Goal: Task Accomplishment & Management: Manage account settings

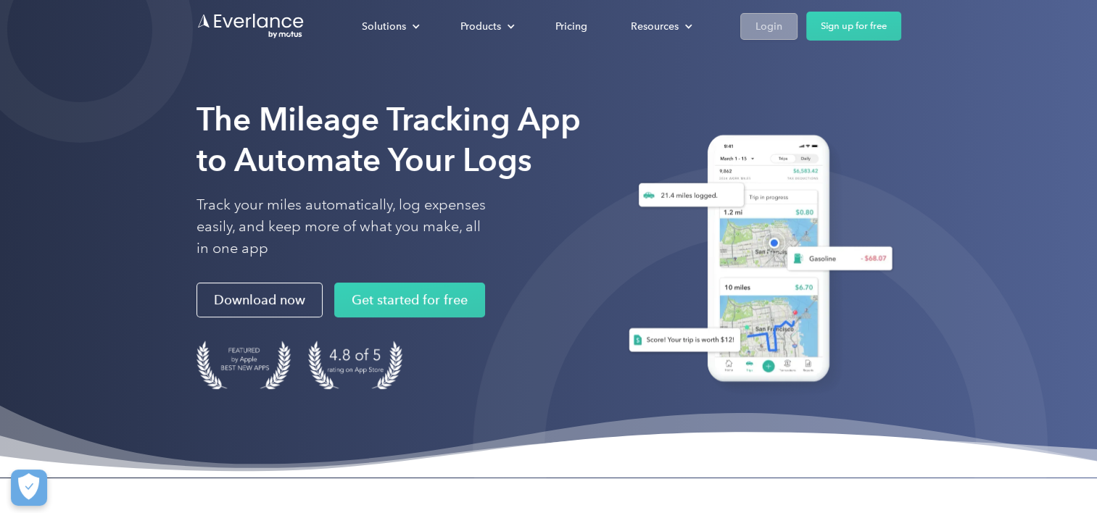
click at [761, 18] on div "Login" at bounding box center [768, 26] width 27 height 18
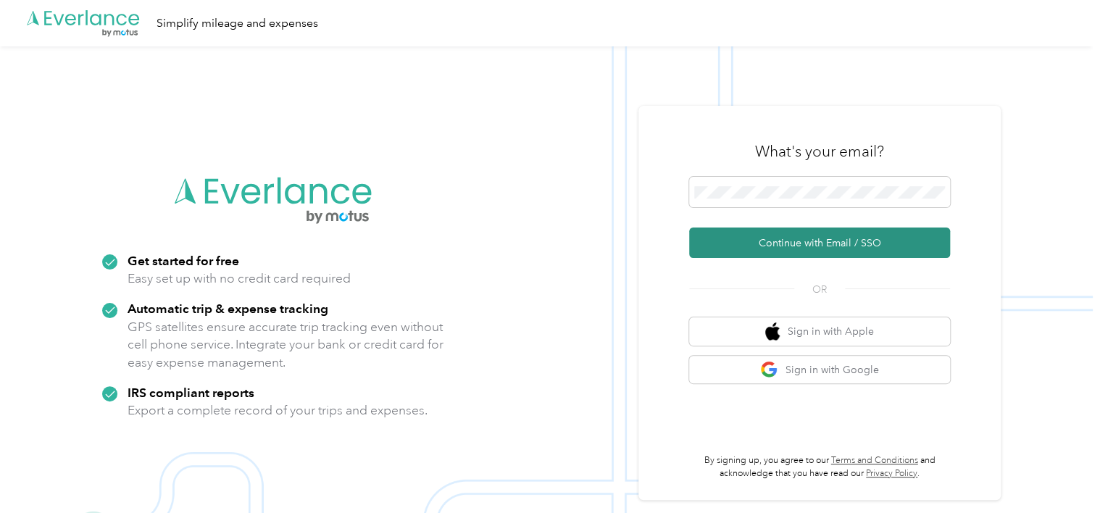
click at [766, 246] on button "Continue with Email / SSO" at bounding box center [819, 243] width 261 height 30
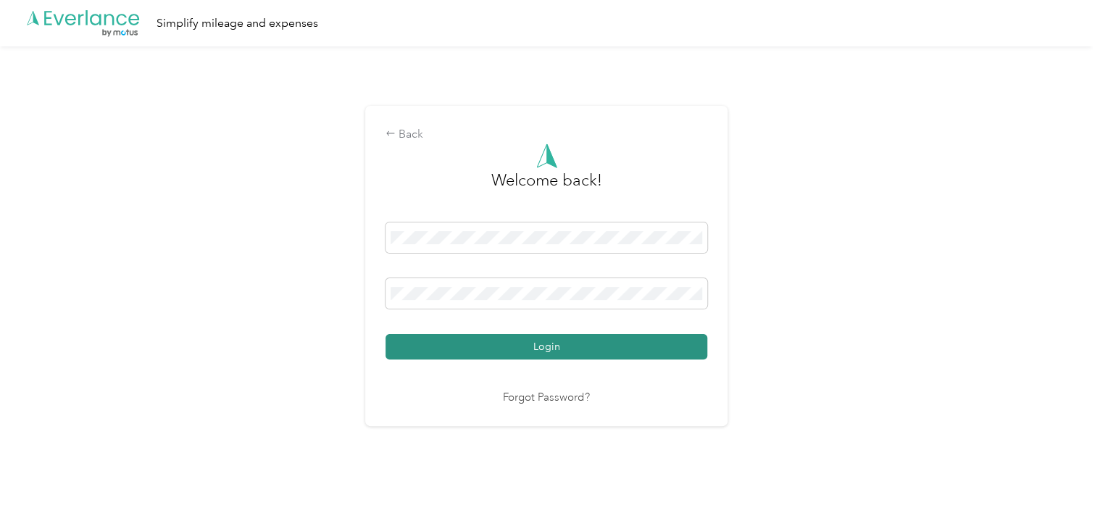
click at [567, 341] on button "Login" at bounding box center [547, 346] width 322 height 25
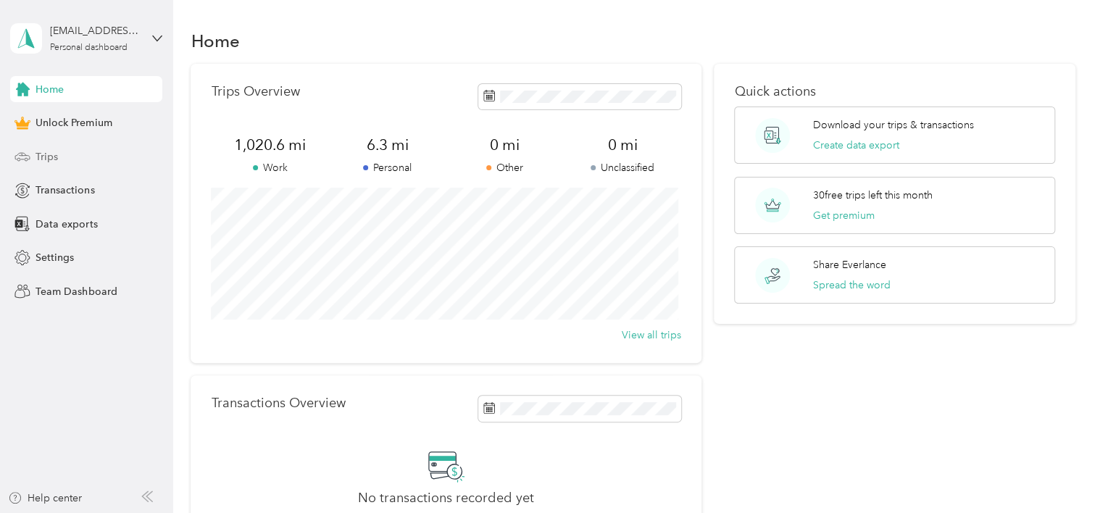
click at [72, 157] on div "Trips" at bounding box center [86, 157] width 152 height 26
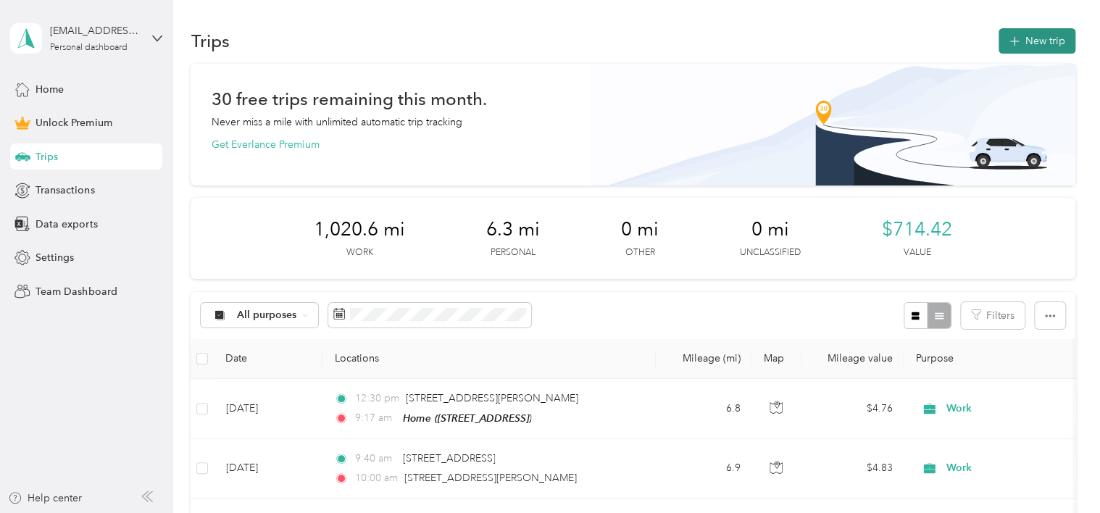
click at [1020, 31] on button "New trip" at bounding box center [1037, 40] width 77 height 25
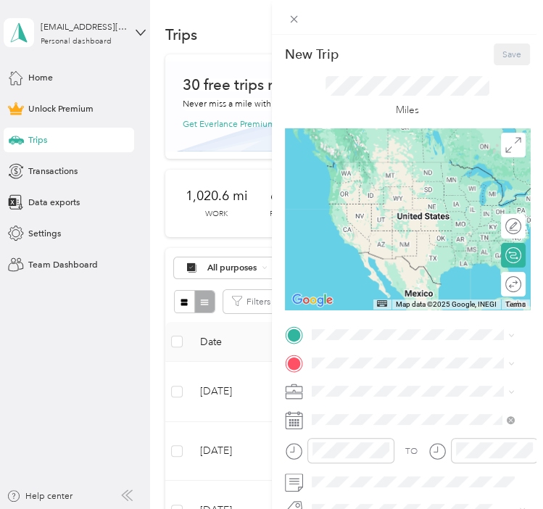
click at [365, 345] on div "TO Add photo" at bounding box center [408, 464] width 246 height 278
click at [381, 394] on div "Home [STREET_ADDRESS]" at bounding box center [376, 393] width 80 height 26
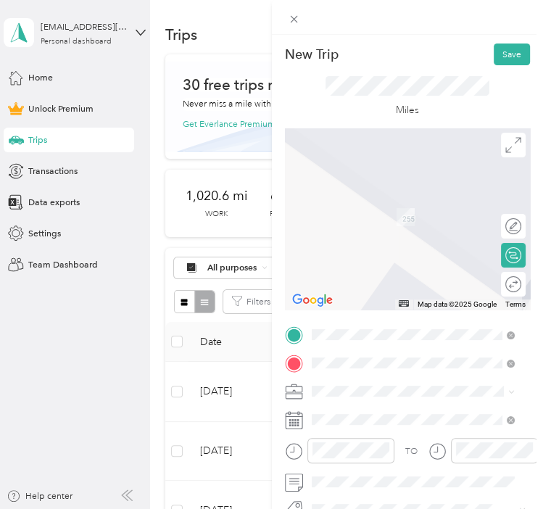
click at [400, 223] on li "[STREET_ADDRESS][PERSON_NAME][US_STATE]" at bounding box center [413, 216] width 212 height 35
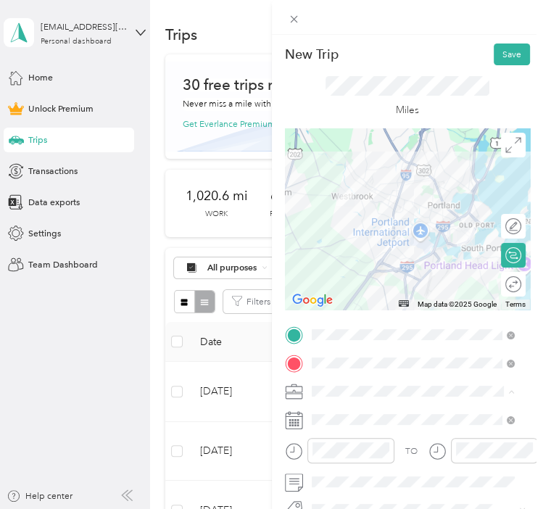
click at [341, 219] on div "Work" at bounding box center [412, 216] width 194 height 13
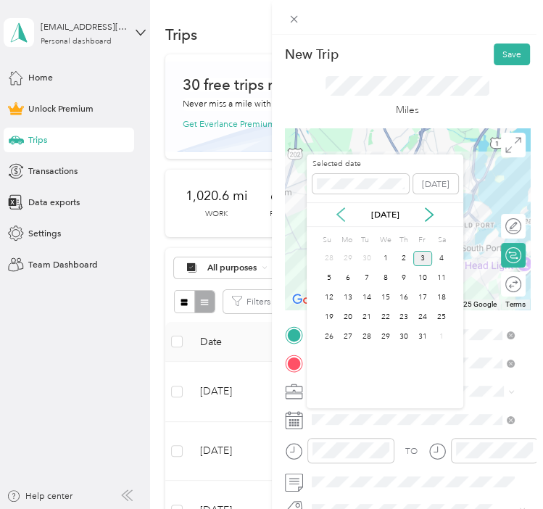
click at [347, 218] on icon at bounding box center [340, 214] width 14 height 14
click at [371, 274] on div "9" at bounding box center [366, 277] width 19 height 15
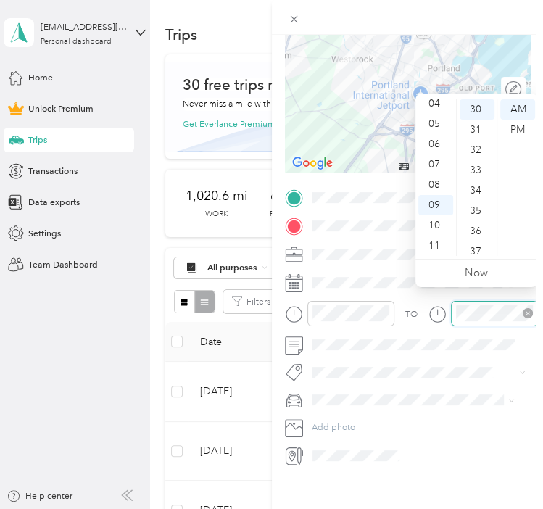
scroll to position [609, 0]
click at [497, 12] on div at bounding box center [408, 17] width 272 height 35
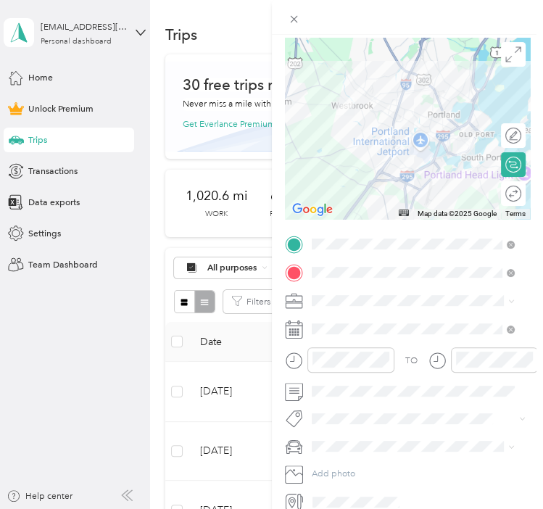
scroll to position [0, 0]
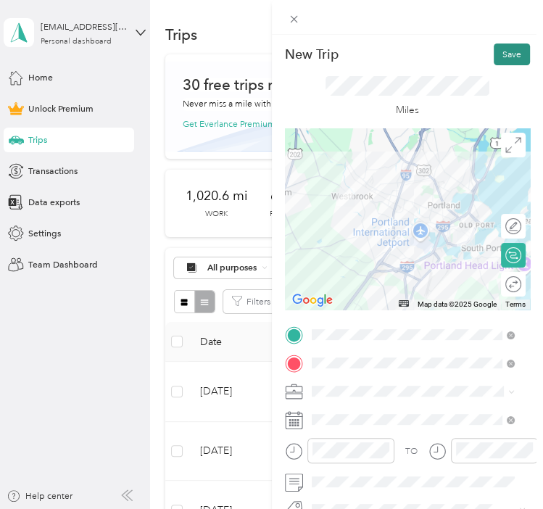
click at [505, 53] on button "Save" at bounding box center [512, 54] width 36 height 22
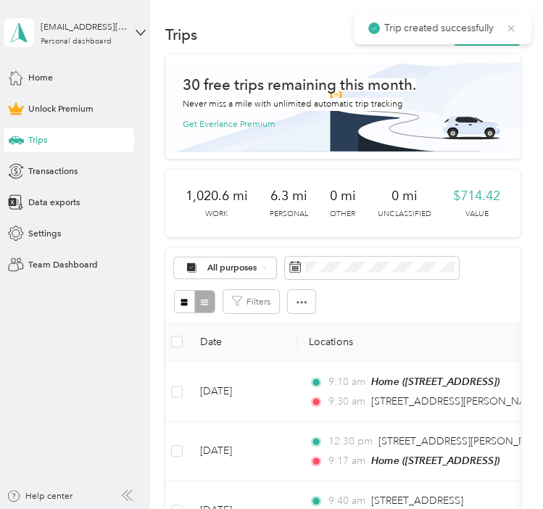
click at [513, 22] on icon at bounding box center [511, 28] width 12 height 13
click at [489, 30] on button "New trip" at bounding box center [486, 35] width 67 height 22
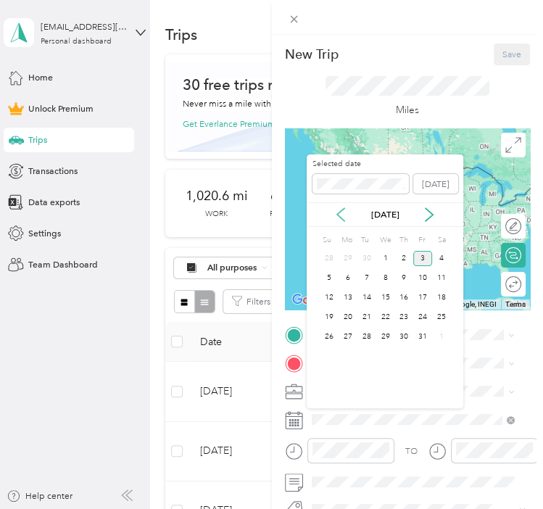
click at [341, 217] on icon at bounding box center [340, 214] width 14 height 14
click at [368, 279] on div "9" at bounding box center [366, 277] width 19 height 15
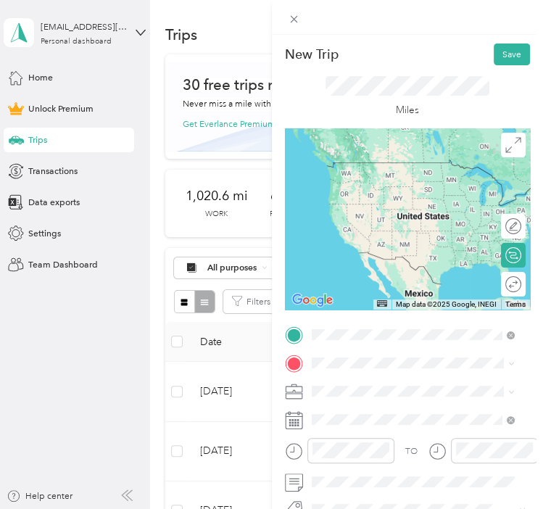
click at [418, 198] on div "[STREET_ADDRESS][PERSON_NAME][US_STATE]" at bounding box center [412, 188] width 194 height 26
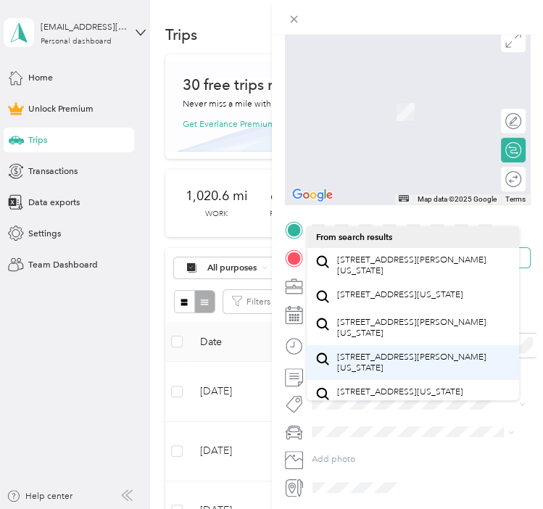
scroll to position [148, 0]
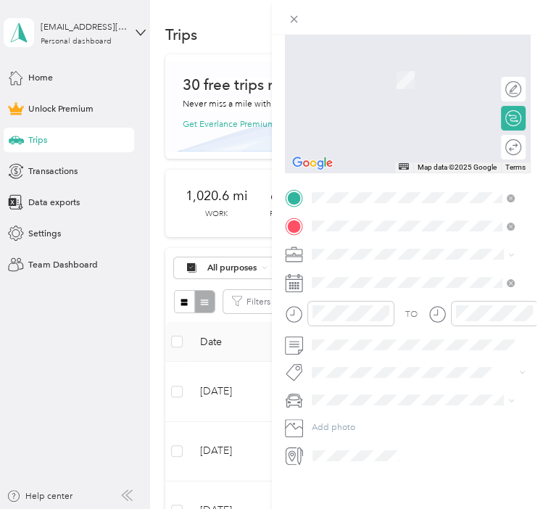
click at [367, 263] on span "[STREET_ADDRESS][PERSON_NAME][US_STATE]" at bounding box center [422, 265] width 173 height 22
click at [374, 259] on span "[STREET_ADDRESS][PERSON_NAME][US_STATE]" at bounding box center [422, 265] width 173 height 22
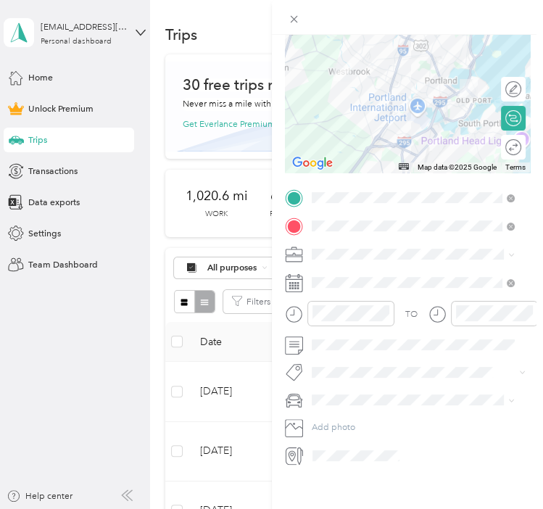
click at [331, 265] on span "Work" at bounding box center [325, 263] width 21 height 11
click at [310, 303] on div at bounding box center [350, 313] width 87 height 25
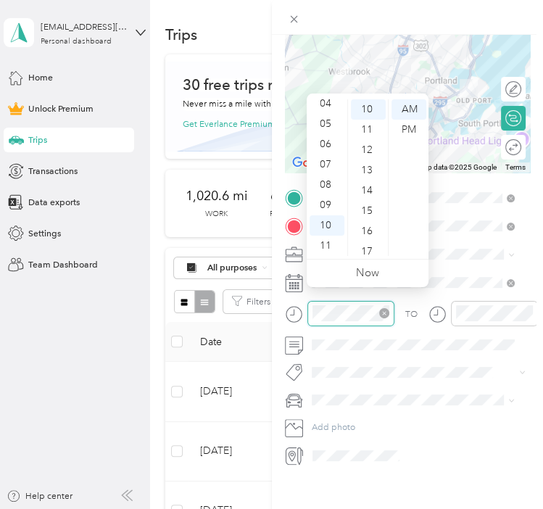
scroll to position [203, 0]
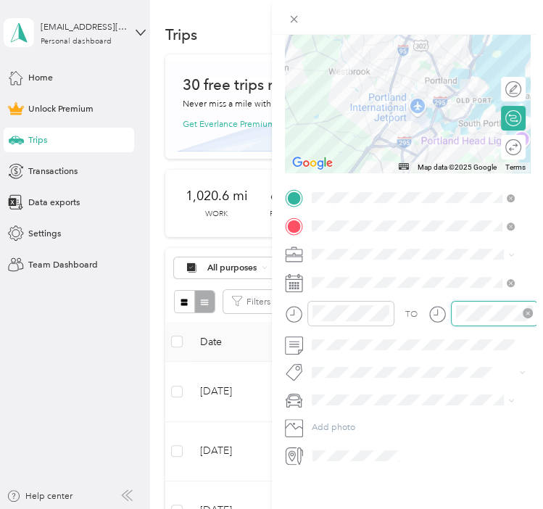
click at [452, 301] on div at bounding box center [494, 313] width 87 height 25
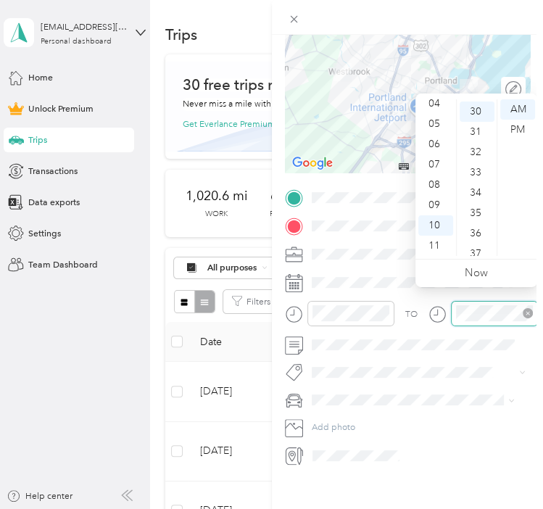
scroll to position [609, 0]
click at [528, 62] on form "New Trip Save This trip cannot be edited because it is either under review, app…" at bounding box center [408, 185] width 272 height 559
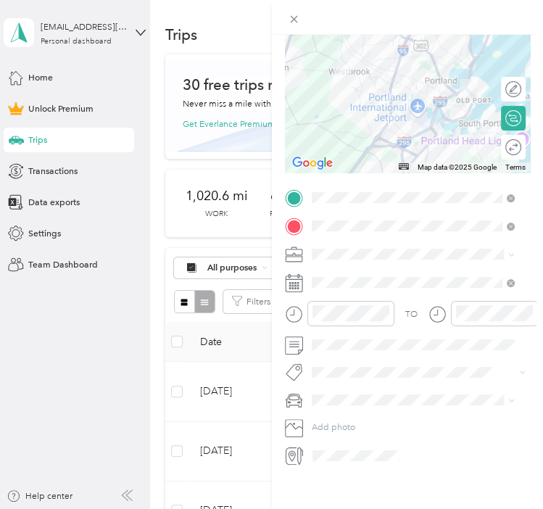
scroll to position [0, 0]
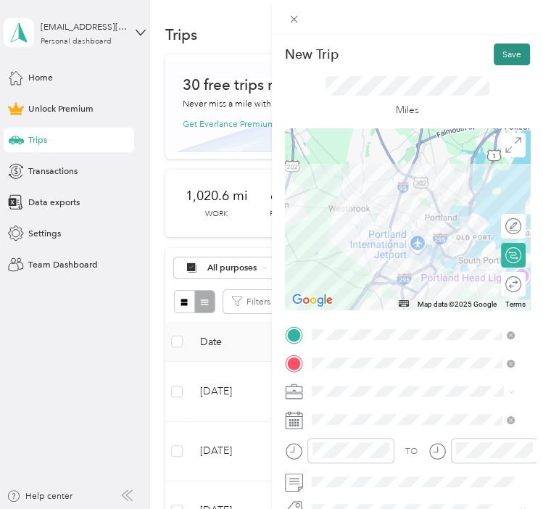
click at [502, 53] on button "Save" at bounding box center [512, 54] width 36 height 22
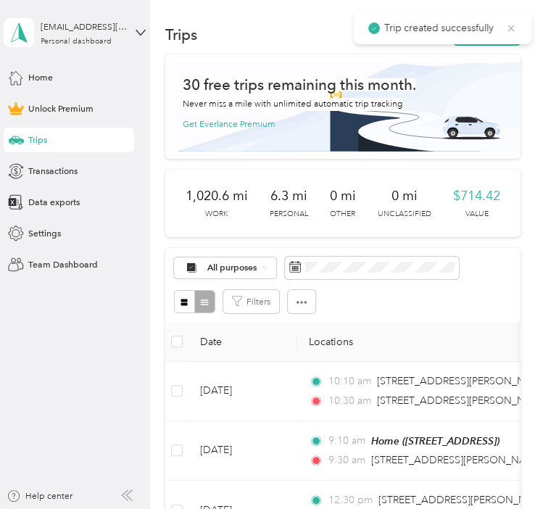
click at [512, 25] on icon at bounding box center [511, 28] width 12 height 13
click at [460, 30] on icon "button" at bounding box center [468, 36] width 17 height 17
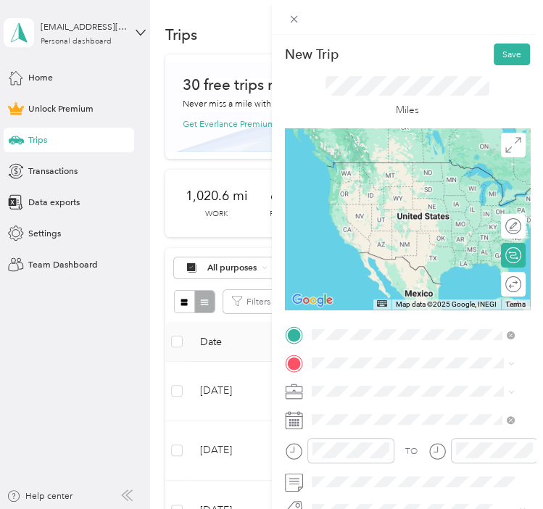
click at [386, 190] on span "[STREET_ADDRESS][PERSON_NAME][US_STATE]" at bounding box center [422, 189] width 173 height 22
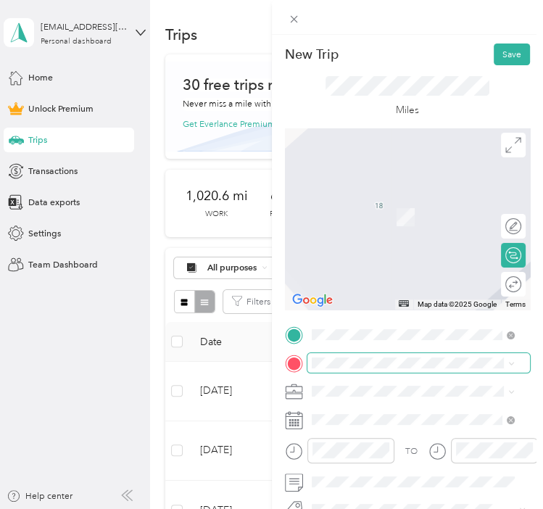
click at [342, 354] on span at bounding box center [418, 363] width 223 height 20
click at [378, 238] on div "Home [STREET_ADDRESS]" at bounding box center [376, 225] width 80 height 26
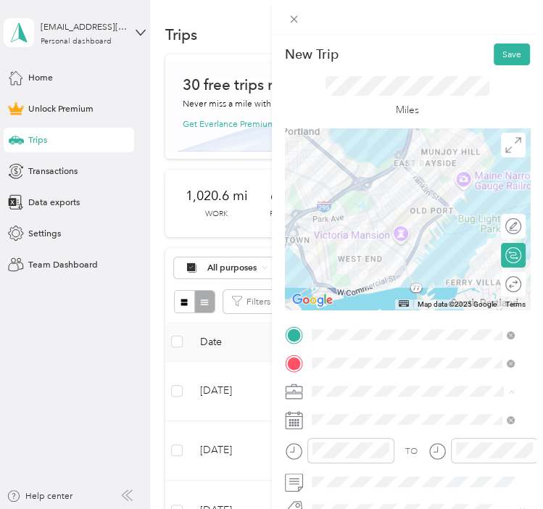
click at [332, 218] on div "Work" at bounding box center [412, 216] width 194 height 13
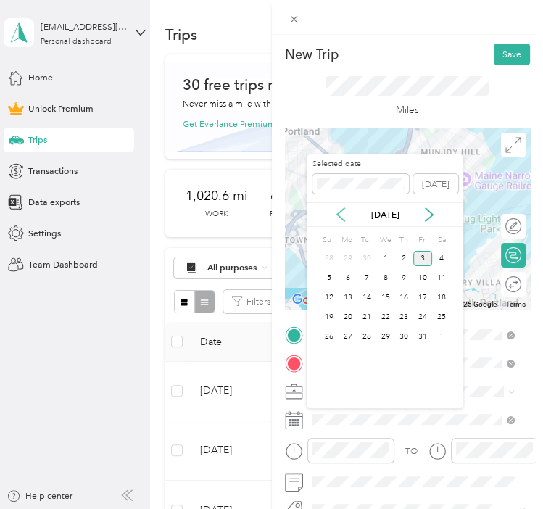
click at [342, 214] on icon at bounding box center [340, 214] width 14 height 14
click at [367, 278] on div "9" at bounding box center [366, 277] width 19 height 15
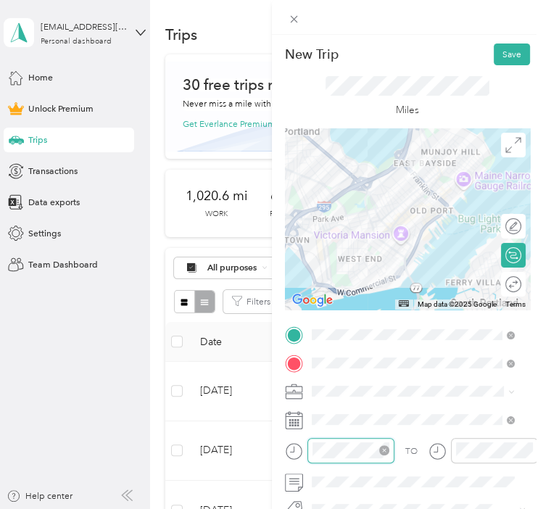
click at [308, 454] on div at bounding box center [350, 450] width 87 height 25
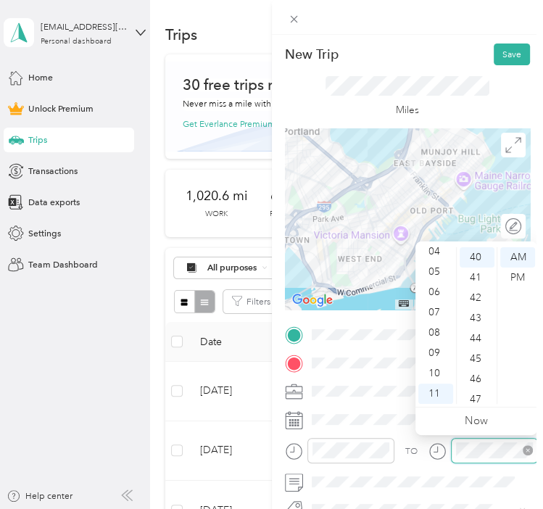
scroll to position [812, 0]
click at [496, 47] on button "Save" at bounding box center [512, 54] width 36 height 22
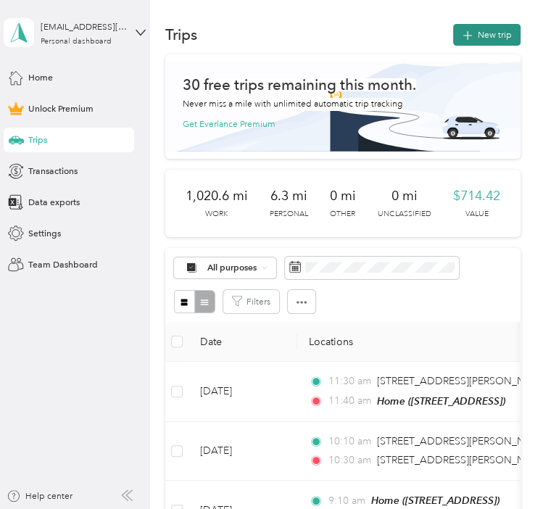
click at [486, 38] on button "New trip" at bounding box center [486, 35] width 67 height 22
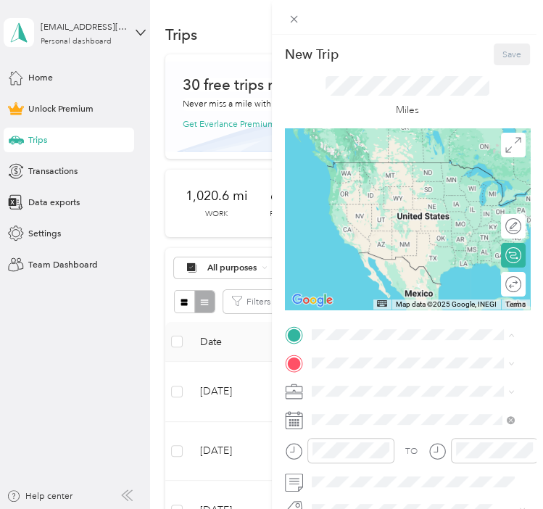
click at [383, 389] on div "Home [STREET_ADDRESS]" at bounding box center [376, 393] width 80 height 26
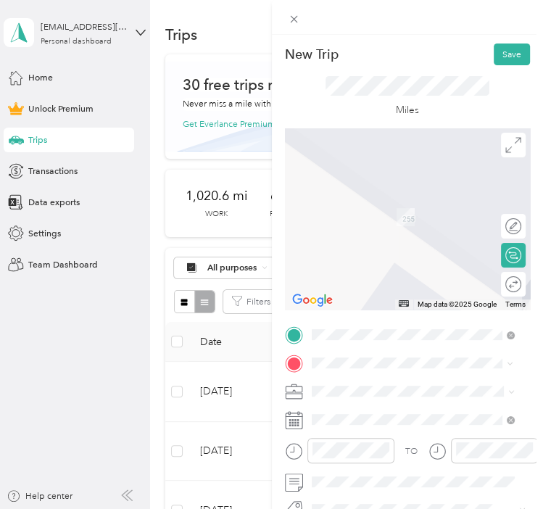
click at [381, 222] on span "[STREET_ADDRESS][PERSON_NAME][US_STATE]" at bounding box center [422, 217] width 173 height 22
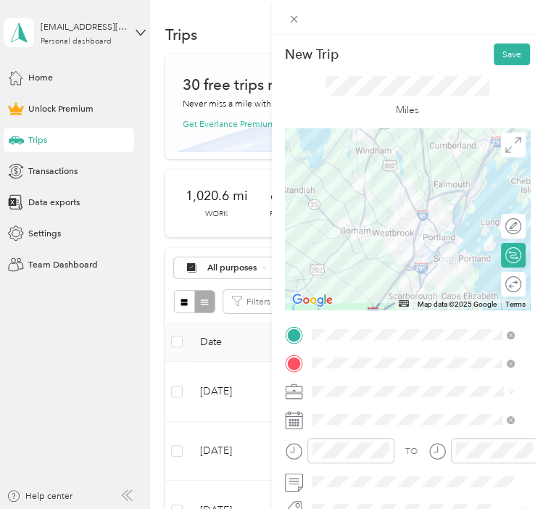
click at [339, 218] on div "Work" at bounding box center [412, 215] width 194 height 13
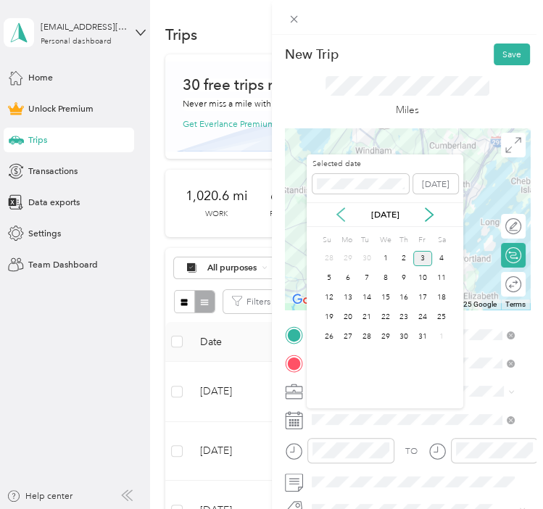
click at [342, 210] on icon at bounding box center [340, 214] width 7 height 13
click at [405, 276] on div "11" at bounding box center [403, 277] width 19 height 15
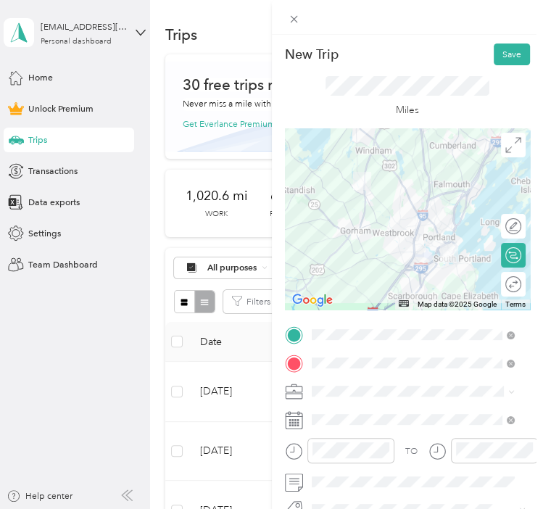
scroll to position [72, 0]
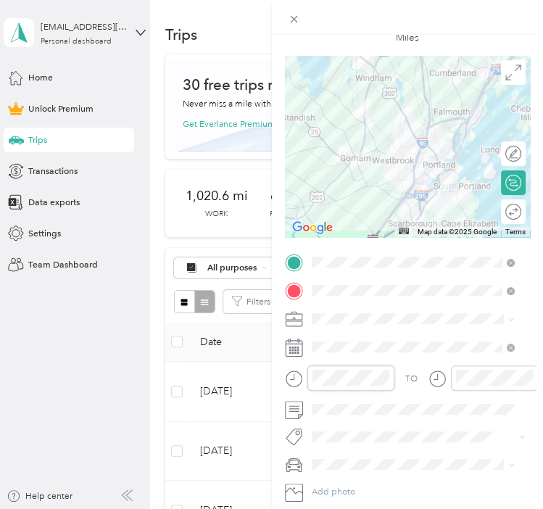
click at [302, 376] on div at bounding box center [339, 377] width 109 height 25
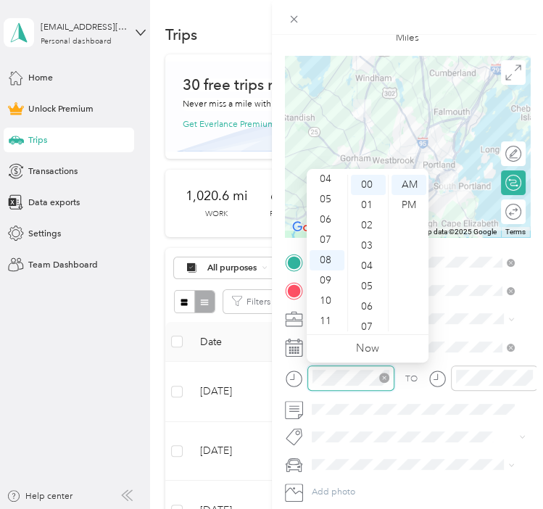
scroll to position [0, 0]
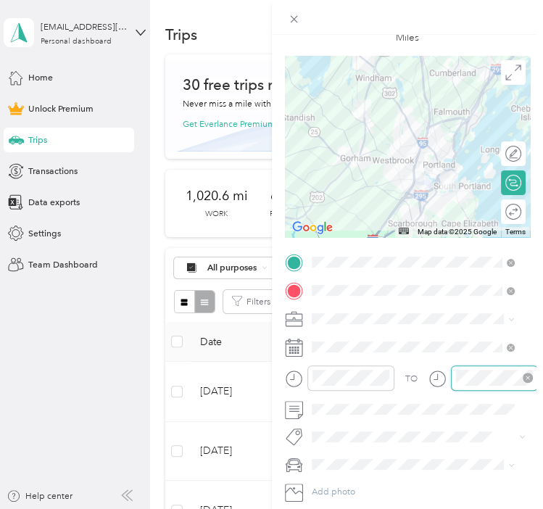
click at [454, 370] on div at bounding box center [494, 377] width 87 height 25
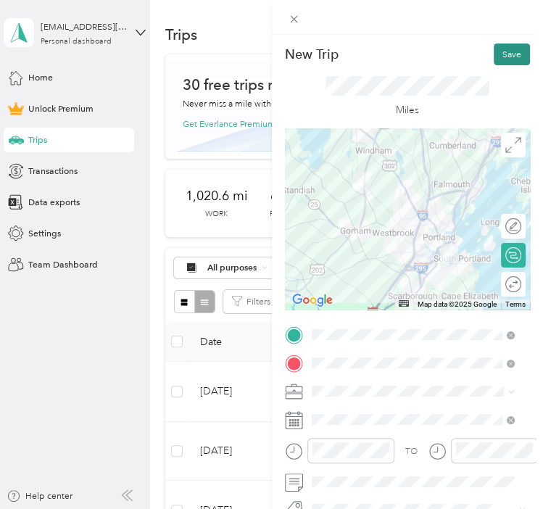
click at [507, 57] on button "Save" at bounding box center [512, 54] width 36 height 22
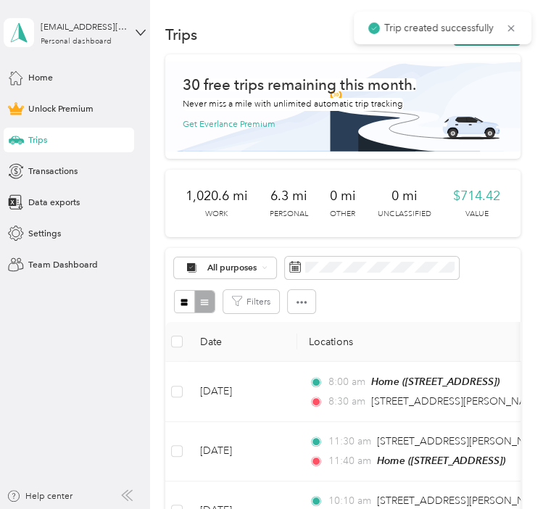
click at [511, 22] on icon at bounding box center [511, 28] width 12 height 13
click at [485, 34] on button "New trip" at bounding box center [486, 35] width 67 height 22
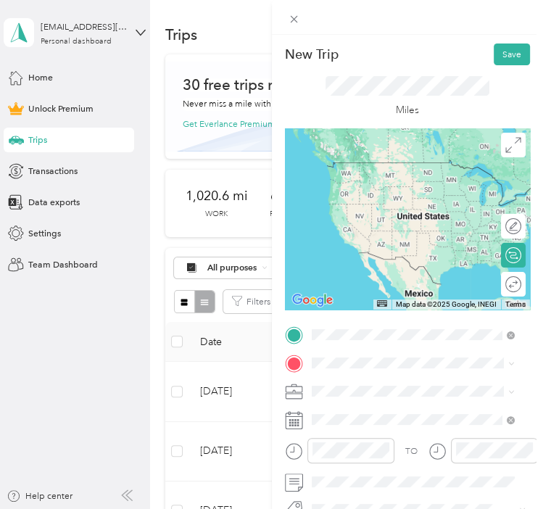
click at [389, 198] on div "[STREET_ADDRESS][PERSON_NAME][US_STATE]" at bounding box center [412, 188] width 194 height 26
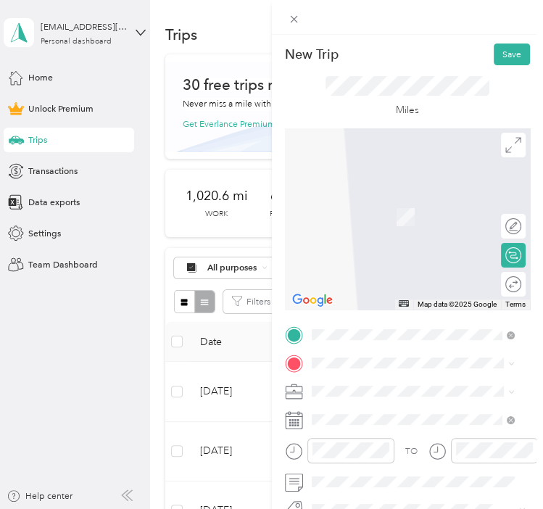
click at [420, 214] on span "[STREET_ADDRESS][US_STATE]" at bounding box center [399, 208] width 126 height 11
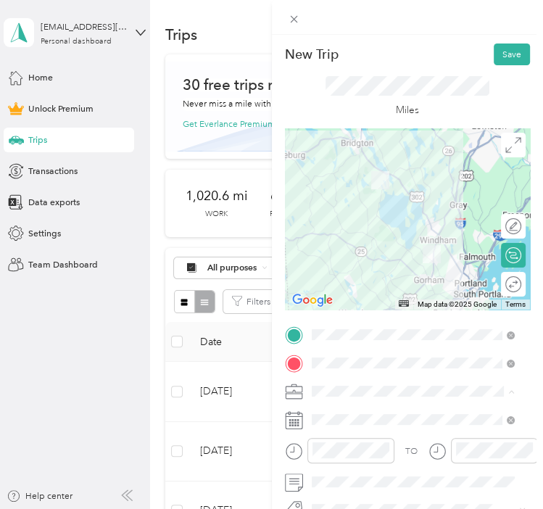
click at [337, 220] on div "Work" at bounding box center [412, 216] width 194 height 13
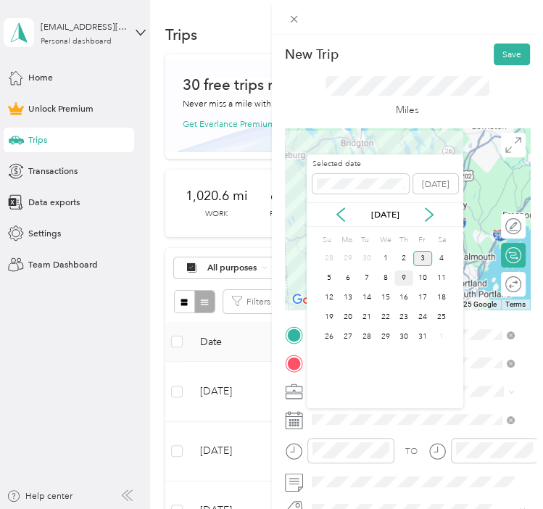
click at [405, 275] on div "9" at bounding box center [403, 277] width 19 height 15
click at [341, 215] on icon at bounding box center [340, 214] width 14 height 14
click at [405, 278] on div "11" at bounding box center [403, 277] width 19 height 15
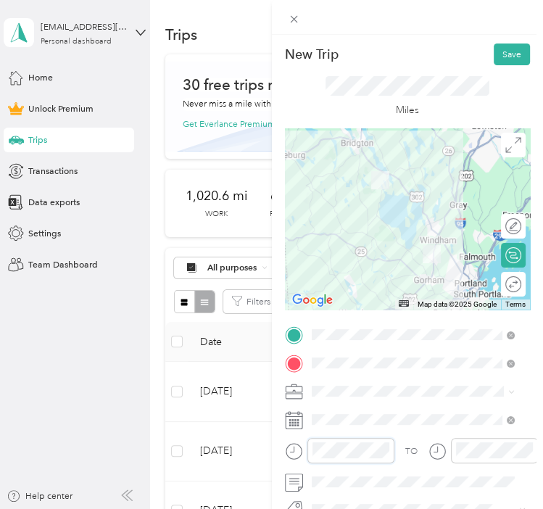
click at [283, 463] on form "New Trip Save This trip cannot be edited because it is either under review, app…" at bounding box center [408, 322] width 272 height 559
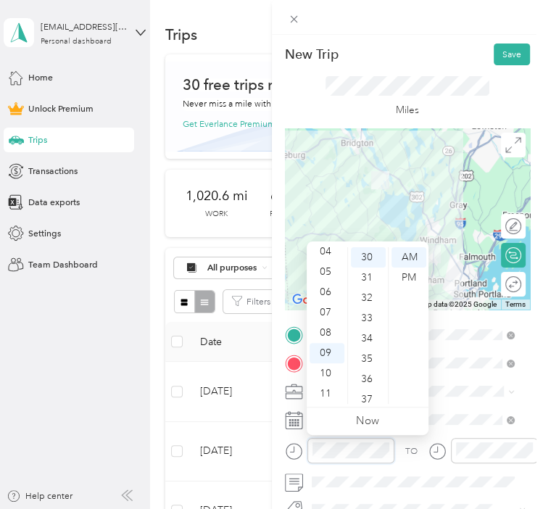
scroll to position [148, 0]
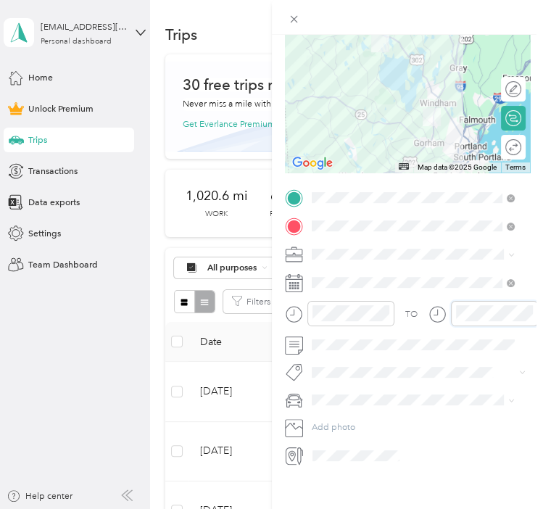
click at [425, 301] on div "TO" at bounding box center [408, 318] width 246 height 34
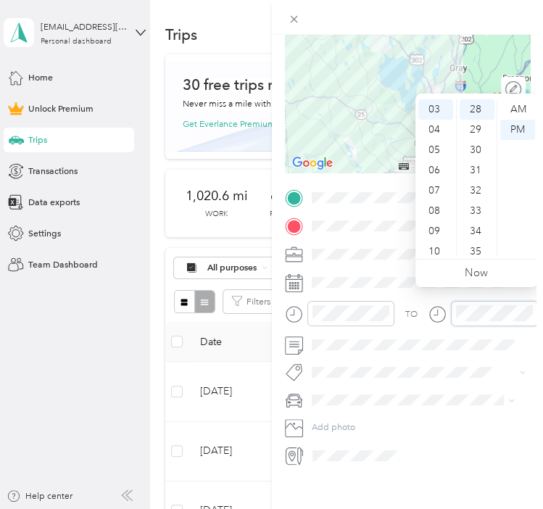
scroll to position [0, 0]
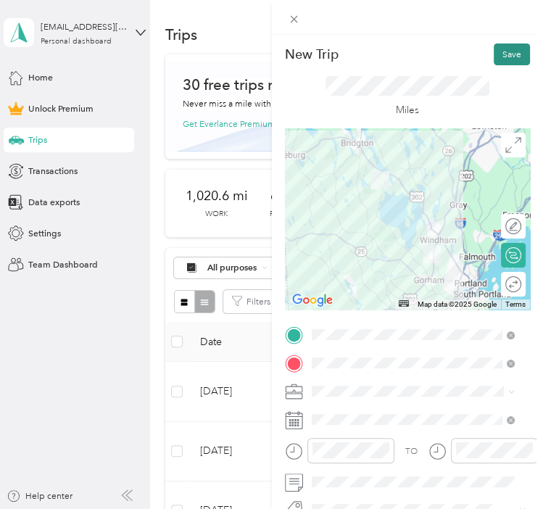
click at [494, 55] on button "Save" at bounding box center [512, 54] width 36 height 22
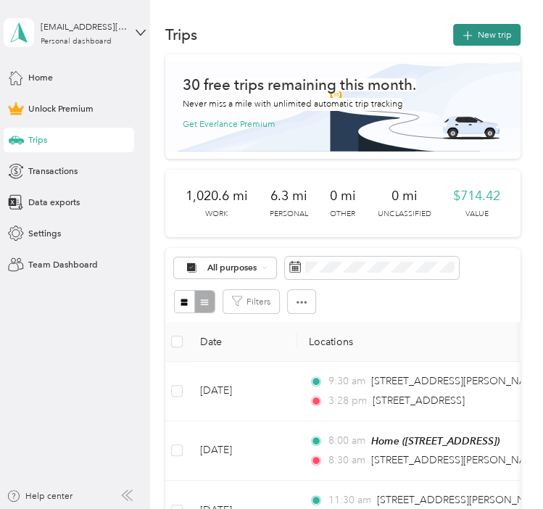
click at [473, 31] on button "New trip" at bounding box center [486, 35] width 67 height 22
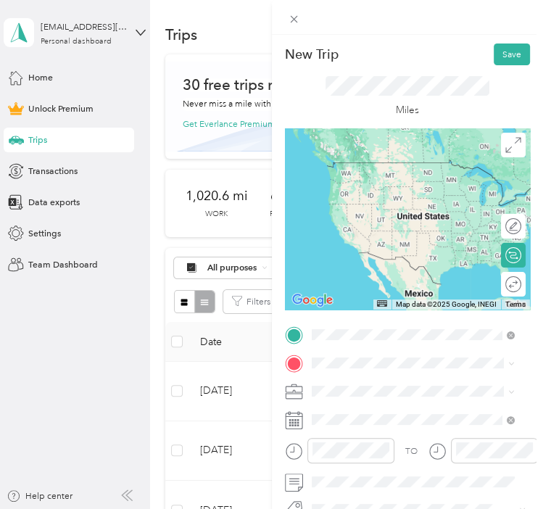
click at [401, 188] on span "[STREET_ADDRESS][US_STATE]" at bounding box center [399, 183] width 126 height 11
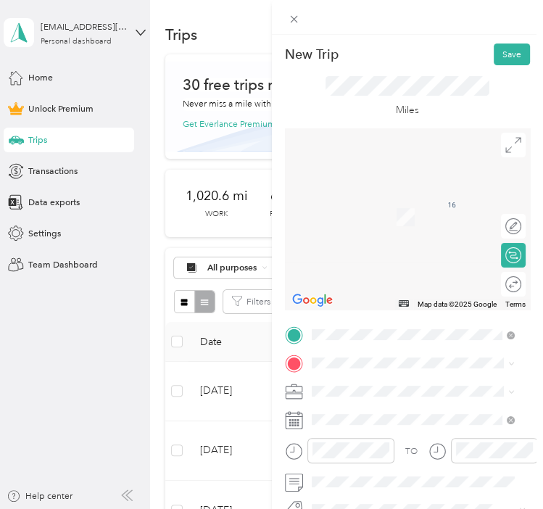
click at [397, 225] on div "[STREET_ADDRESS][PERSON_NAME][US_STATE]" at bounding box center [412, 214] width 194 height 26
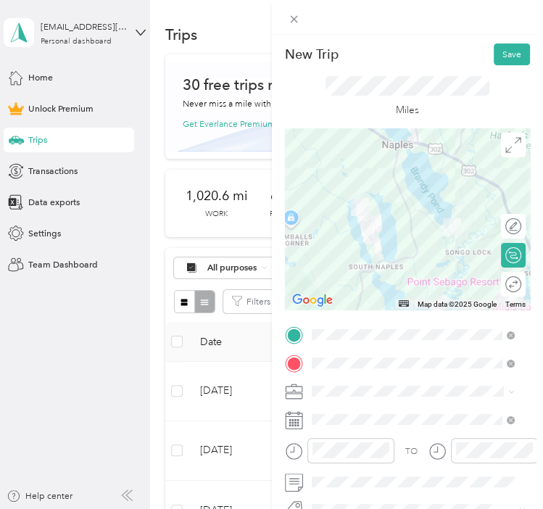
click at [347, 220] on li "Work" at bounding box center [413, 217] width 212 height 22
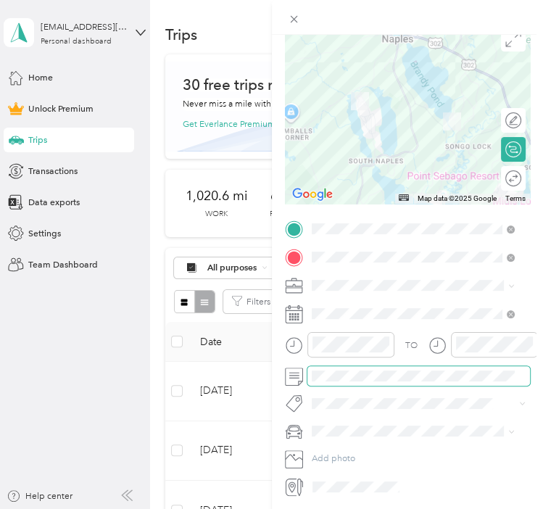
scroll to position [145, 0]
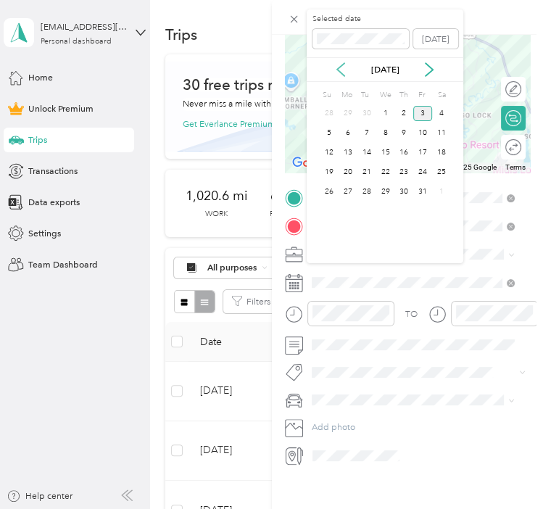
click at [341, 72] on icon at bounding box center [340, 69] width 7 height 13
click at [409, 131] on div "11" at bounding box center [403, 132] width 19 height 15
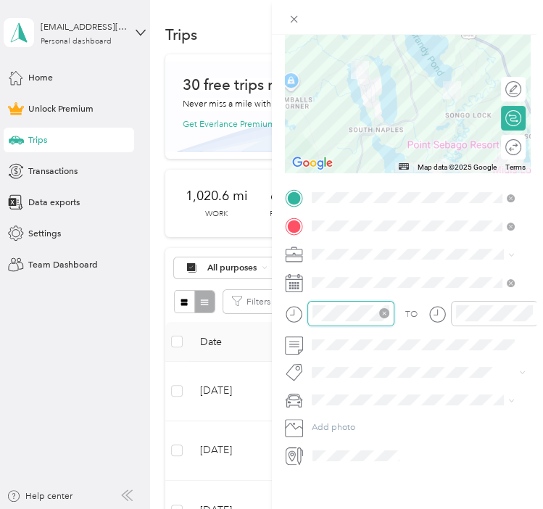
click at [310, 307] on div at bounding box center [350, 313] width 87 height 25
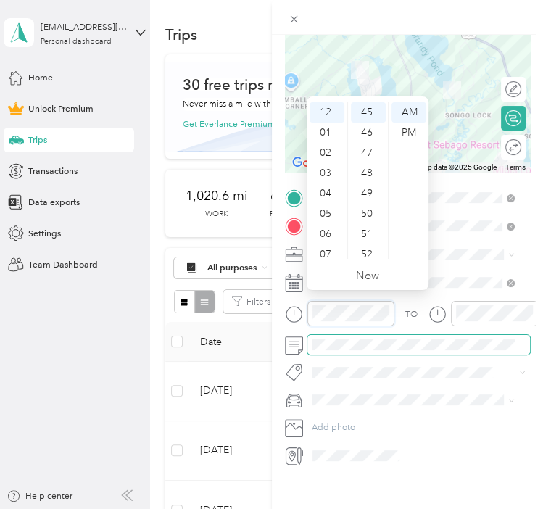
scroll to position [913, 0]
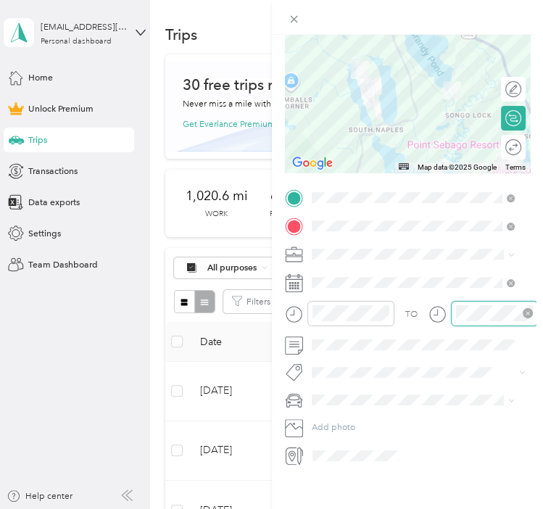
click at [454, 306] on div at bounding box center [494, 313] width 87 height 25
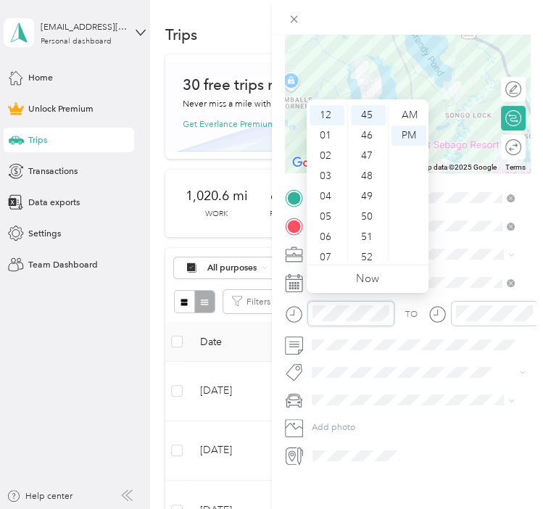
scroll to position [0, 0]
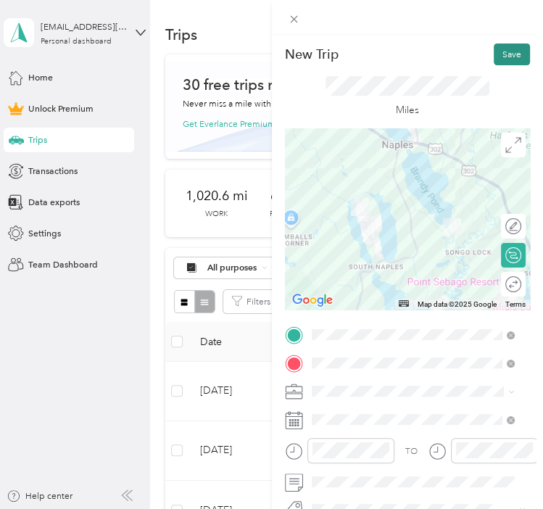
click at [496, 53] on button "Save" at bounding box center [512, 54] width 36 height 22
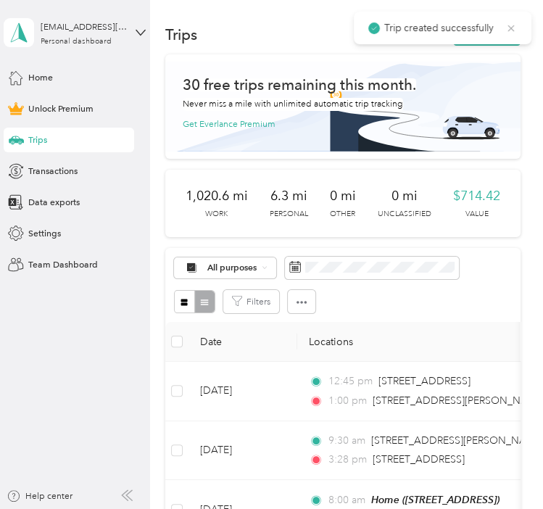
click at [514, 26] on icon at bounding box center [511, 28] width 12 height 13
click at [488, 37] on button "New trip" at bounding box center [486, 35] width 67 height 22
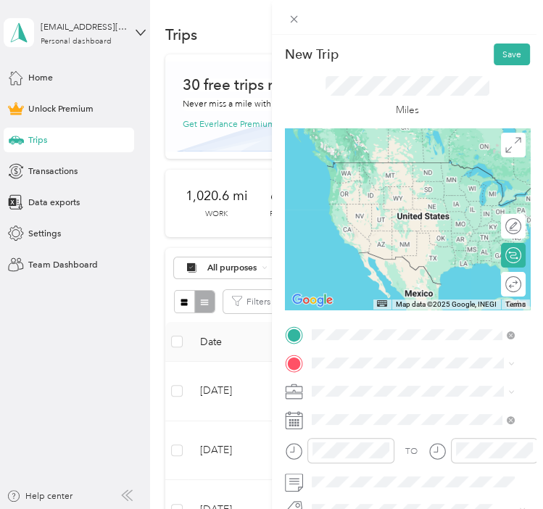
click at [395, 198] on div "[STREET_ADDRESS][PERSON_NAME][US_STATE]" at bounding box center [412, 188] width 194 height 26
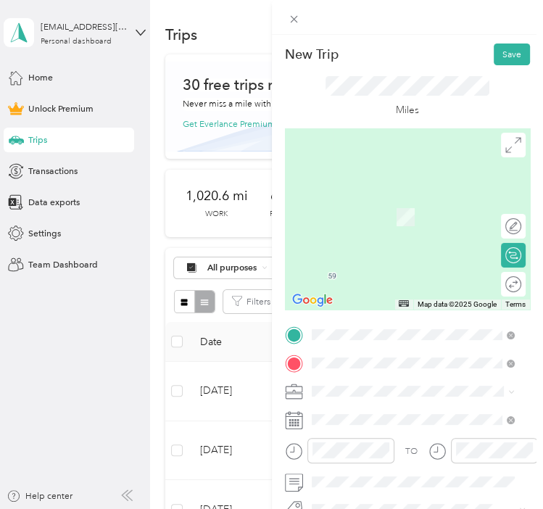
click at [407, 297] on span "[STREET_ADDRESS][PERSON_NAME][PERSON_NAME][US_STATE]" at bounding box center [422, 286] width 173 height 22
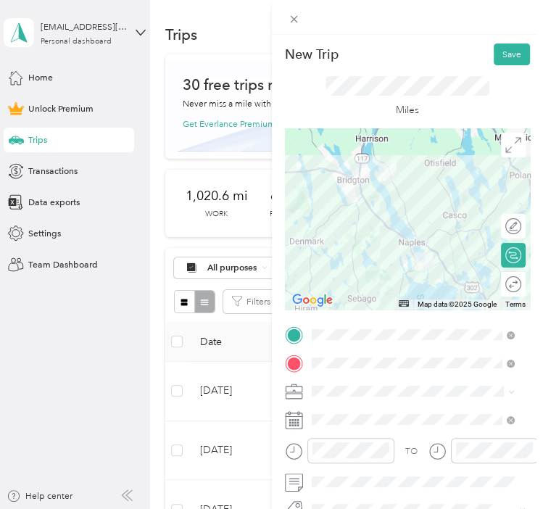
click at [356, 219] on li "Work" at bounding box center [413, 214] width 212 height 22
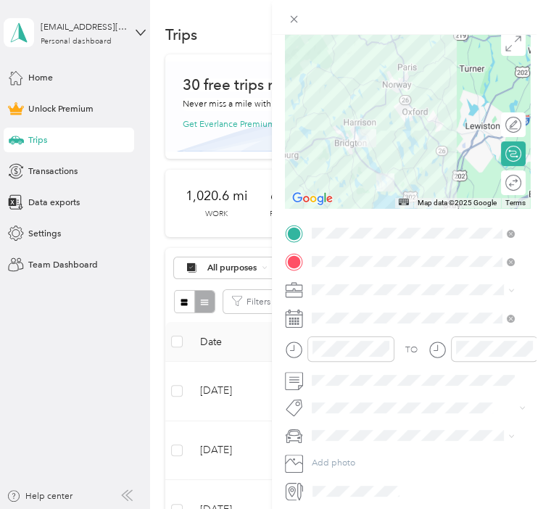
scroll to position [148, 0]
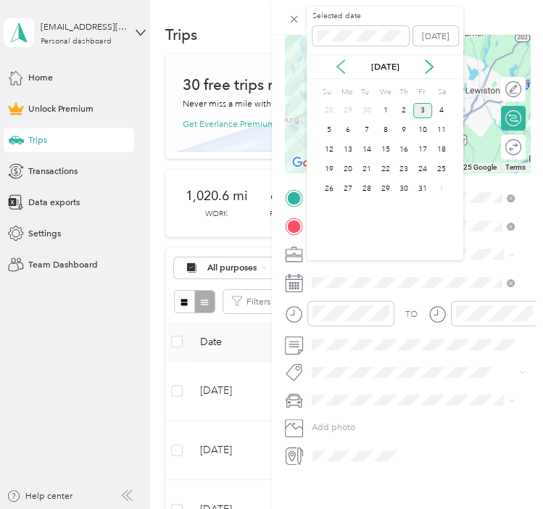
click at [337, 67] on icon at bounding box center [340, 66] width 14 height 14
click at [400, 127] on div "11" at bounding box center [403, 130] width 19 height 15
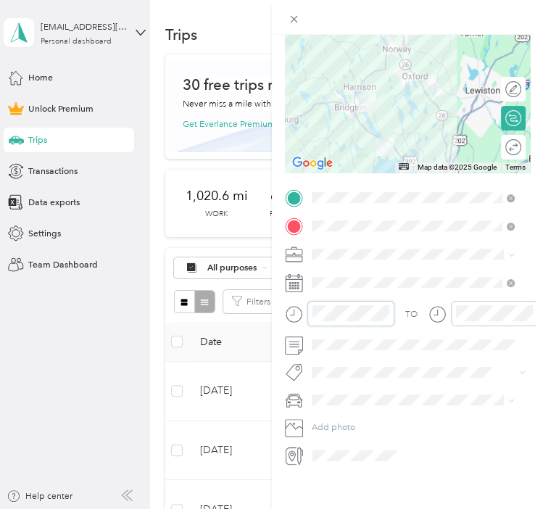
click at [304, 302] on div at bounding box center [339, 313] width 109 height 25
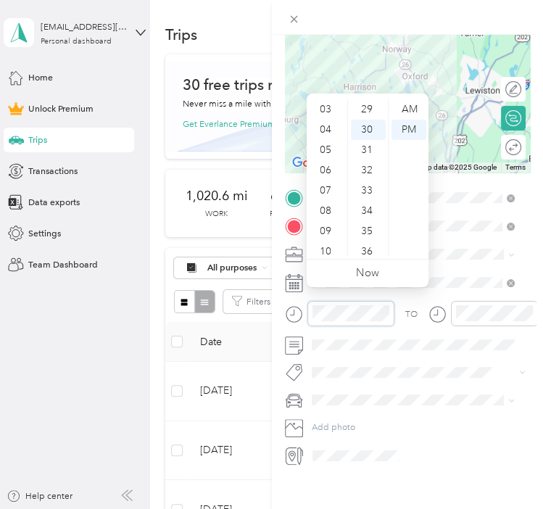
scroll to position [609, 0]
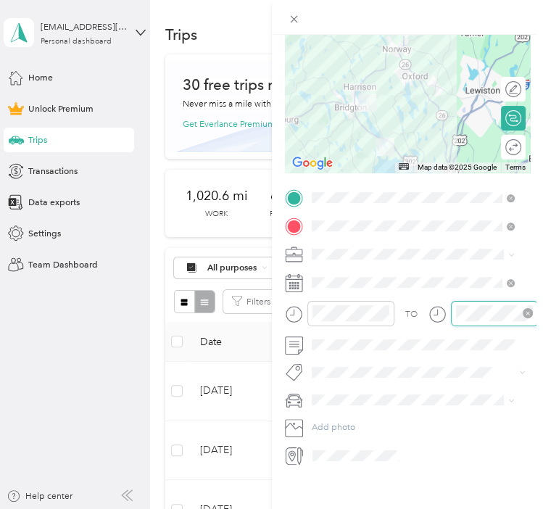
click at [451, 301] on div at bounding box center [494, 313] width 87 height 25
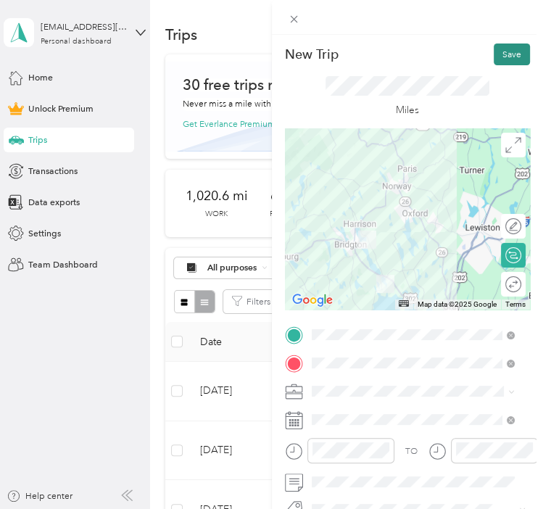
click at [507, 55] on button "Save" at bounding box center [512, 54] width 36 height 22
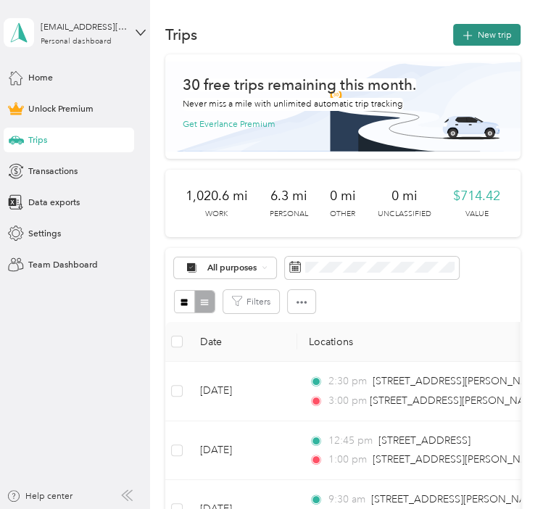
click at [490, 38] on button "New trip" at bounding box center [486, 35] width 67 height 22
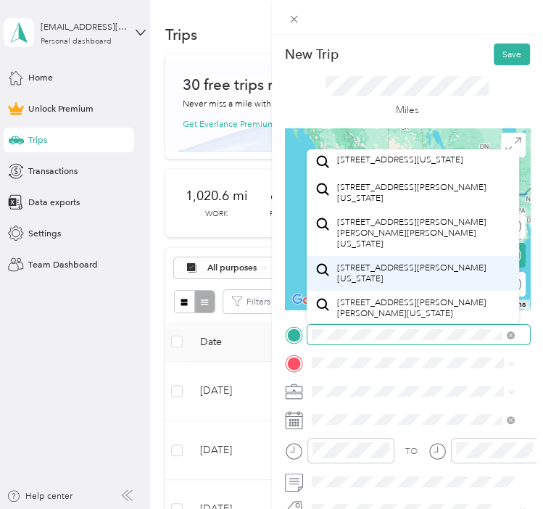
scroll to position [32, 0]
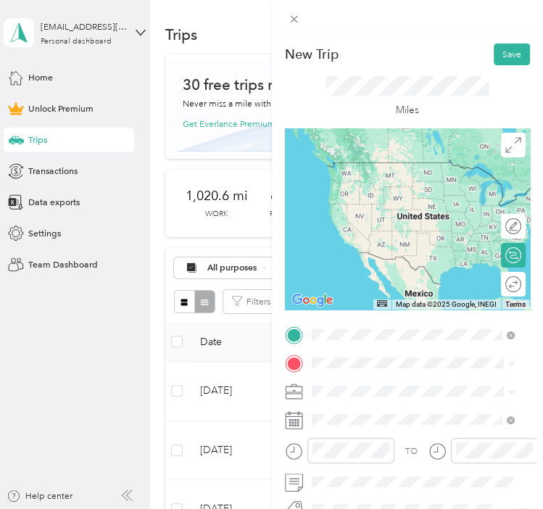
click at [418, 269] on span "[STREET_ADDRESS][PERSON_NAME][PERSON_NAME][US_STATE]" at bounding box center [422, 258] width 173 height 22
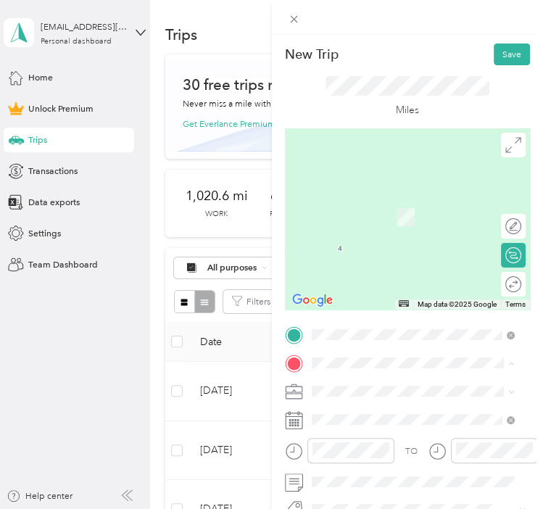
click at [363, 416] on div "Home" at bounding box center [376, 413] width 80 height 11
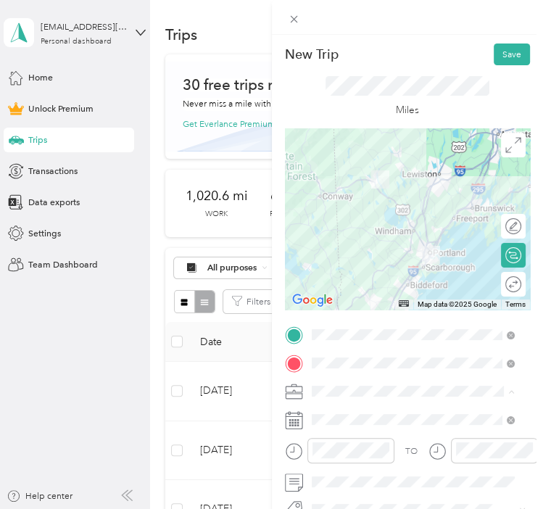
click at [349, 257] on span "Social Work" at bounding box center [338, 259] width 46 height 11
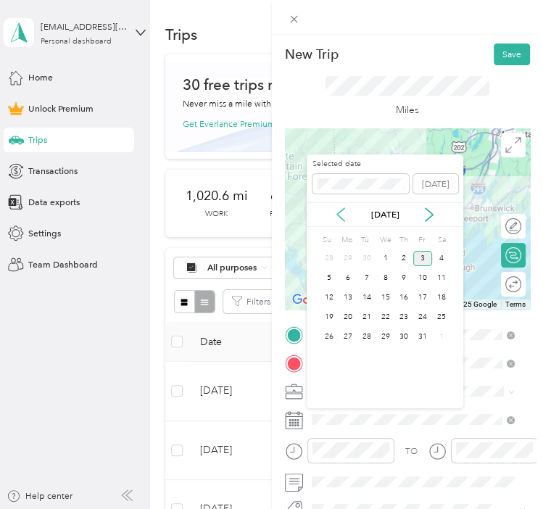
click at [341, 213] on icon at bounding box center [340, 214] width 14 height 14
click at [402, 278] on div "11" at bounding box center [403, 277] width 19 height 15
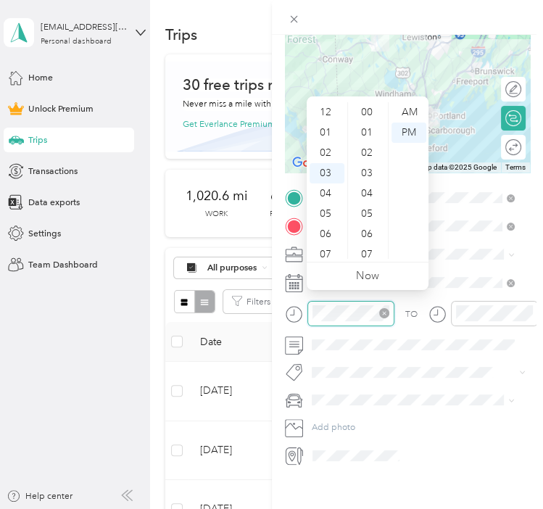
scroll to position [61, 0]
click at [307, 306] on div at bounding box center [350, 313] width 87 height 25
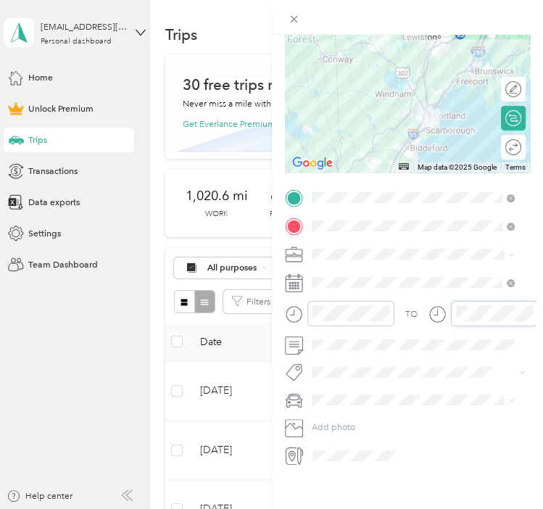
click at [445, 307] on div at bounding box center [482, 313] width 109 height 25
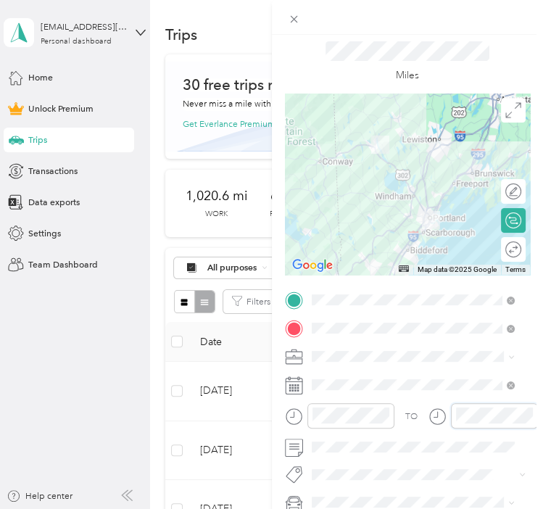
scroll to position [0, 0]
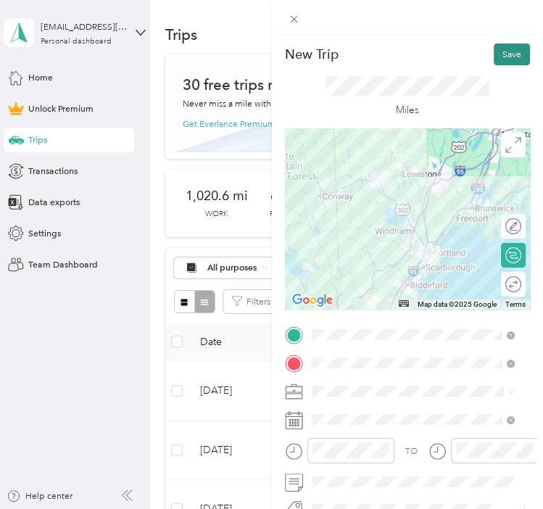
click at [508, 51] on button "Save" at bounding box center [512, 54] width 36 height 22
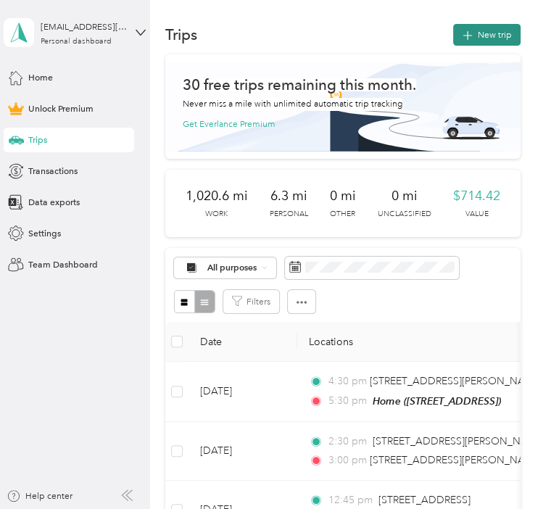
click at [473, 36] on button "New trip" at bounding box center [486, 35] width 67 height 22
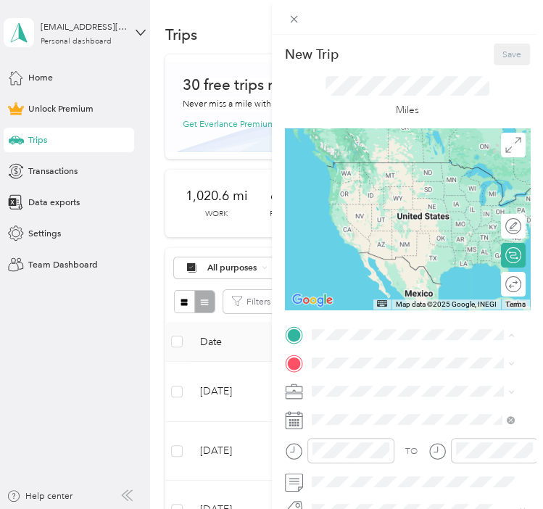
click at [381, 397] on span "[STREET_ADDRESS]" at bounding box center [376, 399] width 80 height 11
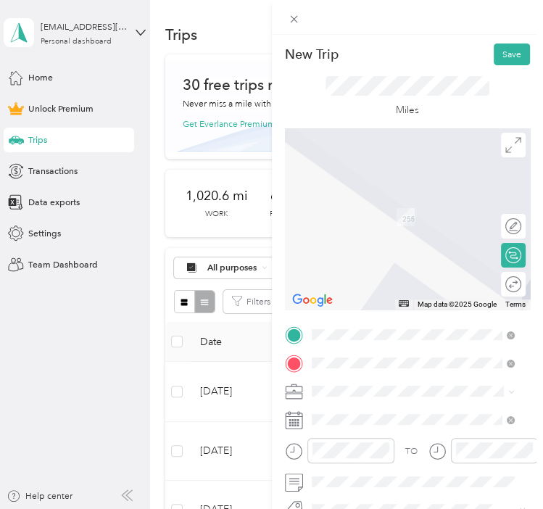
click at [429, 219] on span "[STREET_ADDRESS][US_STATE]" at bounding box center [399, 213] width 126 height 11
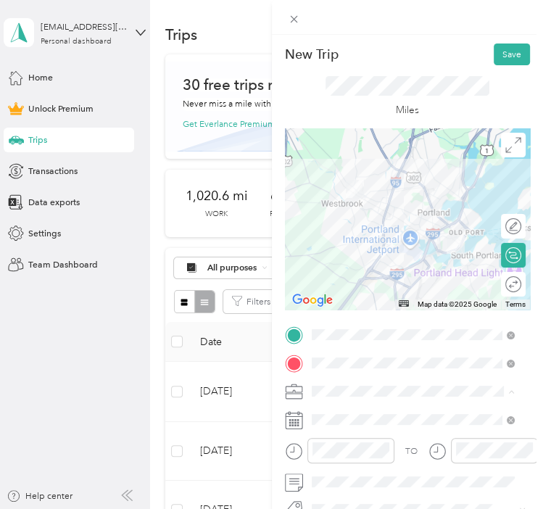
click at [342, 220] on li "Work" at bounding box center [413, 217] width 212 height 22
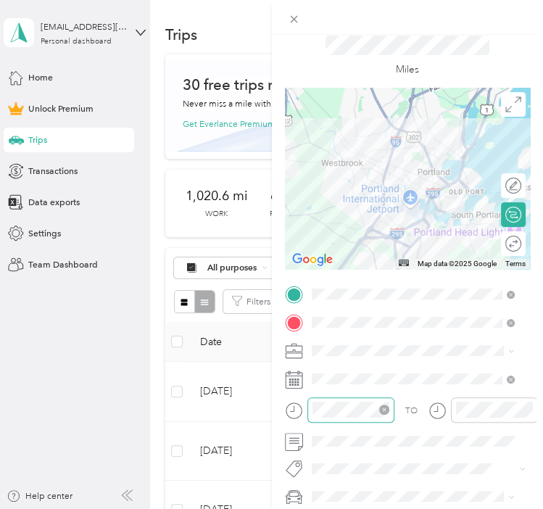
scroll to position [72, 0]
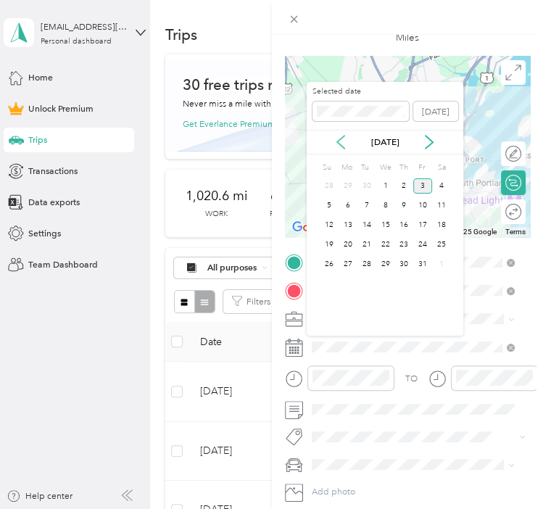
click at [342, 139] on icon at bounding box center [340, 142] width 14 height 14
click at [426, 204] on div "12" at bounding box center [422, 205] width 19 height 15
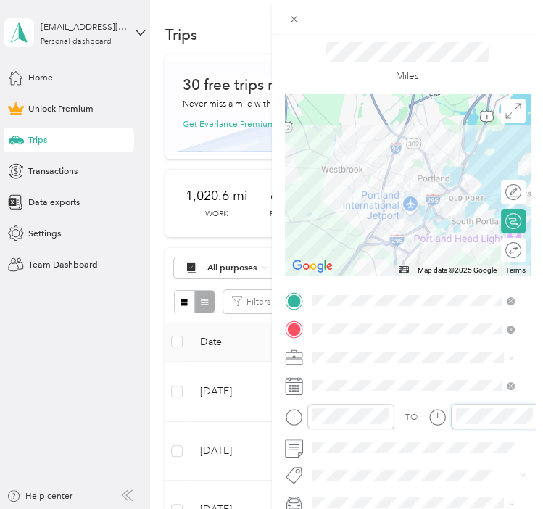
scroll to position [0, 0]
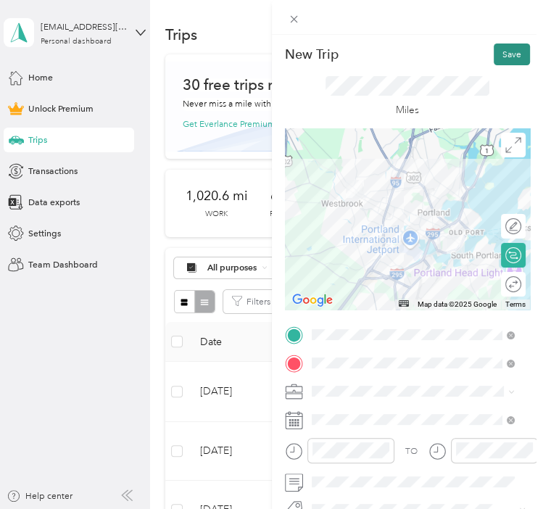
click at [502, 57] on button "Save" at bounding box center [512, 54] width 36 height 22
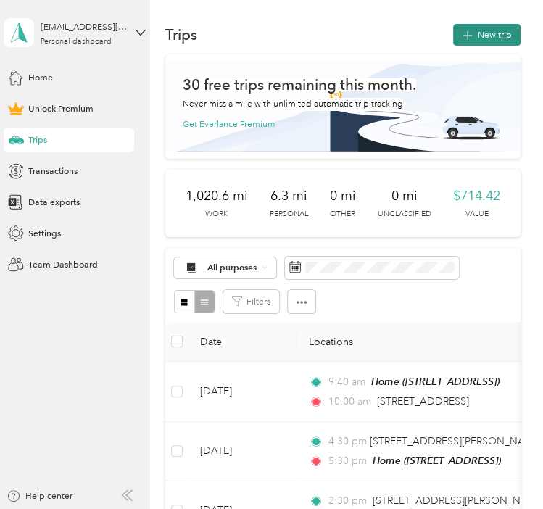
click at [481, 38] on button "New trip" at bounding box center [486, 35] width 67 height 22
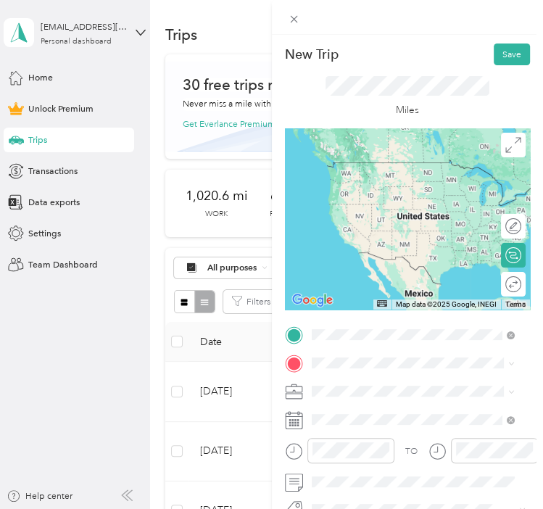
click at [389, 183] on span "[STREET_ADDRESS][US_STATE]" at bounding box center [399, 183] width 126 height 11
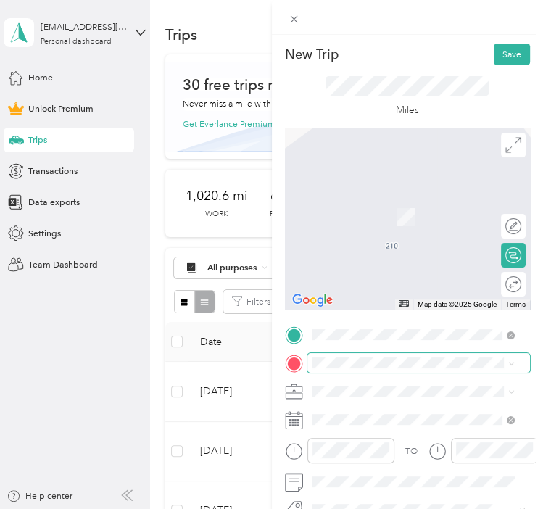
click at [334, 369] on span at bounding box center [418, 363] width 223 height 20
click at [399, 223] on div "[STREET_ADDRESS][US_STATE]" at bounding box center [412, 213] width 194 height 19
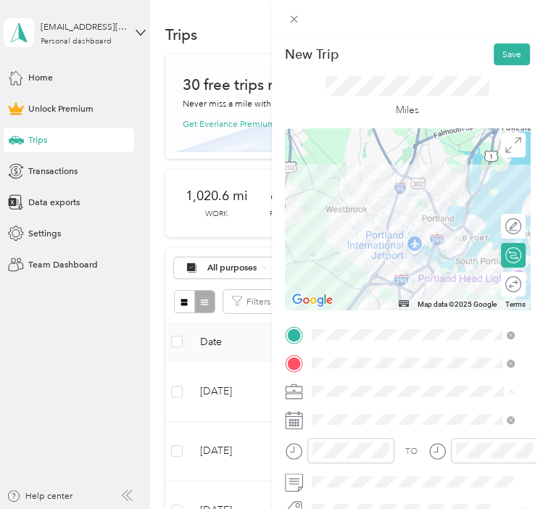
click at [341, 221] on div "Work" at bounding box center [412, 216] width 194 height 13
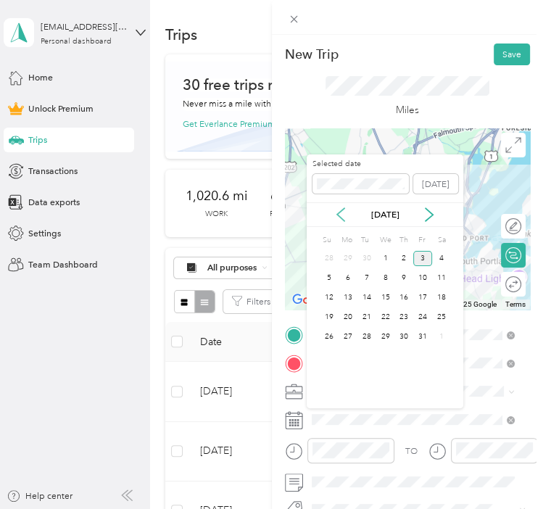
click at [338, 212] on icon at bounding box center [340, 214] width 7 height 13
click at [421, 276] on div "12" at bounding box center [422, 277] width 19 height 15
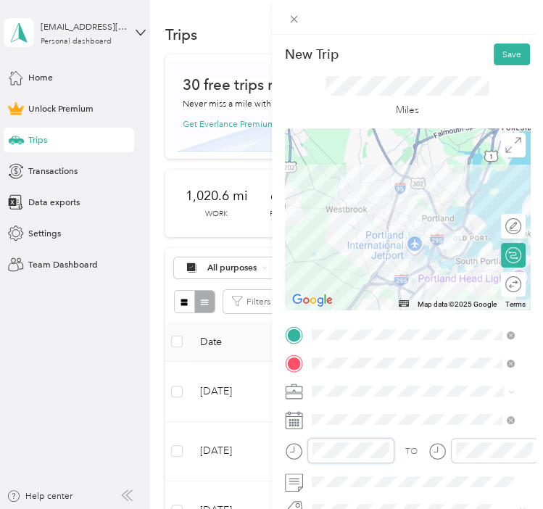
click at [293, 455] on div at bounding box center [339, 450] width 109 height 25
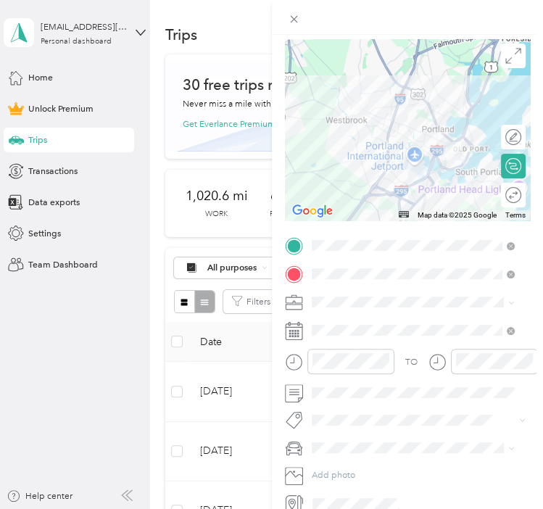
scroll to position [148, 0]
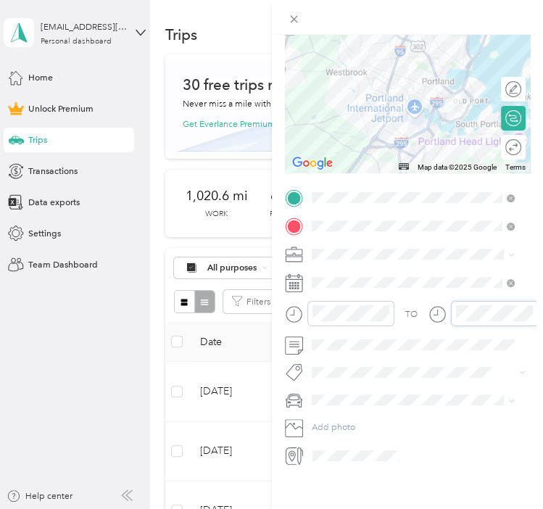
click at [449, 301] on div at bounding box center [482, 313] width 109 height 25
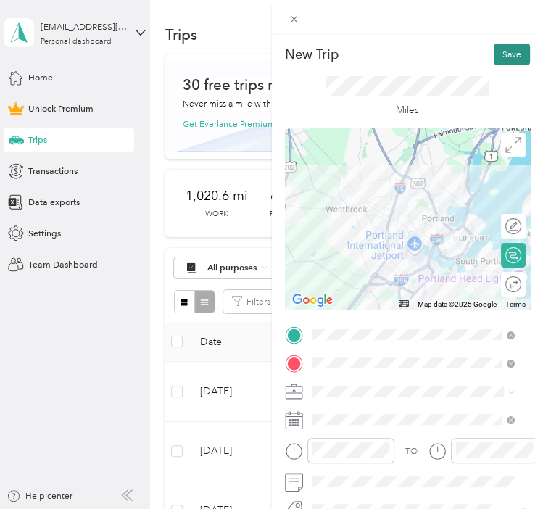
click at [494, 49] on button "Save" at bounding box center [512, 54] width 36 height 22
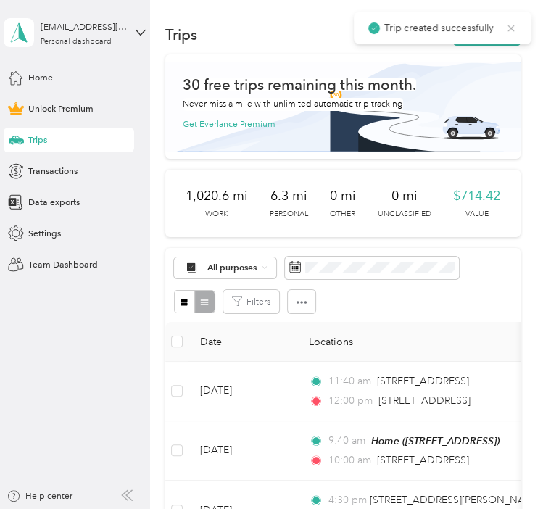
click at [506, 30] on icon at bounding box center [511, 28] width 12 height 13
click at [484, 31] on button "New trip" at bounding box center [486, 35] width 67 height 22
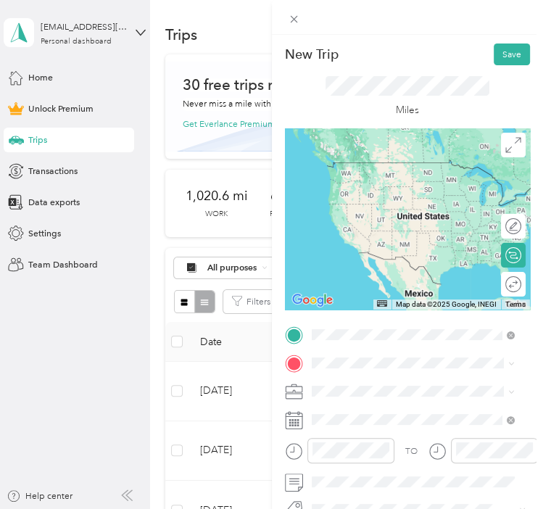
click at [397, 188] on span "[STREET_ADDRESS][US_STATE]" at bounding box center [399, 183] width 126 height 11
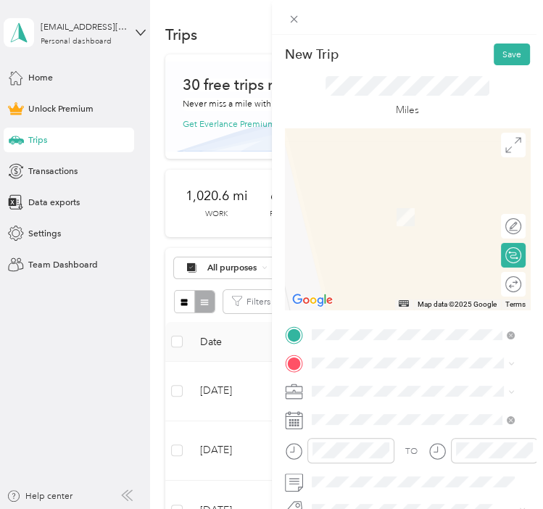
click at [374, 420] on div "Home [STREET_ADDRESS]" at bounding box center [376, 421] width 80 height 26
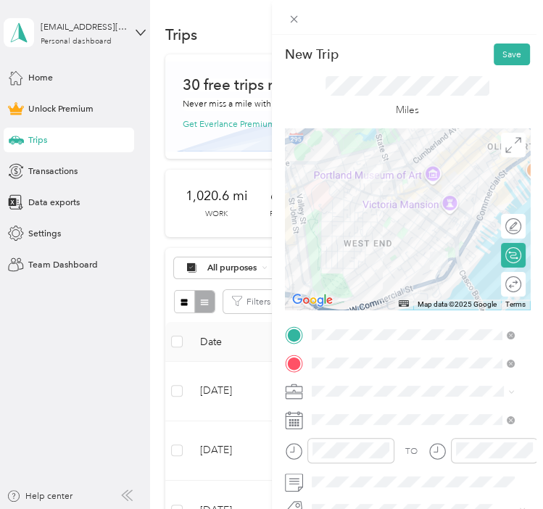
click at [337, 219] on li "Work" at bounding box center [413, 213] width 212 height 22
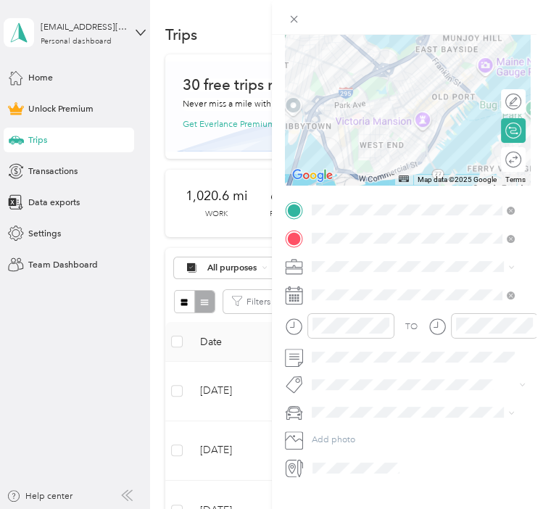
scroll to position [145, 0]
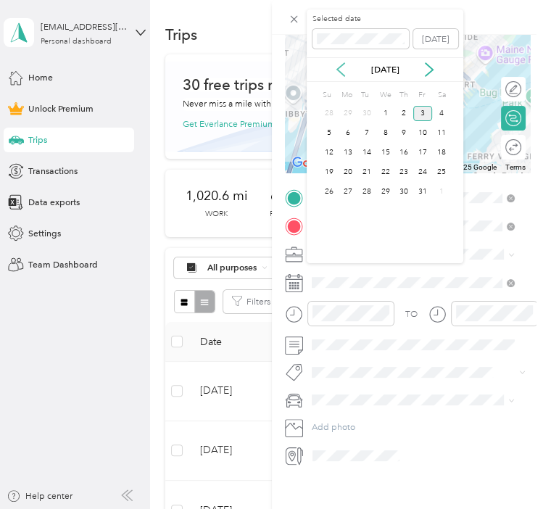
click at [341, 67] on icon at bounding box center [340, 69] width 14 height 14
click at [419, 127] on div "12" at bounding box center [422, 132] width 19 height 15
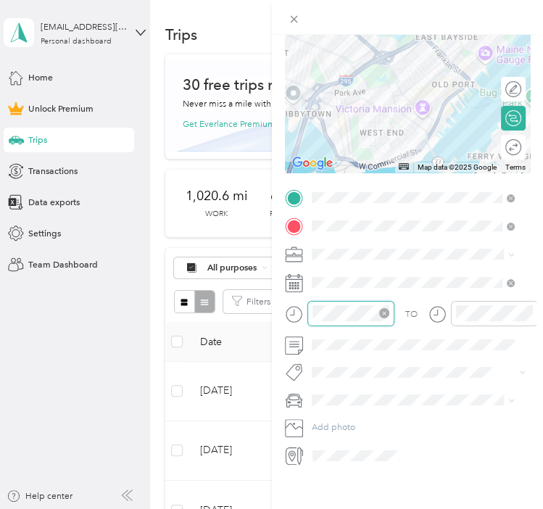
click at [310, 301] on div at bounding box center [350, 313] width 87 height 25
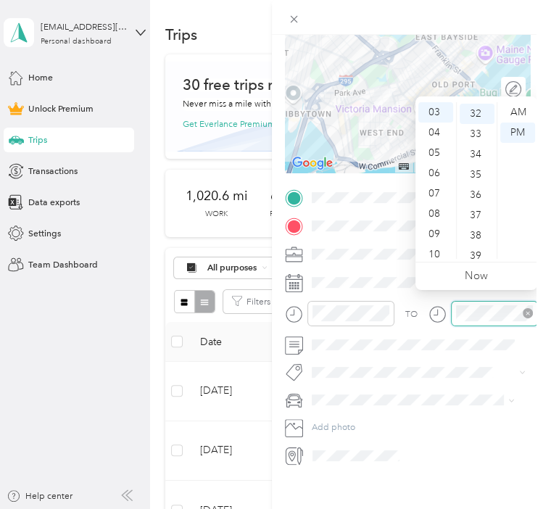
scroll to position [650, 0]
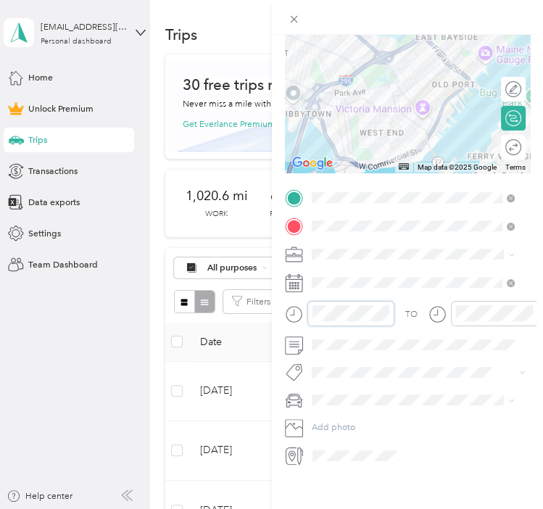
click at [298, 304] on div at bounding box center [339, 313] width 109 height 25
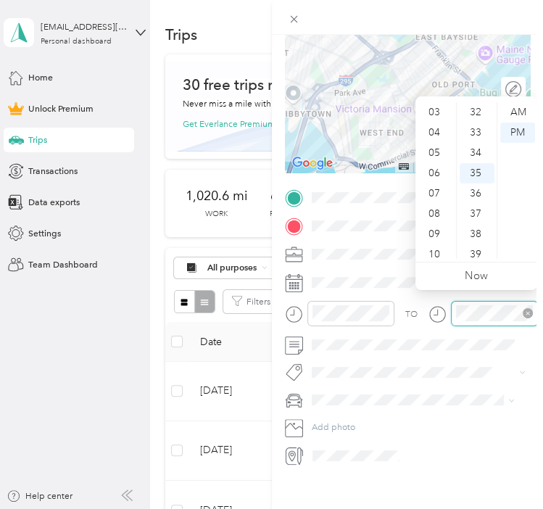
scroll to position [710, 0]
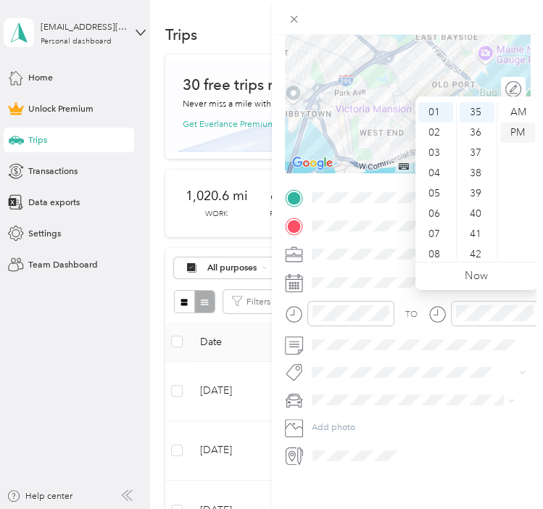
click at [522, 136] on div "PM" at bounding box center [517, 133] width 35 height 20
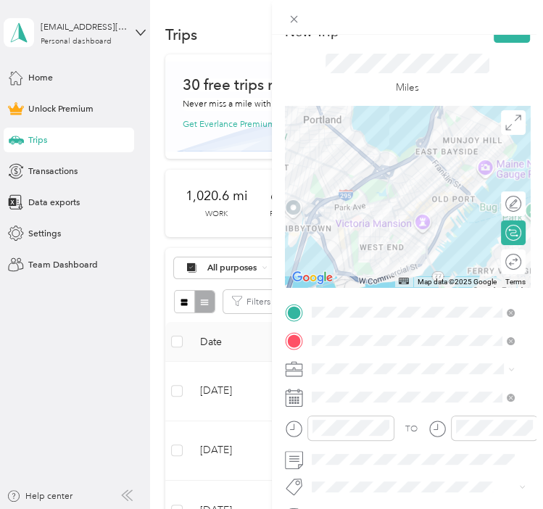
scroll to position [0, 0]
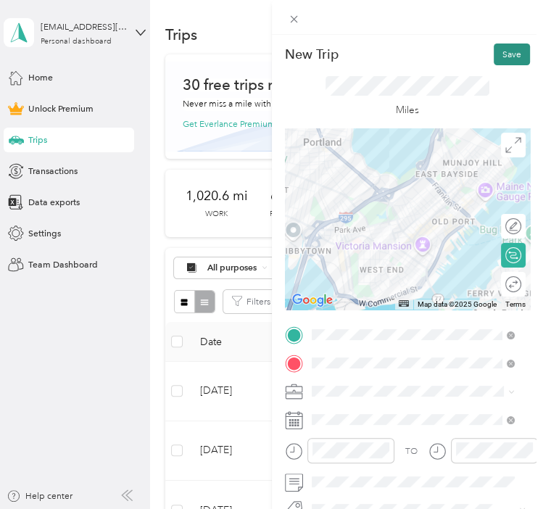
click at [505, 54] on button "Save" at bounding box center [512, 54] width 36 height 22
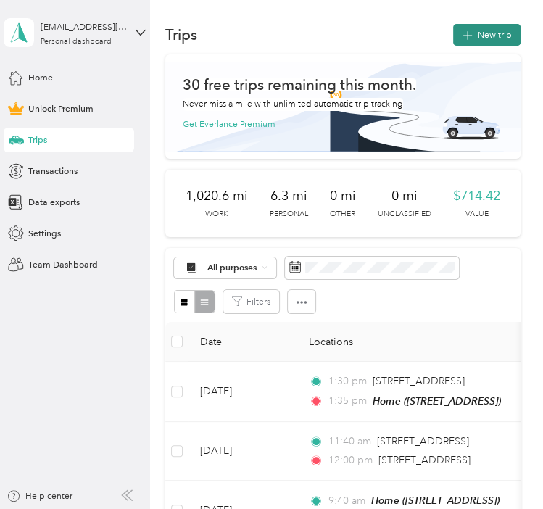
click at [497, 41] on button "New trip" at bounding box center [486, 35] width 67 height 22
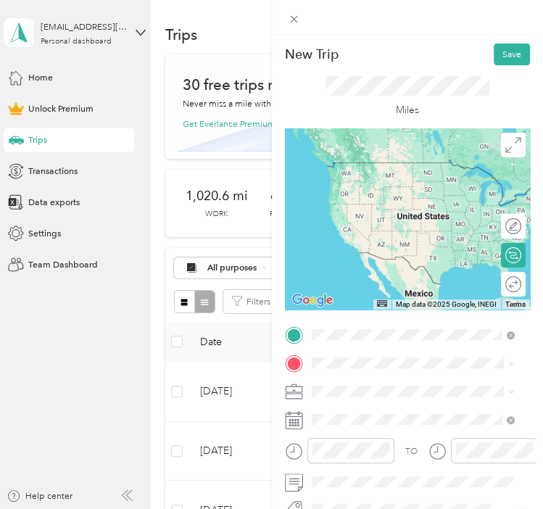
click at [394, 212] on div "Home [STREET_ADDRESS]" at bounding box center [412, 196] width 194 height 30
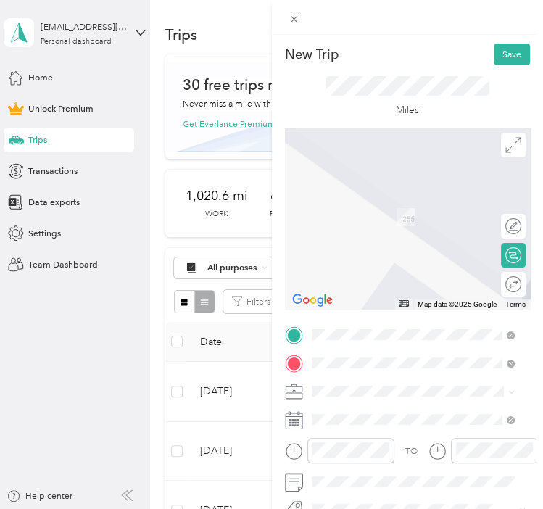
click at [423, 217] on span "[STREET_ADDRESS][US_STATE]" at bounding box center [399, 211] width 126 height 11
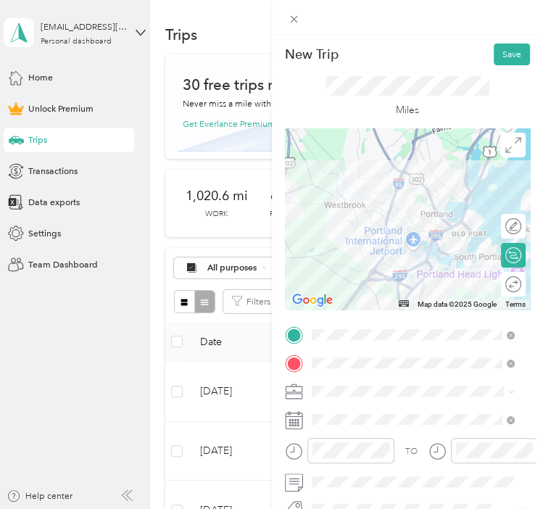
click at [341, 397] on span at bounding box center [418, 391] width 223 height 20
click at [339, 220] on li "Work" at bounding box center [413, 217] width 212 height 22
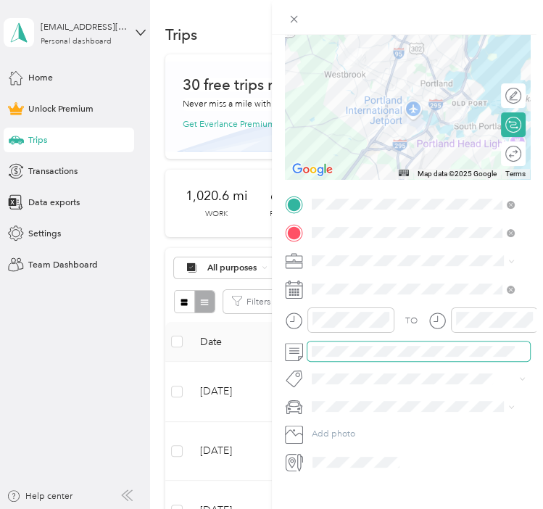
scroll to position [145, 0]
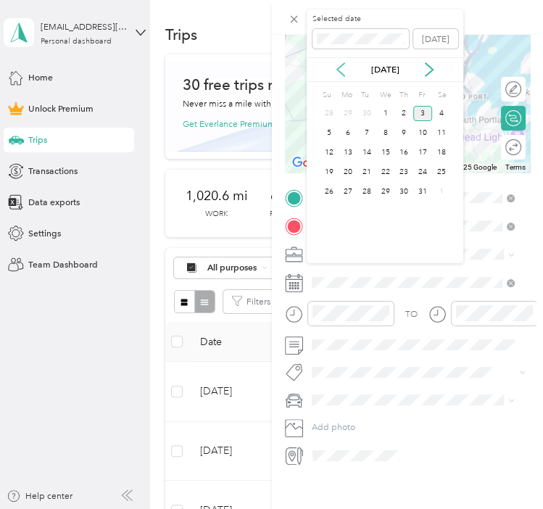
click at [337, 72] on icon at bounding box center [340, 69] width 14 height 14
click at [415, 135] on div "12" at bounding box center [422, 132] width 19 height 15
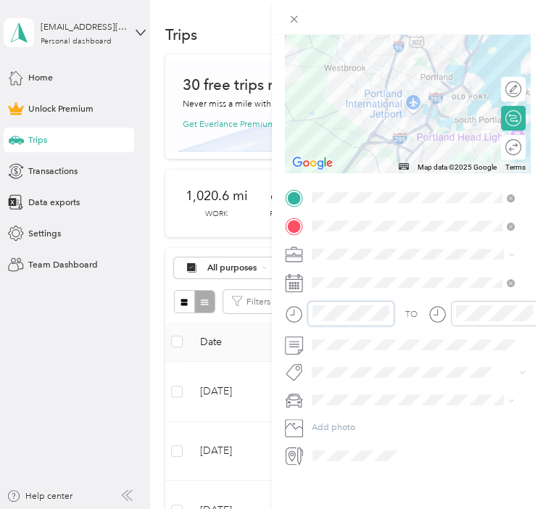
click at [307, 308] on div at bounding box center [350, 313] width 87 height 25
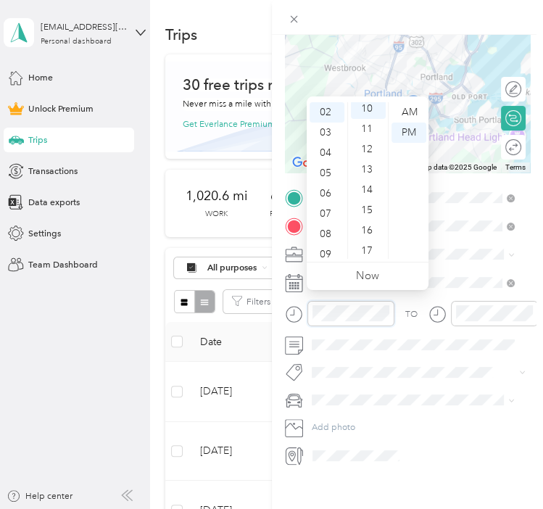
scroll to position [203, 0]
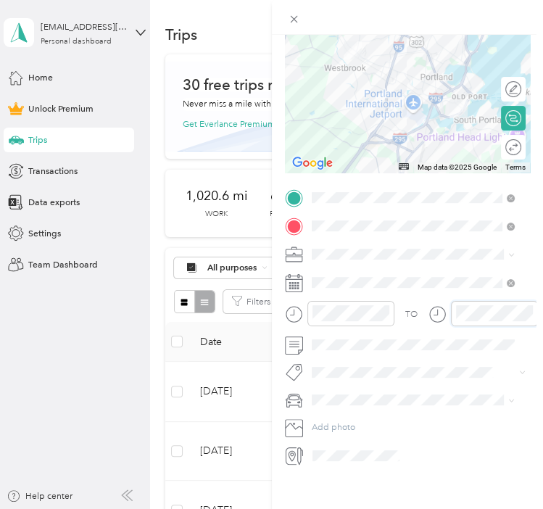
click at [449, 306] on div at bounding box center [482, 313] width 109 height 25
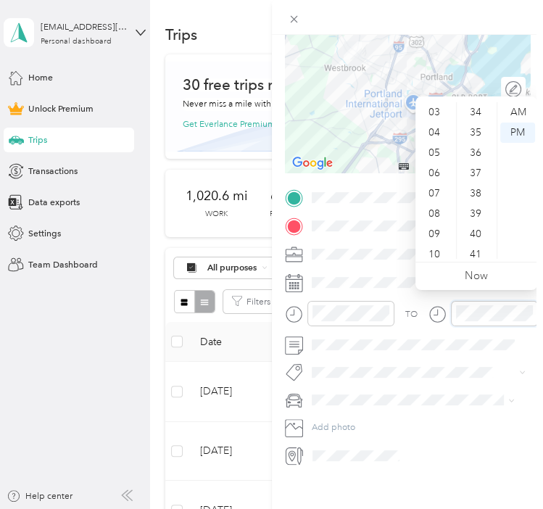
scroll to position [609, 0]
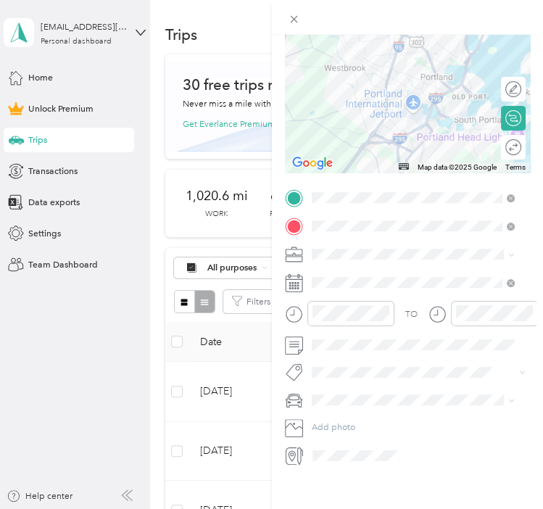
click at [526, 68] on form "New Trip Save This trip cannot be edited because it is either under review, app…" at bounding box center [408, 185] width 272 height 559
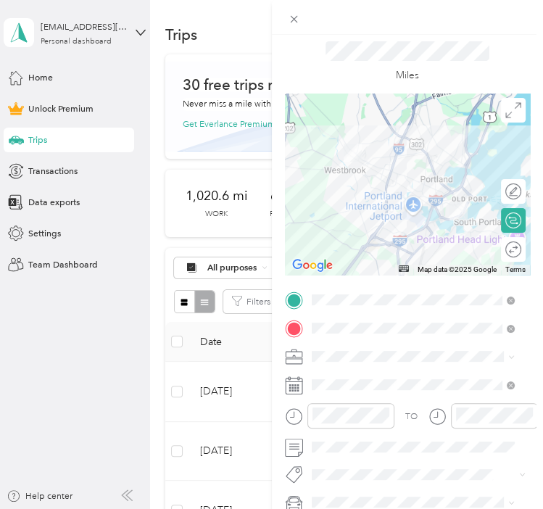
scroll to position [0, 0]
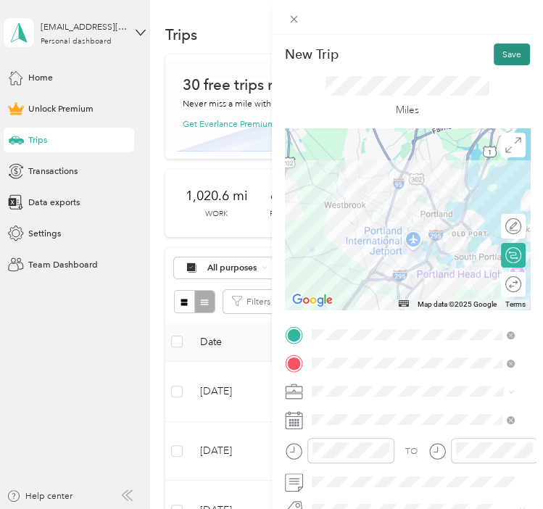
click at [507, 55] on button "Save" at bounding box center [512, 54] width 36 height 22
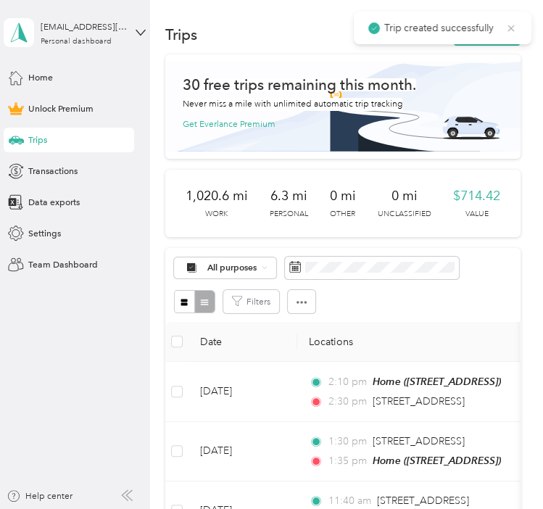
click at [507, 28] on icon at bounding box center [511, 28] width 12 height 13
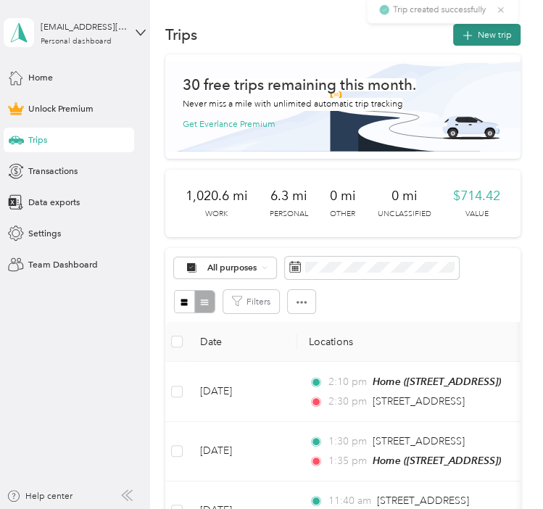
click at [494, 36] on button "New trip" at bounding box center [486, 35] width 67 height 22
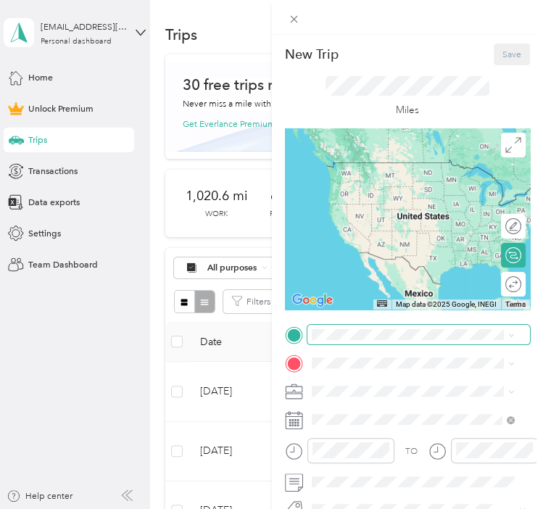
click at [335, 341] on span at bounding box center [418, 335] width 223 height 20
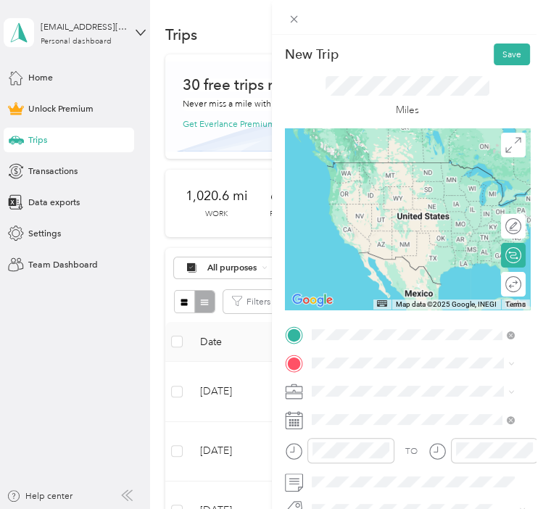
click at [386, 188] on span "[STREET_ADDRESS][US_STATE]" at bounding box center [399, 183] width 126 height 11
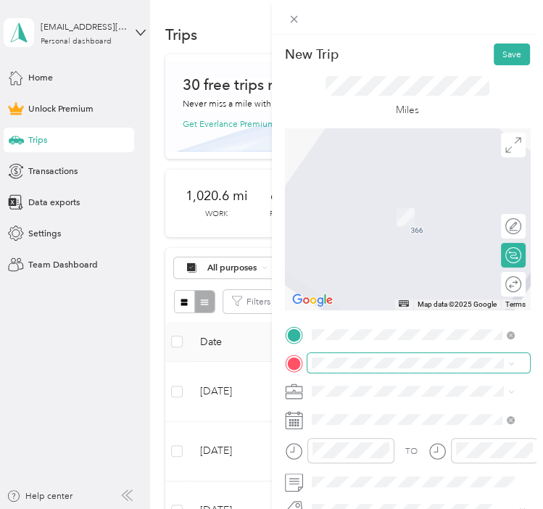
click at [372, 353] on span at bounding box center [418, 363] width 223 height 20
click at [377, 416] on div "Home [STREET_ADDRESS]" at bounding box center [376, 421] width 80 height 26
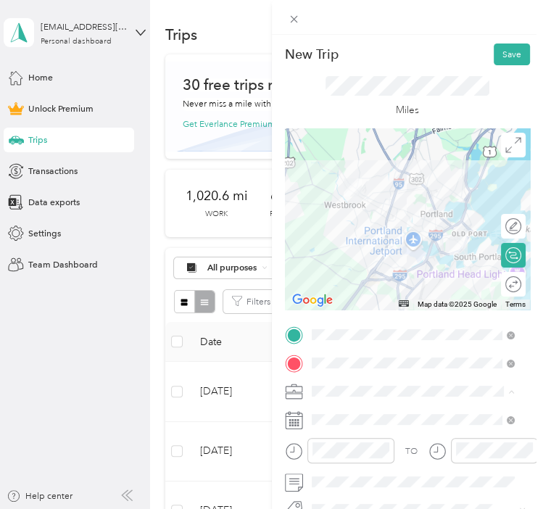
click at [342, 222] on li "Work" at bounding box center [413, 217] width 212 height 22
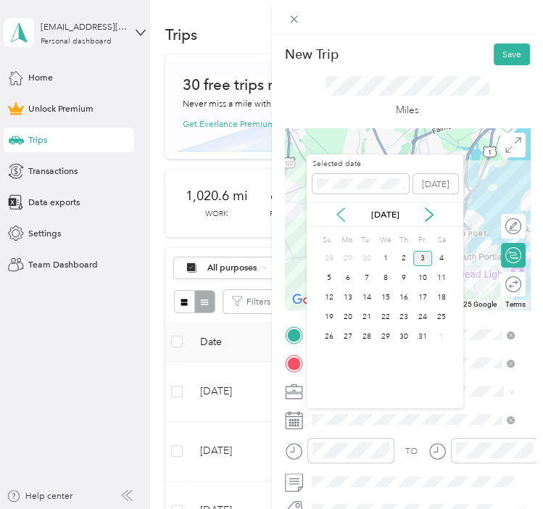
click at [340, 215] on icon at bounding box center [340, 214] width 14 height 14
click at [421, 271] on div "12" at bounding box center [422, 277] width 19 height 15
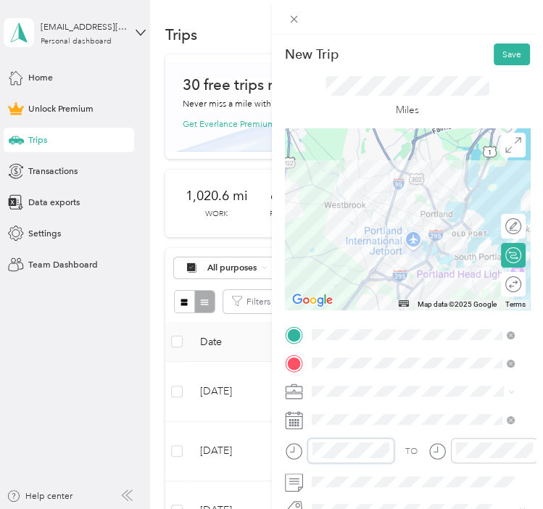
click at [299, 449] on div at bounding box center [339, 450] width 109 height 25
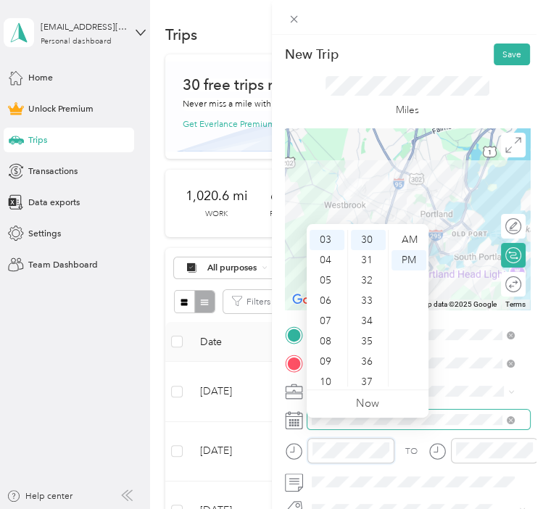
scroll to position [72, 0]
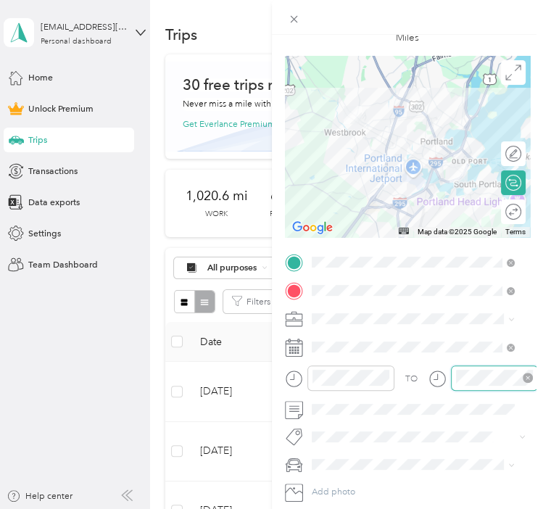
click at [452, 376] on div at bounding box center [494, 377] width 87 height 25
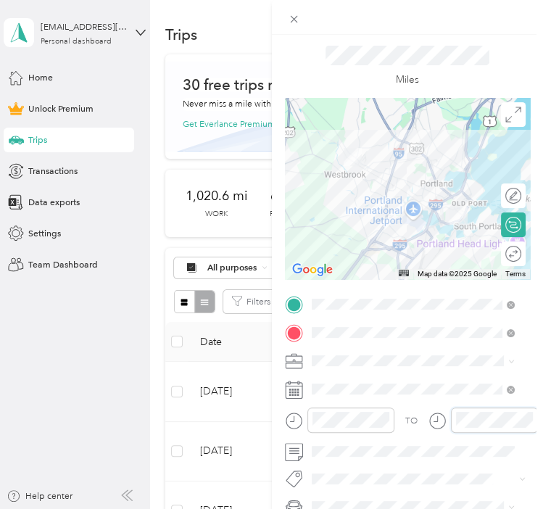
scroll to position [0, 0]
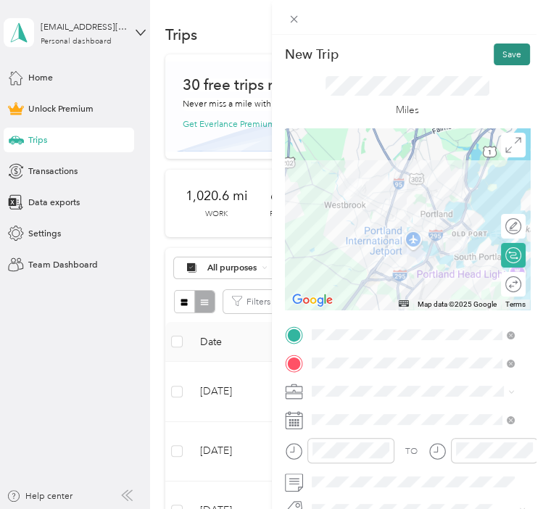
click at [507, 59] on button "Save" at bounding box center [512, 54] width 36 height 22
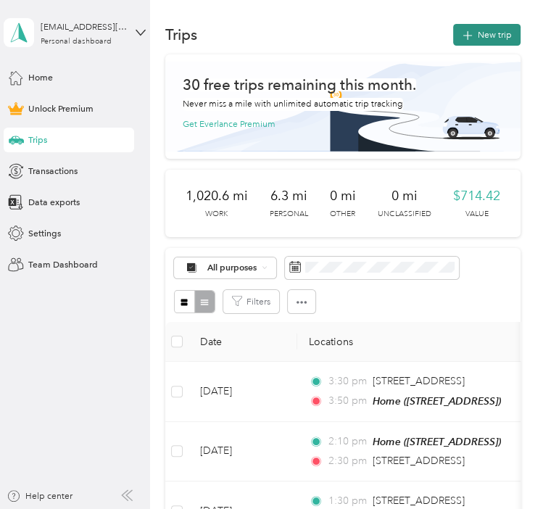
click at [473, 36] on button "New trip" at bounding box center [486, 35] width 67 height 22
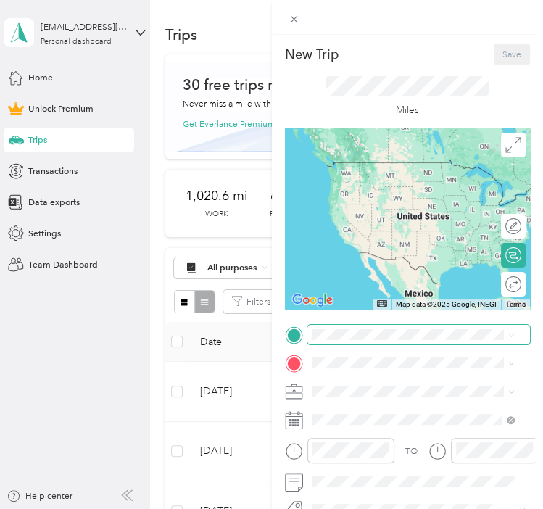
click at [328, 342] on span at bounding box center [418, 335] width 223 height 20
click at [386, 406] on div "Home [STREET_ADDRESS]" at bounding box center [376, 393] width 80 height 26
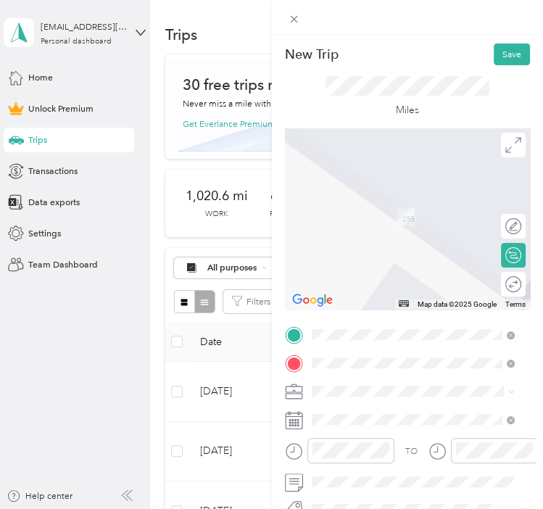
click at [379, 215] on span "[STREET_ADDRESS][PERSON_NAME][US_STATE]" at bounding box center [422, 217] width 173 height 22
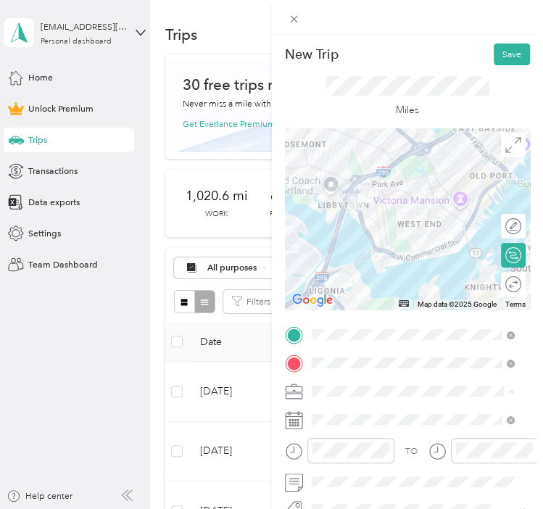
click at [353, 220] on li "Work" at bounding box center [413, 217] width 212 height 22
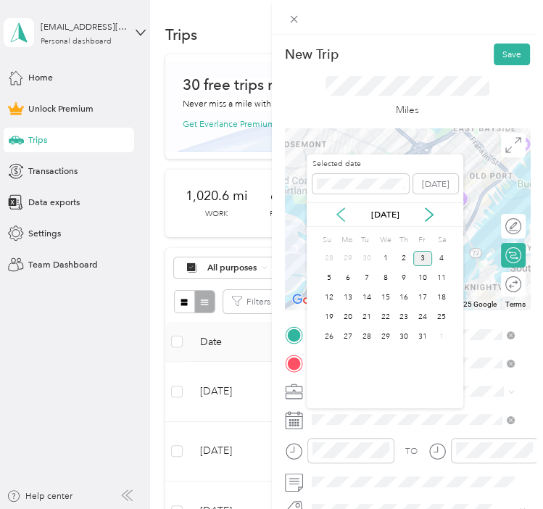
click at [344, 211] on icon at bounding box center [340, 214] width 14 height 14
click at [366, 297] on div "16" at bounding box center [366, 297] width 19 height 15
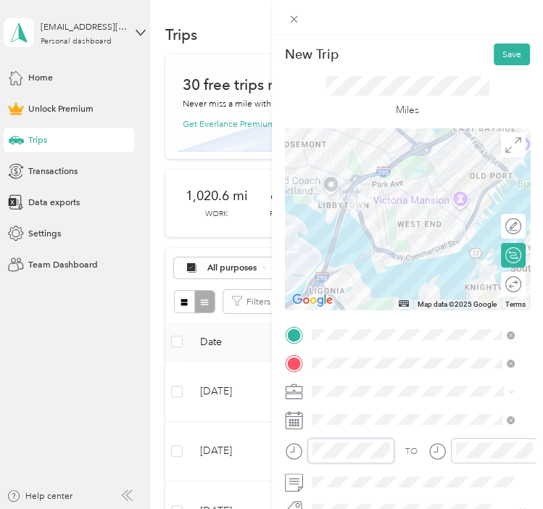
click at [297, 449] on div at bounding box center [339, 450] width 109 height 25
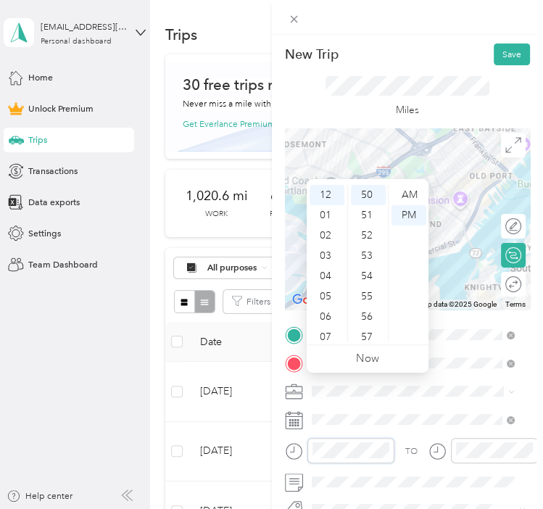
scroll to position [145, 0]
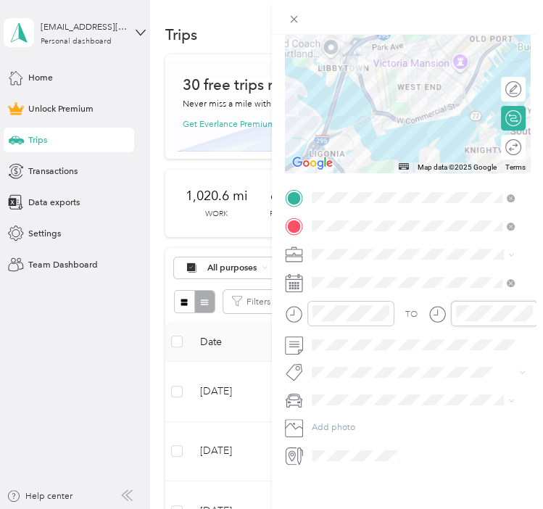
click at [447, 305] on div at bounding box center [482, 313] width 109 height 25
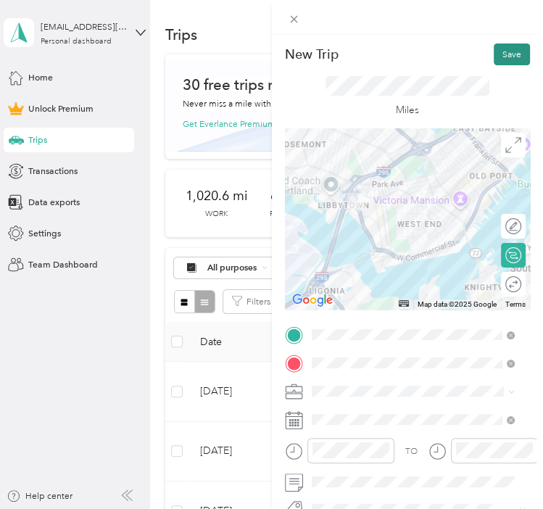
click at [502, 53] on button "Save" at bounding box center [512, 54] width 36 height 22
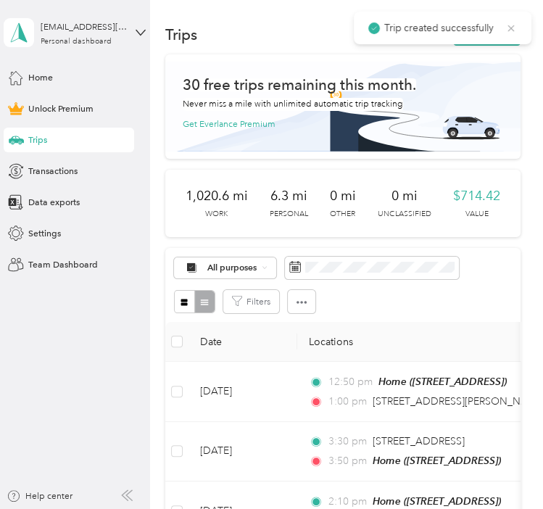
click at [513, 28] on icon at bounding box center [511, 28] width 12 height 13
click at [488, 29] on button "New trip" at bounding box center [486, 35] width 67 height 22
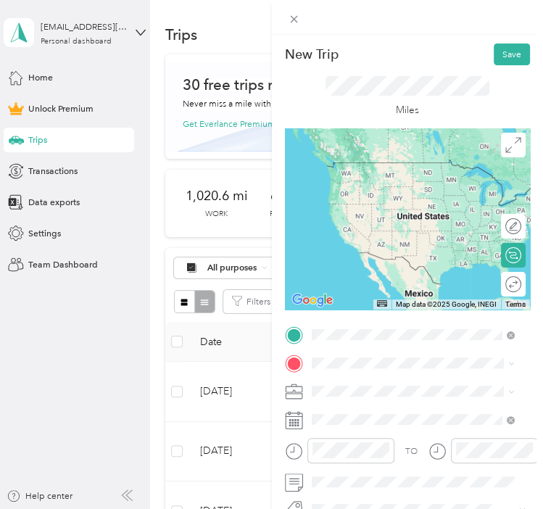
click at [383, 197] on div "[STREET_ADDRESS][PERSON_NAME][US_STATE]" at bounding box center [412, 188] width 194 height 26
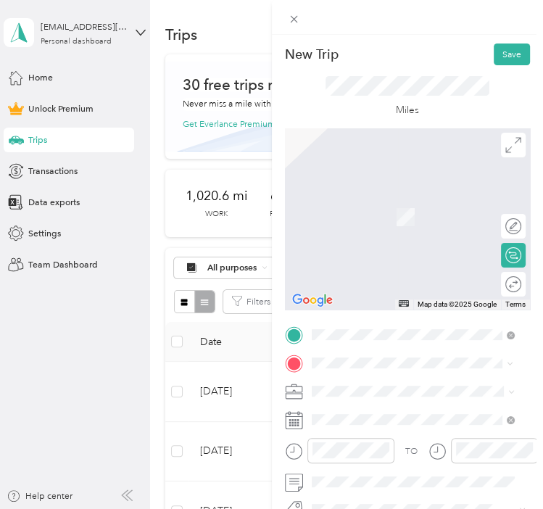
click at [392, 236] on span "[STREET_ADDRESS]" at bounding box center [376, 230] width 80 height 11
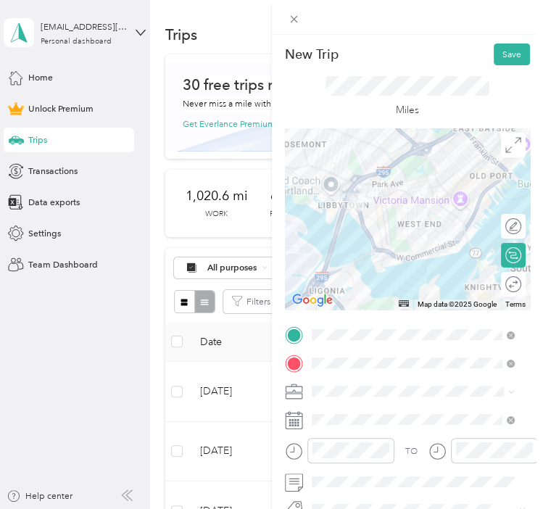
click at [351, 222] on li "Work" at bounding box center [413, 214] width 212 height 22
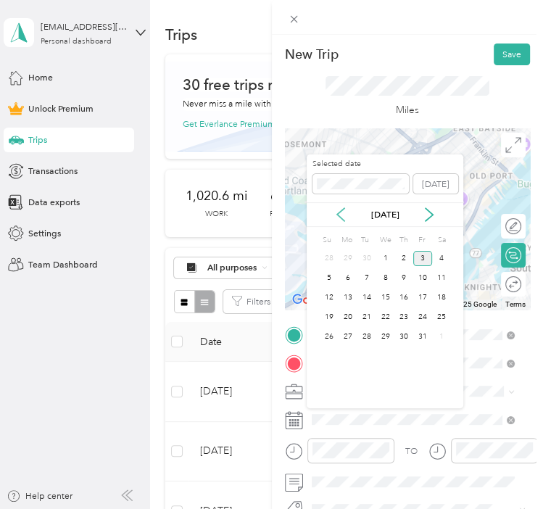
click at [344, 215] on icon at bounding box center [340, 214] width 14 height 14
click at [373, 297] on div "16" at bounding box center [366, 297] width 19 height 15
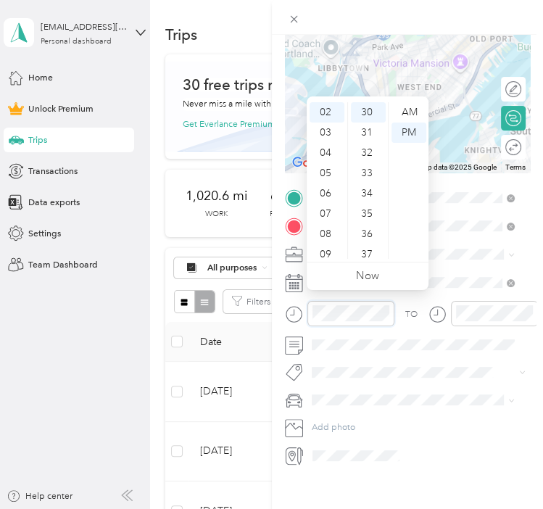
scroll to position [145, 0]
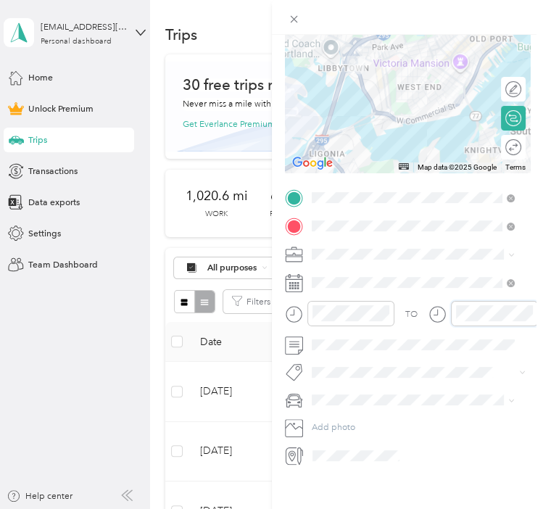
click at [441, 308] on div at bounding box center [482, 313] width 109 height 25
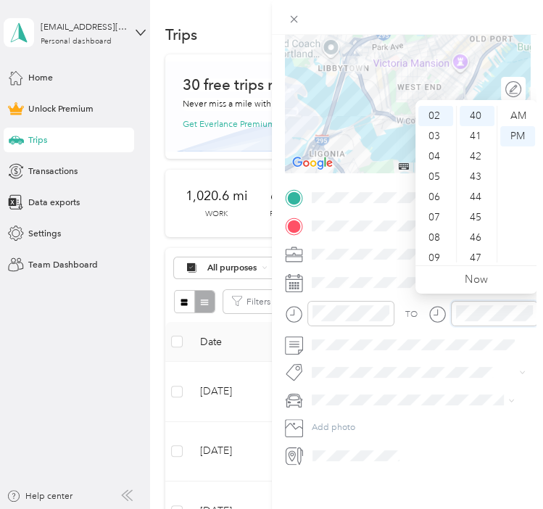
scroll to position [0, 0]
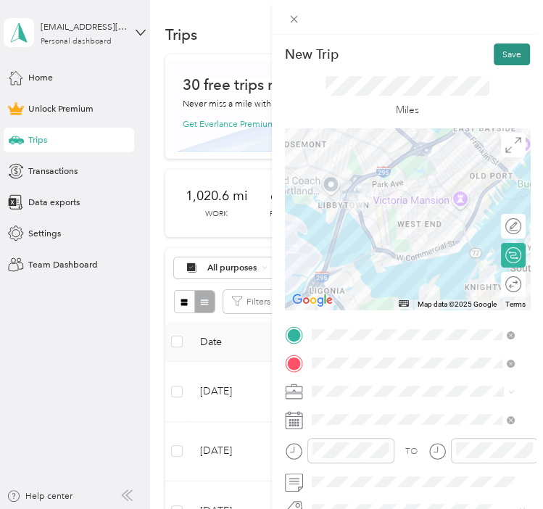
click at [513, 54] on button "Save" at bounding box center [512, 54] width 36 height 22
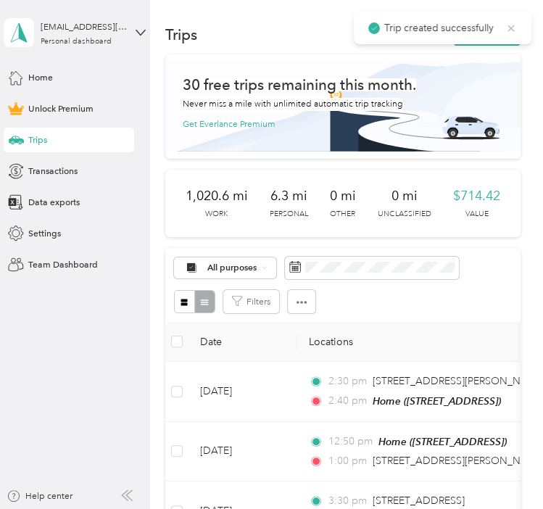
click at [508, 27] on icon at bounding box center [511, 28] width 12 height 13
click at [470, 33] on icon "button" at bounding box center [468, 36] width 17 height 17
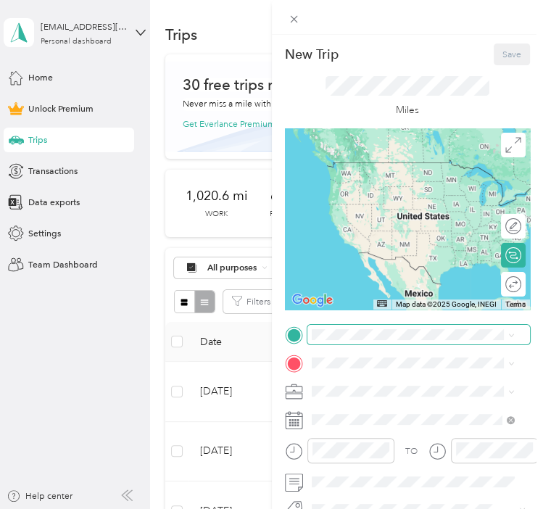
click at [373, 328] on span at bounding box center [418, 335] width 223 height 20
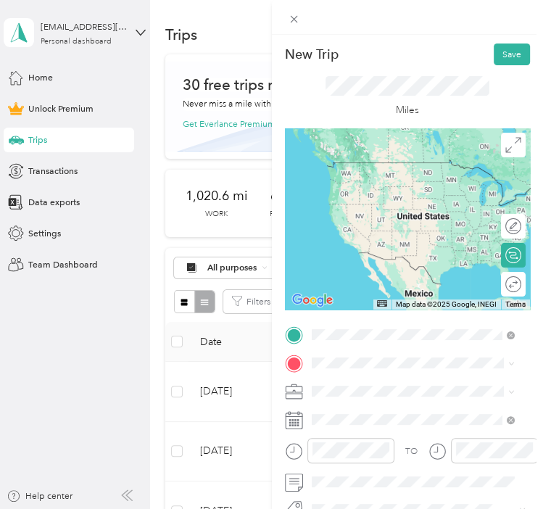
click at [405, 208] on span "[STREET_ADDRESS]" at bounding box center [376, 202] width 80 height 11
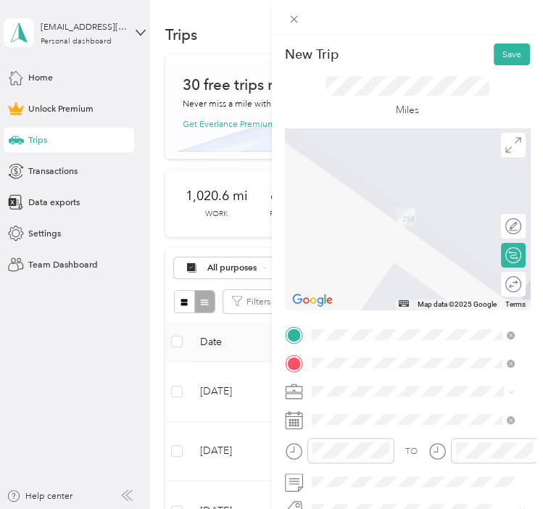
click at [394, 425] on li "[STREET_ADDRESS][PERSON_NAME][US_STATE]" at bounding box center [413, 413] width 212 height 35
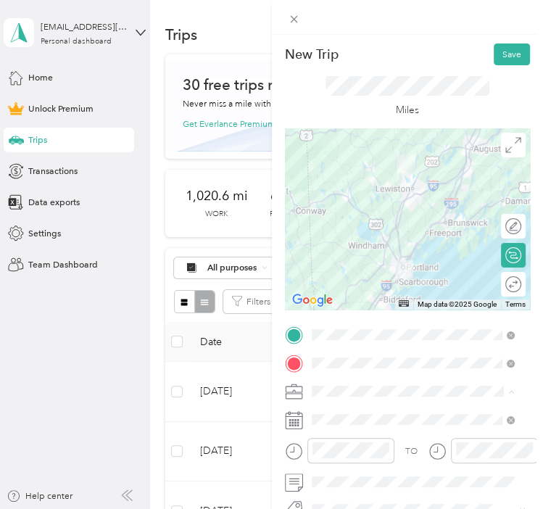
click at [350, 223] on ol "Work Personal Social Work Other Charity Medical Moving Commute" at bounding box center [413, 293] width 212 height 174
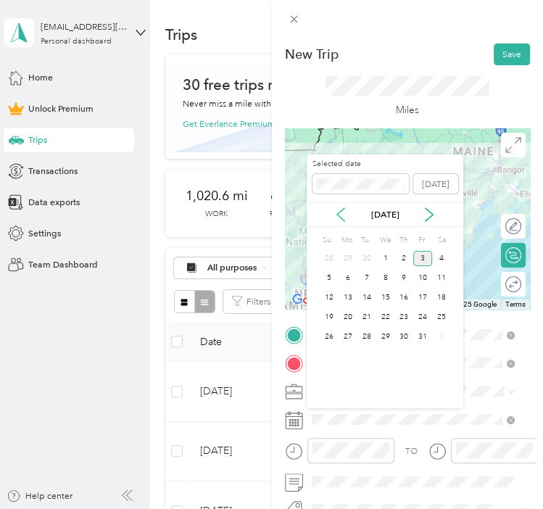
click at [344, 212] on icon at bounding box center [340, 214] width 14 height 14
click at [423, 298] on div "19" at bounding box center [422, 297] width 19 height 15
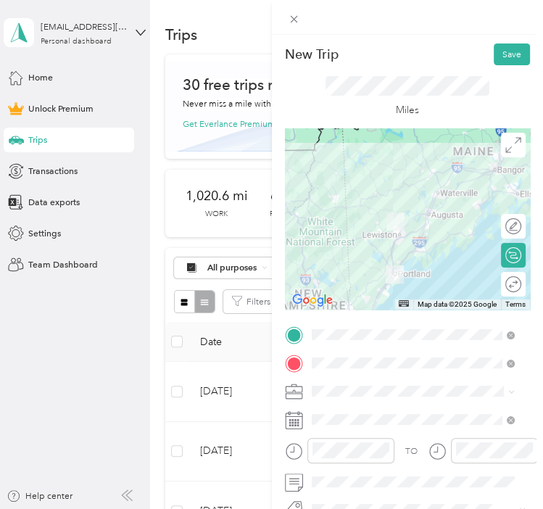
click at [510, 391] on icon at bounding box center [511, 392] width 7 height 7
click at [349, 221] on ol "Work Personal Social Work Other Charity Medical Moving Commute" at bounding box center [413, 293] width 212 height 174
click at [328, 218] on li "Work" at bounding box center [413, 212] width 212 height 22
click at [304, 448] on div at bounding box center [339, 450] width 109 height 25
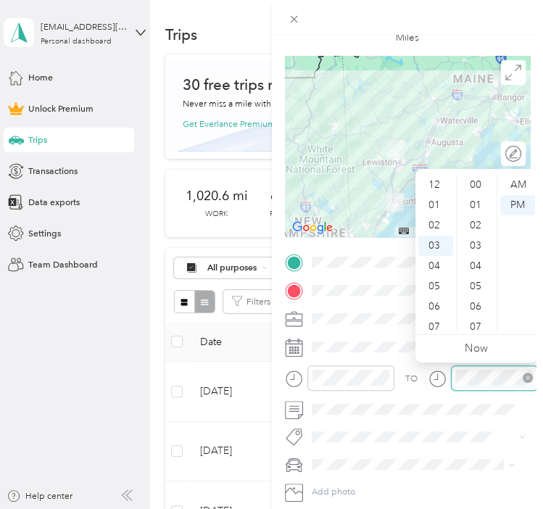
scroll to position [792, 0]
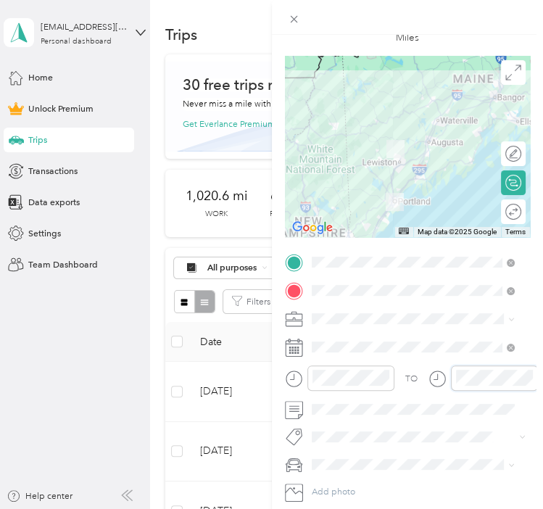
click at [441, 374] on div at bounding box center [482, 377] width 109 height 25
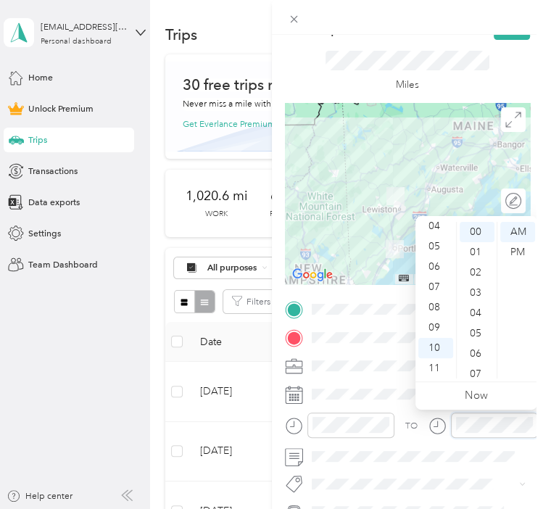
scroll to position [0, 0]
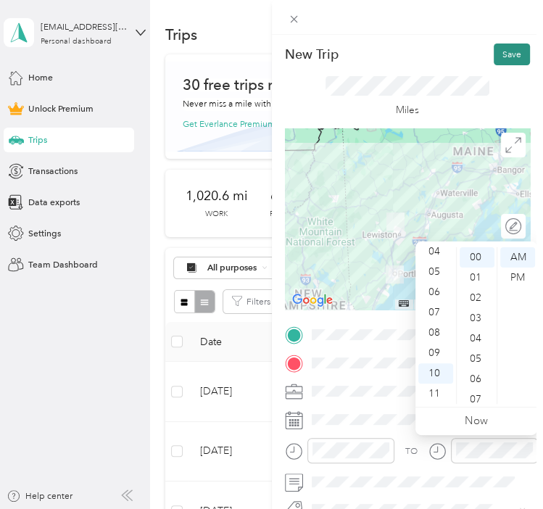
click at [494, 61] on button "Save" at bounding box center [512, 54] width 36 height 22
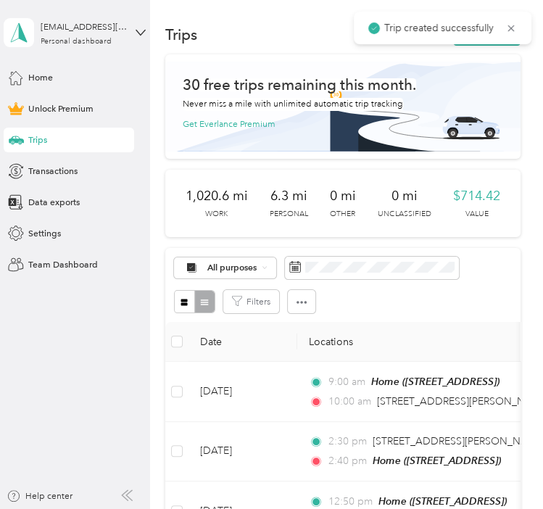
click at [516, 33] on div "Trip created successfully" at bounding box center [443, 28] width 178 height 33
click at [513, 28] on icon at bounding box center [511, 28] width 12 height 13
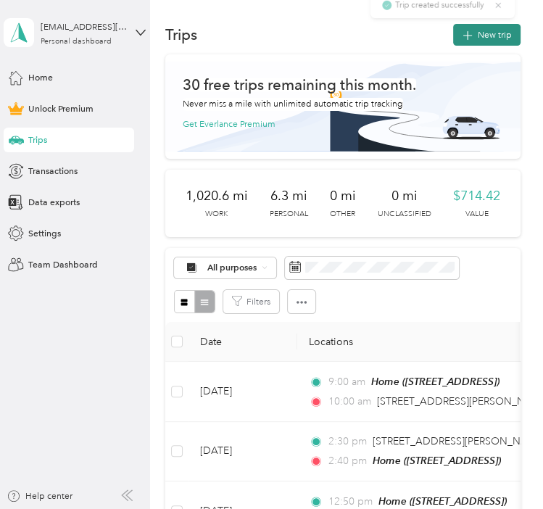
click at [505, 33] on button "New trip" at bounding box center [486, 35] width 67 height 22
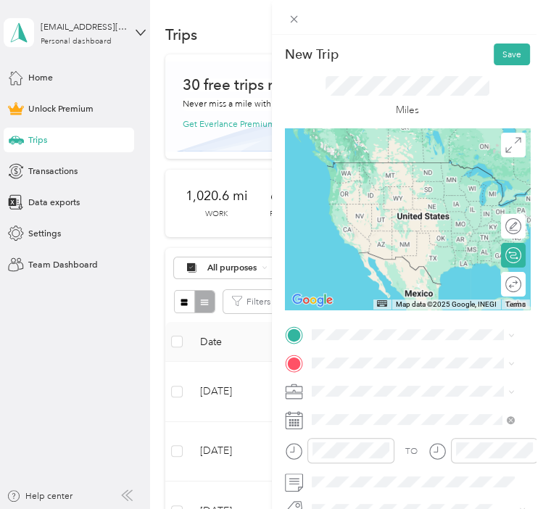
click at [400, 197] on div "[STREET_ADDRESS][PERSON_NAME][US_STATE]" at bounding box center [412, 188] width 194 height 26
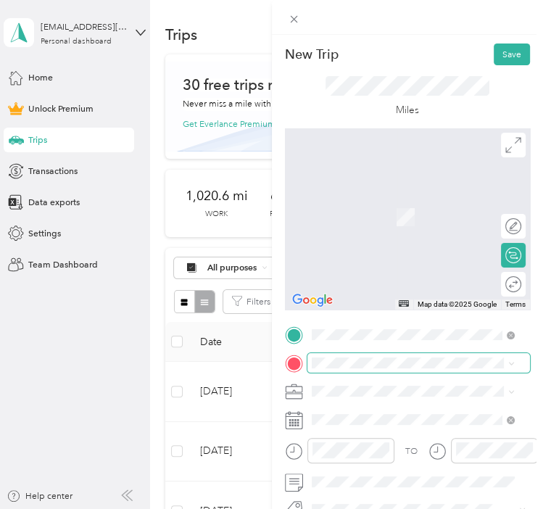
click at [353, 354] on span at bounding box center [418, 363] width 223 height 20
click at [380, 325] on span "[STREET_ADDRESS][PERSON_NAME][PERSON_NAME][US_STATE]" at bounding box center [422, 314] width 173 height 22
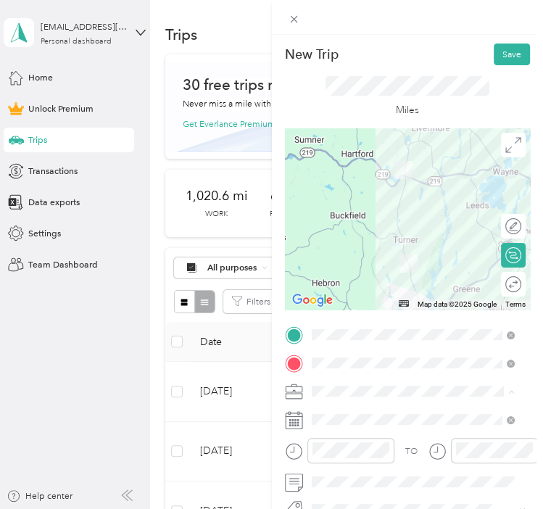
click at [345, 217] on div "Work" at bounding box center [412, 216] width 194 height 13
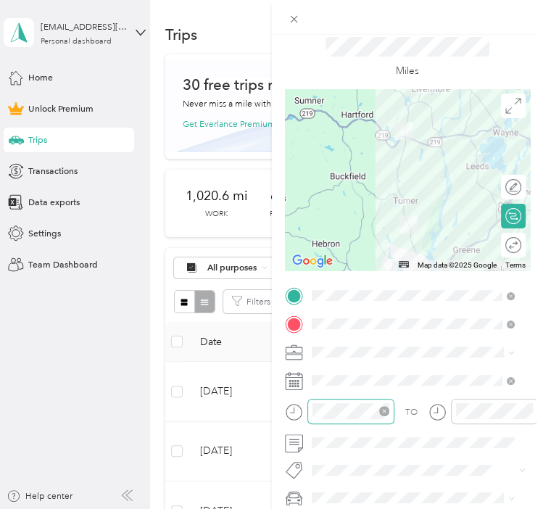
scroll to position [72, 0]
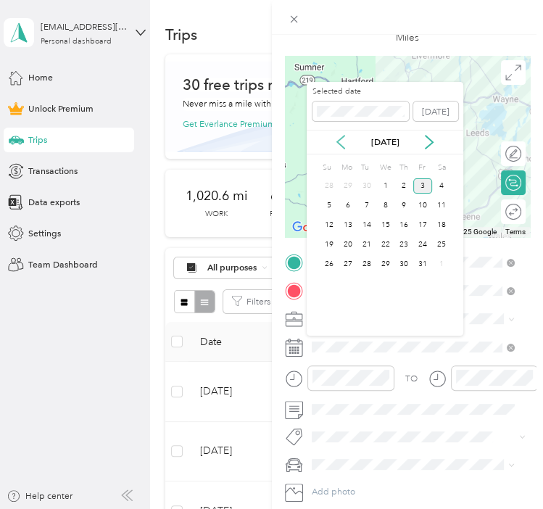
click at [342, 145] on icon at bounding box center [340, 142] width 14 height 14
click at [420, 227] on div "19" at bounding box center [422, 224] width 19 height 15
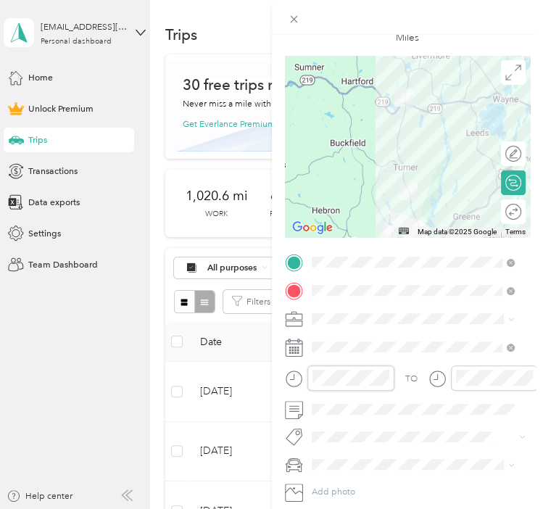
click at [306, 373] on div at bounding box center [339, 377] width 109 height 25
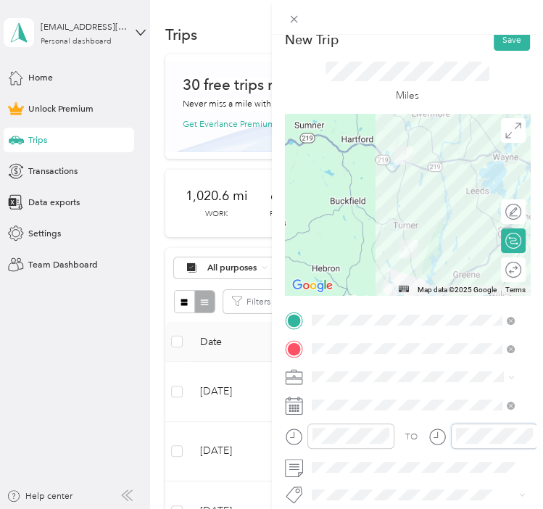
scroll to position [0, 0]
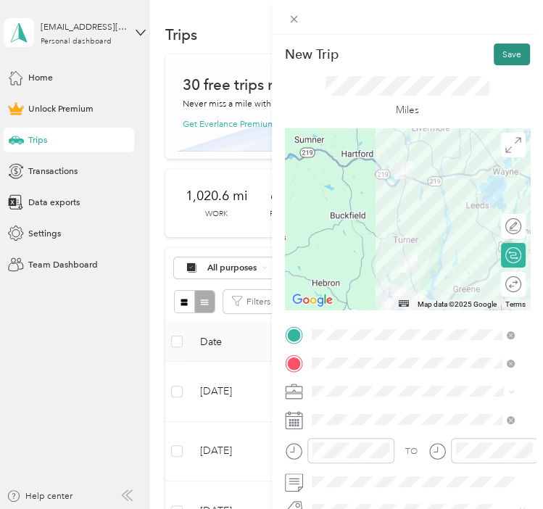
click at [504, 59] on button "Save" at bounding box center [512, 54] width 36 height 22
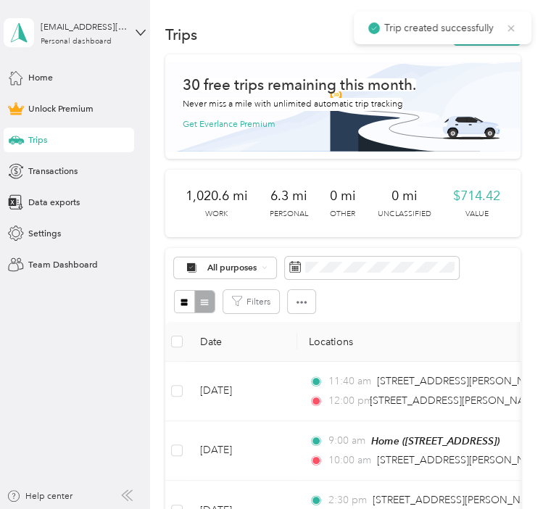
click at [507, 24] on icon at bounding box center [511, 28] width 12 height 13
click at [497, 33] on button "New trip" at bounding box center [486, 35] width 67 height 22
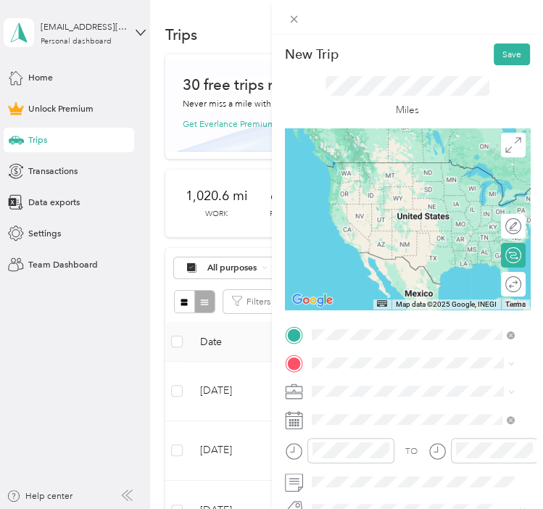
click at [387, 509] on div "New Trip Save This trip cannot be edited because it is either under review, app…" at bounding box center [268, 509] width 536 height 0
click at [379, 299] on div "[STREET_ADDRESS][PERSON_NAME][PERSON_NAME][US_STATE]" at bounding box center [412, 286] width 194 height 26
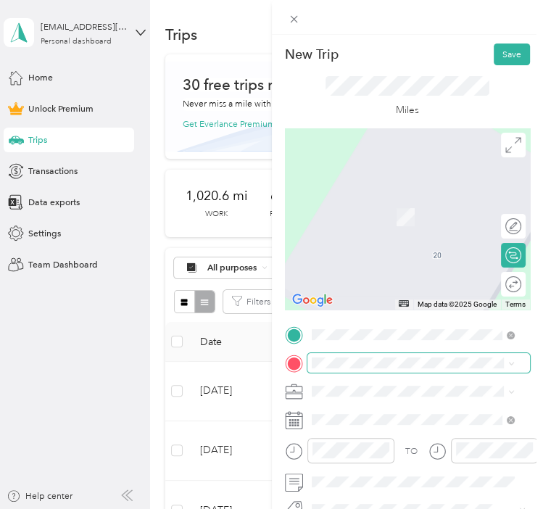
click at [349, 357] on span at bounding box center [418, 363] width 223 height 20
click at [358, 424] on span "[STREET_ADDRESS]" at bounding box center [376, 427] width 80 height 11
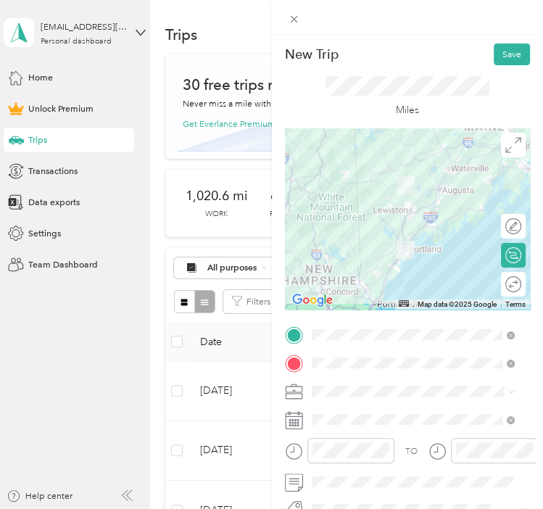
click at [342, 222] on ol "Work Personal Social Work Other Charity Medical Moving Commute" at bounding box center [413, 289] width 212 height 174
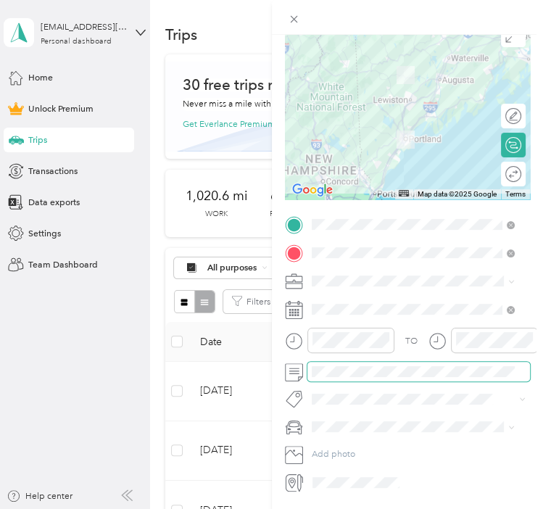
scroll to position [145, 0]
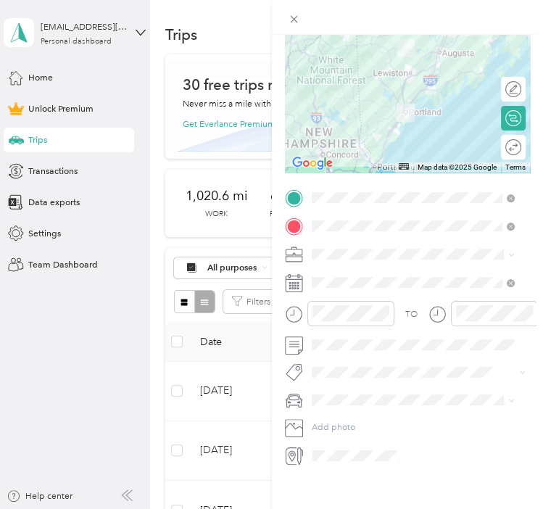
click at [333, 272] on li "Work" at bounding box center [413, 268] width 212 height 22
click at [308, 310] on div at bounding box center [350, 313] width 87 height 25
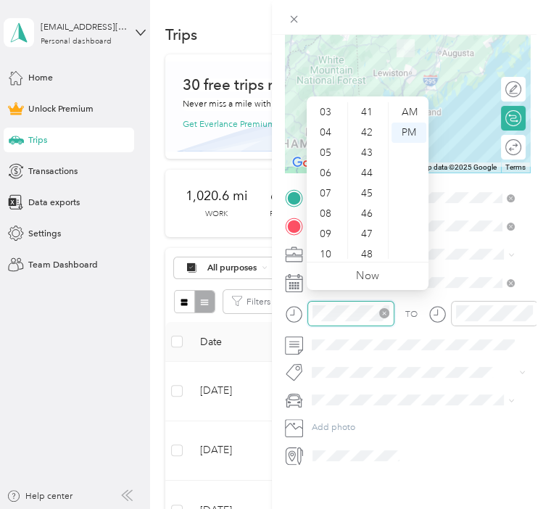
scroll to position [609, 0]
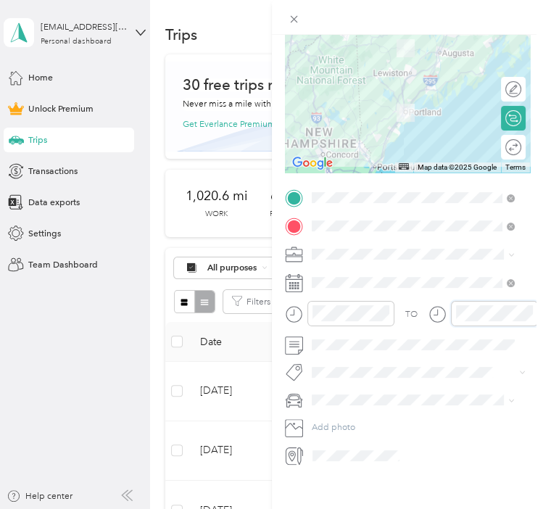
click at [444, 304] on div at bounding box center [482, 313] width 109 height 25
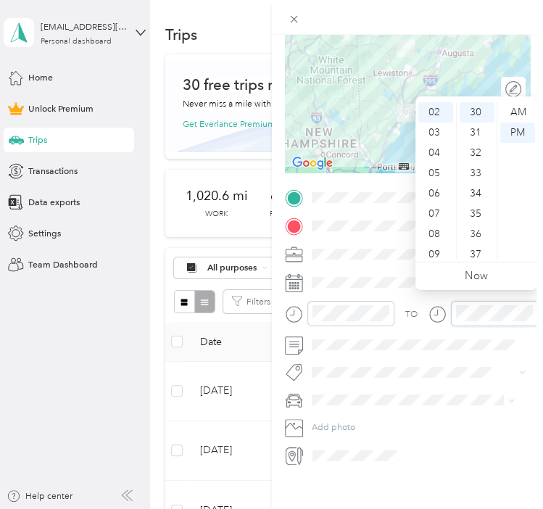
scroll to position [0, 0]
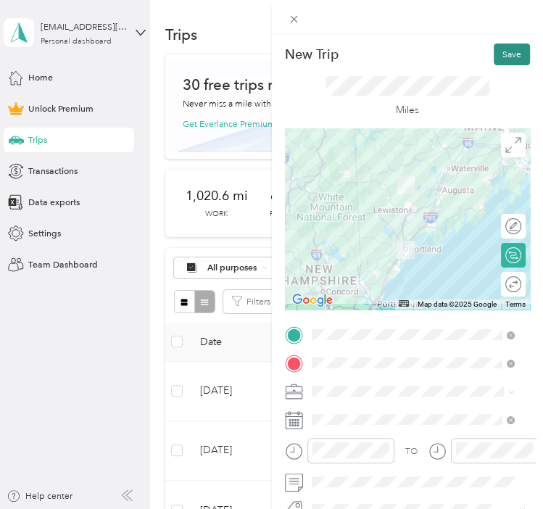
click at [506, 47] on button "Save" at bounding box center [512, 54] width 36 height 22
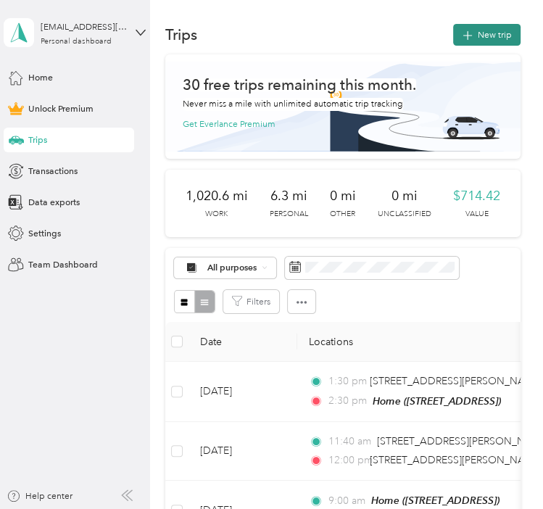
click at [469, 33] on icon "button" at bounding box center [468, 36] width 17 height 17
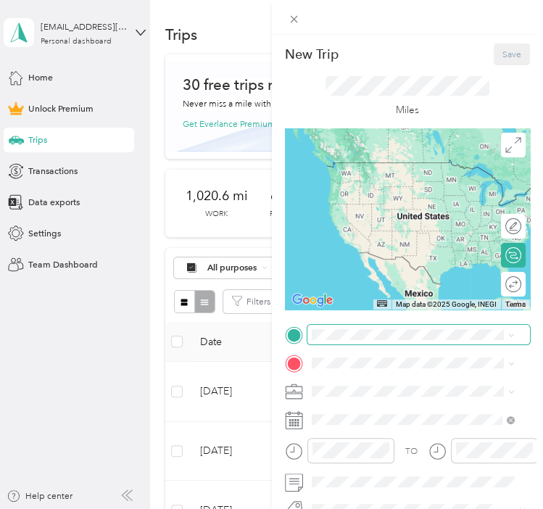
click at [360, 340] on span at bounding box center [418, 335] width 223 height 20
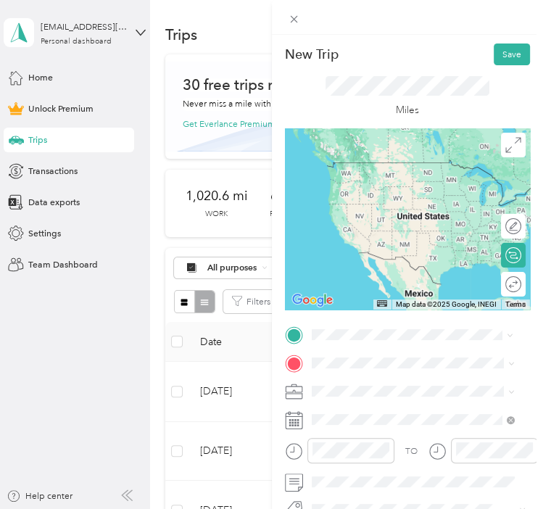
click at [386, 207] on span "[STREET_ADDRESS]" at bounding box center [376, 202] width 80 height 11
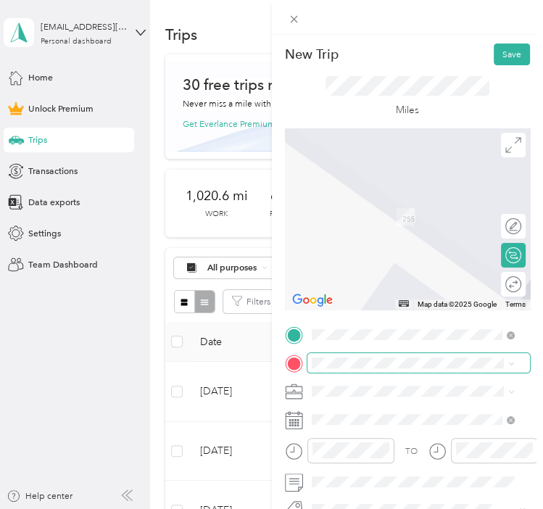
click at [363, 357] on span at bounding box center [418, 363] width 223 height 20
click at [391, 227] on li "[STREET_ADDRESS][US_STATE]" at bounding box center [413, 213] width 212 height 28
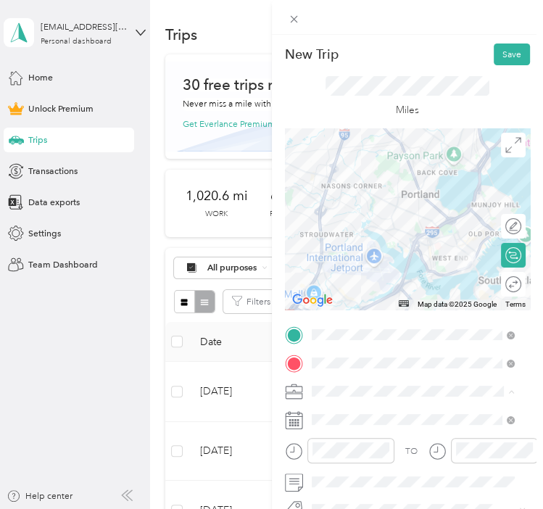
click at [338, 223] on ol "Work Personal Social Work Other Charity Medical Moving Commute" at bounding box center [413, 293] width 212 height 174
click at [328, 220] on li "Work" at bounding box center [413, 217] width 212 height 22
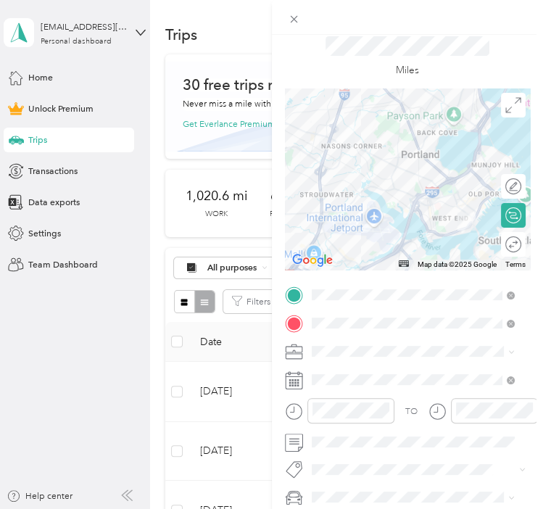
scroll to position [72, 0]
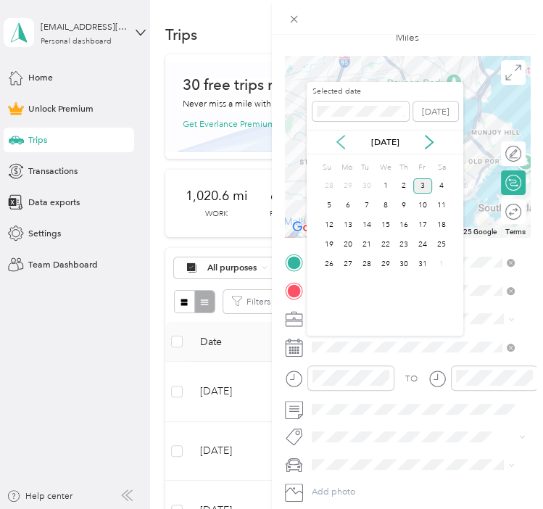
click at [339, 146] on icon at bounding box center [340, 142] width 14 height 14
click at [405, 240] on div "25" at bounding box center [403, 244] width 19 height 15
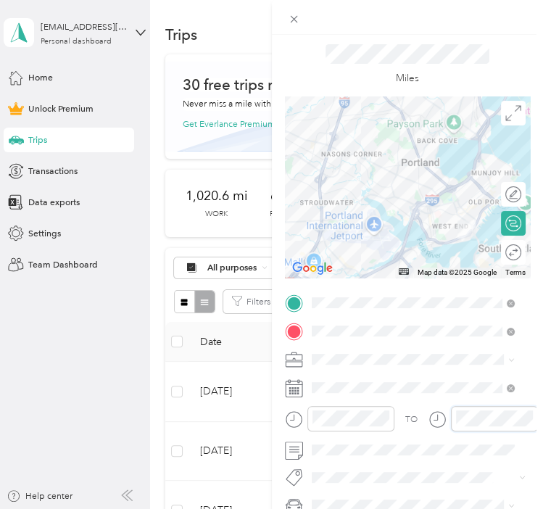
scroll to position [0, 0]
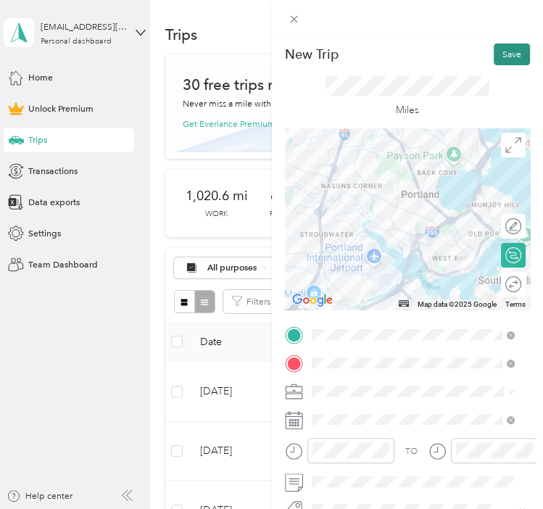
click at [502, 57] on button "Save" at bounding box center [512, 54] width 36 height 22
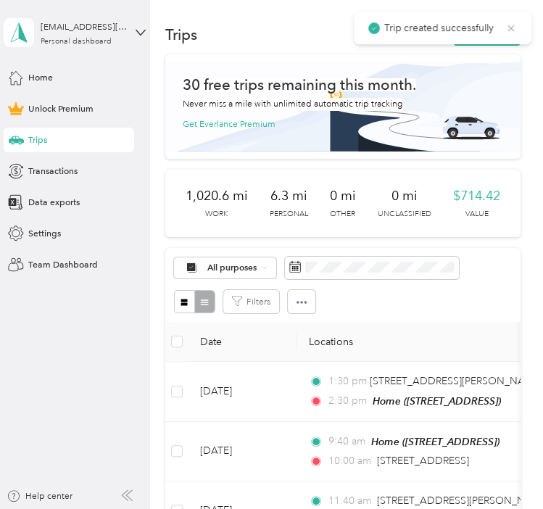
click at [512, 25] on icon at bounding box center [511, 28] width 12 height 13
click at [497, 32] on button "New trip" at bounding box center [486, 35] width 67 height 22
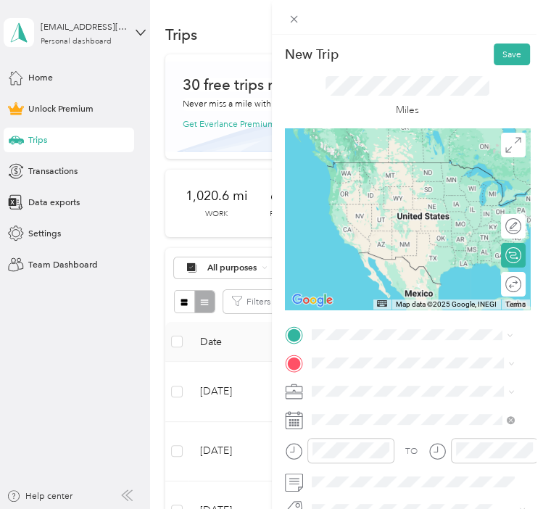
click at [409, 194] on div "[STREET_ADDRESS][US_STATE]" at bounding box center [412, 184] width 194 height 19
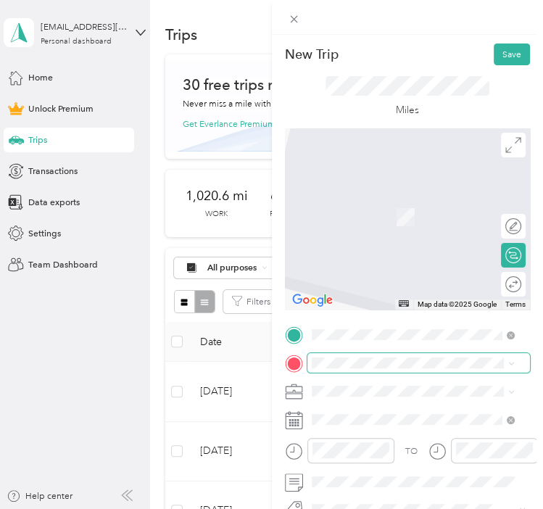
click at [332, 357] on span at bounding box center [418, 363] width 223 height 20
click at [344, 414] on strong "Home" at bounding box center [348, 413] width 25 height 11
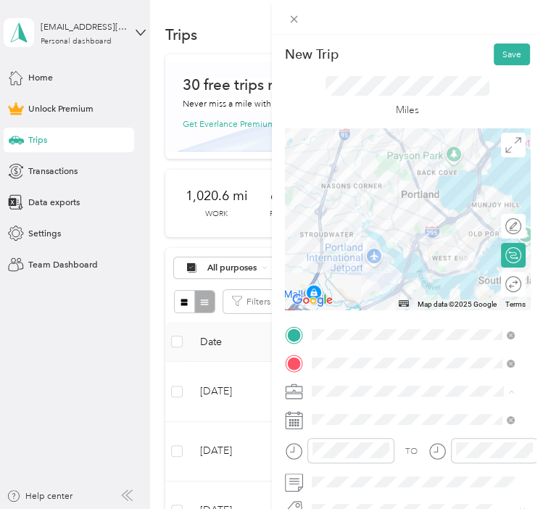
click at [354, 221] on ol "Work Personal Social Work Other Charity Medical Moving Commute" at bounding box center [413, 293] width 212 height 174
click at [346, 212] on div "Work" at bounding box center [412, 216] width 194 height 13
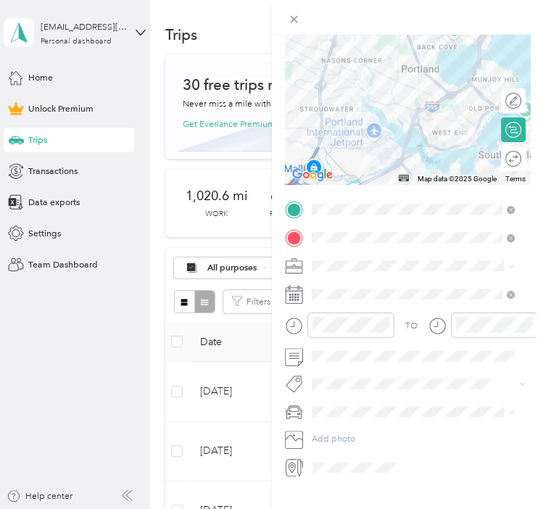
scroll to position [148, 0]
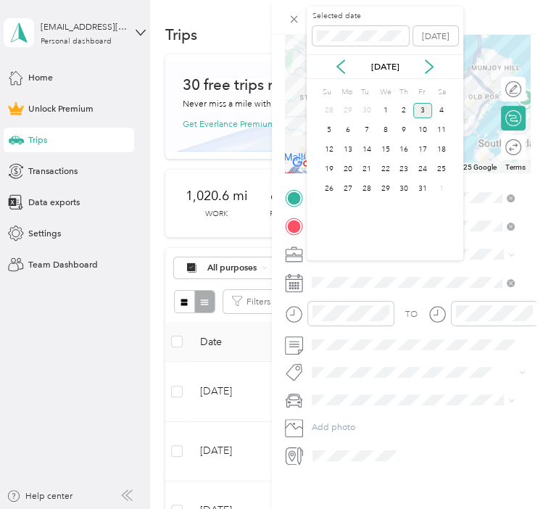
click at [344, 75] on div "[DATE]" at bounding box center [385, 66] width 157 height 25
click at [344, 69] on icon at bounding box center [340, 66] width 14 height 14
click at [402, 164] on div "25" at bounding box center [403, 169] width 19 height 15
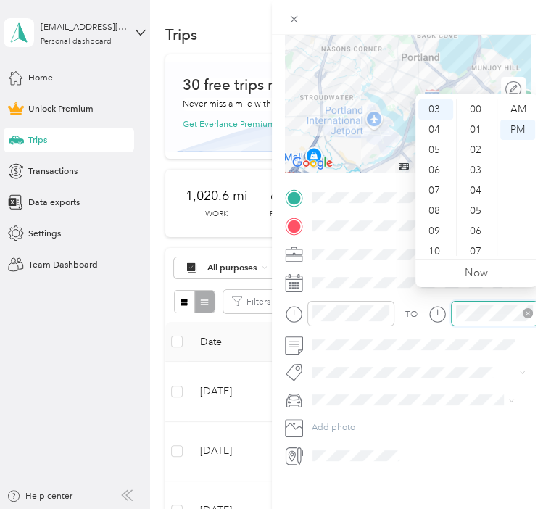
scroll to position [853, 0]
click at [449, 302] on div at bounding box center [482, 313] width 109 height 25
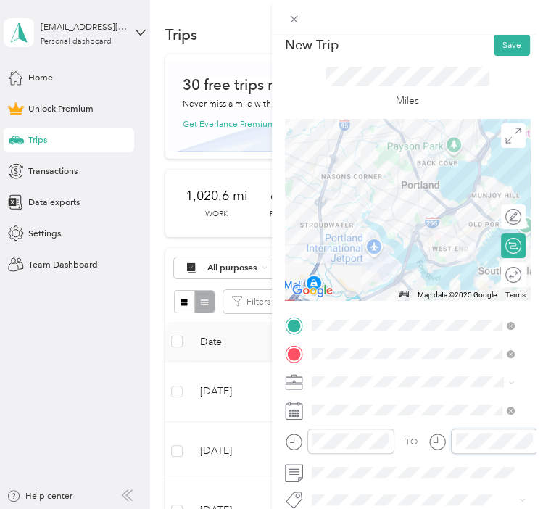
scroll to position [0, 0]
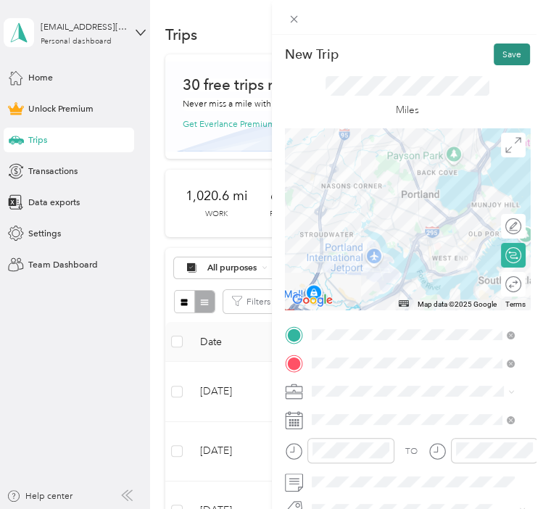
click at [494, 53] on button "Save" at bounding box center [512, 54] width 36 height 22
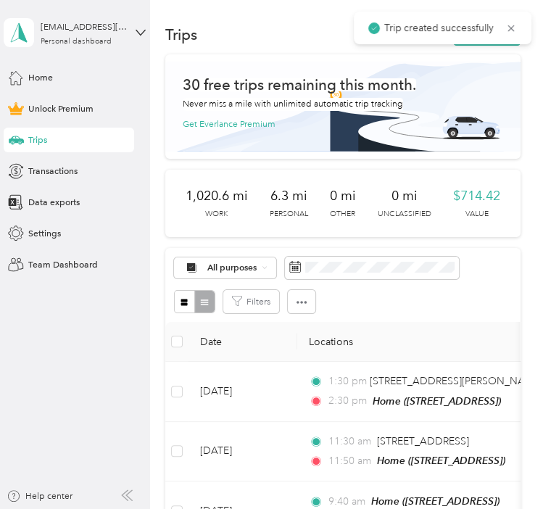
click at [513, 20] on span "Trip created successfully" at bounding box center [442, 27] width 149 height 15
click at [508, 25] on icon at bounding box center [511, 28] width 7 height 7
click at [474, 36] on button "New trip" at bounding box center [486, 35] width 67 height 22
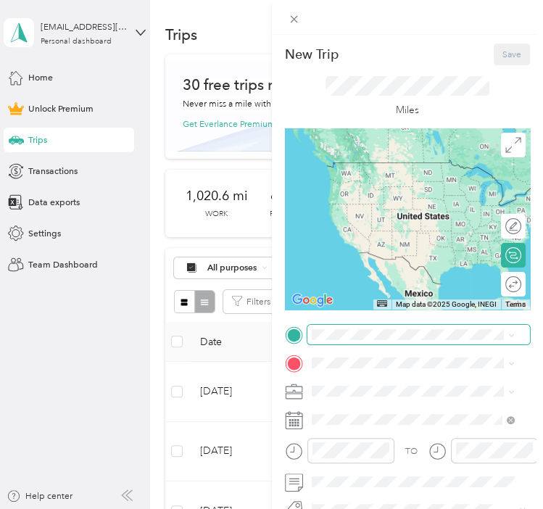
click at [332, 343] on div "TO Add photo" at bounding box center [408, 464] width 246 height 278
click at [354, 391] on div "Home [STREET_ADDRESS]" at bounding box center [376, 393] width 80 height 26
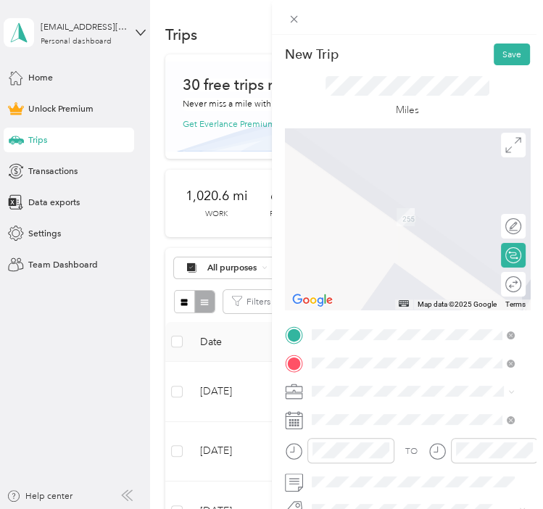
click at [414, 223] on div "[STREET_ADDRESS][US_STATE]" at bounding box center [412, 213] width 194 height 19
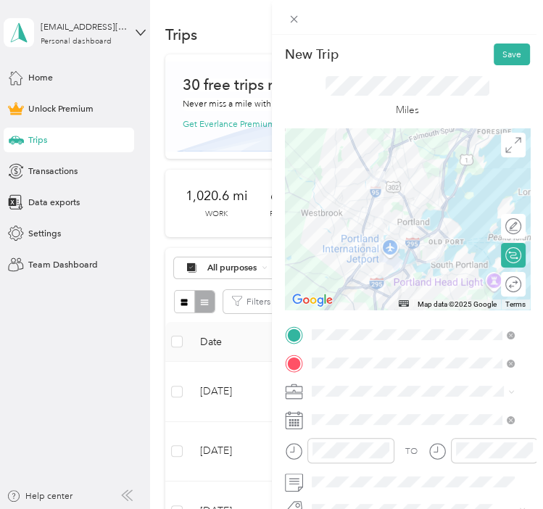
click at [338, 221] on li "Work" at bounding box center [413, 216] width 212 height 22
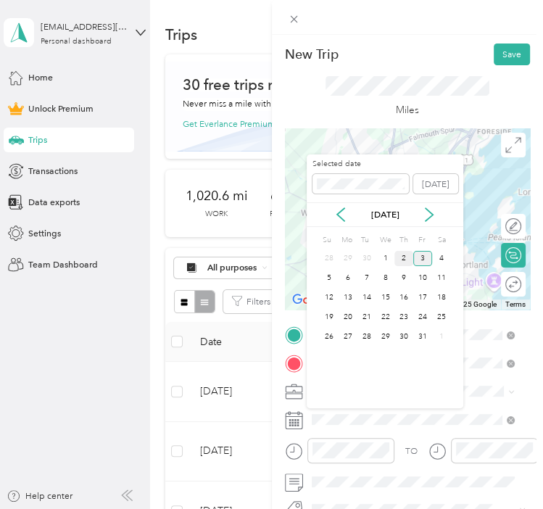
click at [402, 256] on div "2" at bounding box center [403, 258] width 19 height 15
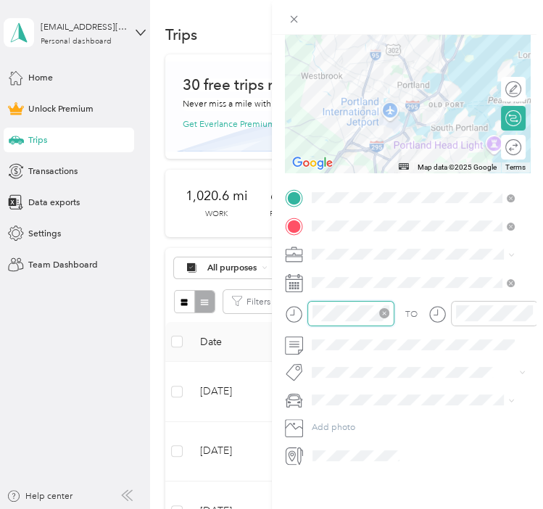
click at [310, 301] on div at bounding box center [350, 313] width 87 height 25
click at [451, 301] on div at bounding box center [494, 313] width 87 height 25
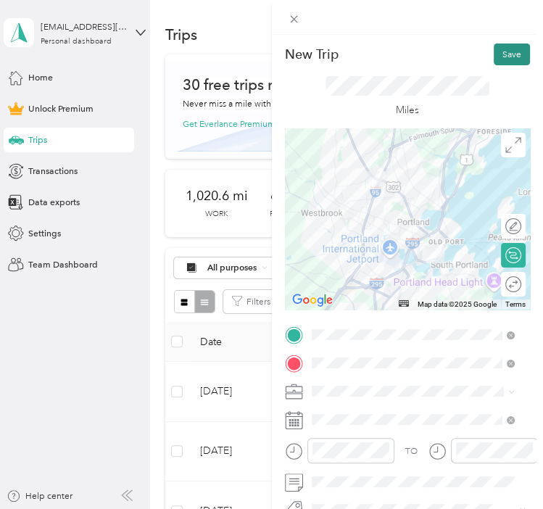
click at [510, 50] on button "Save" at bounding box center [512, 54] width 36 height 22
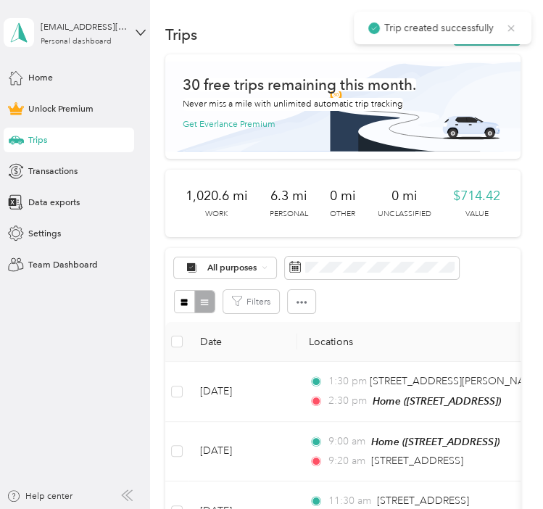
click at [507, 27] on icon at bounding box center [511, 28] width 12 height 13
click at [486, 38] on button "New trip" at bounding box center [486, 35] width 67 height 22
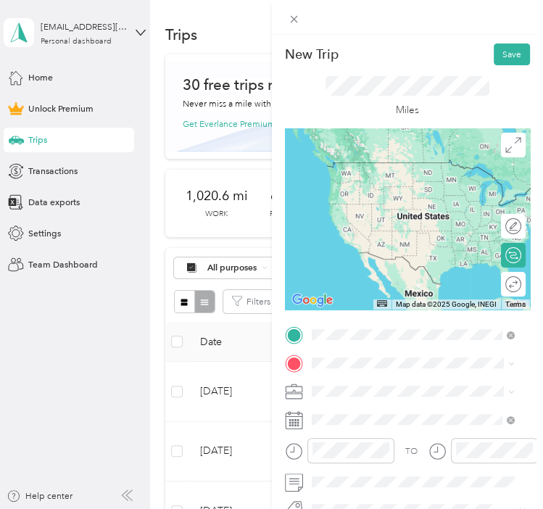
click at [415, 188] on span "[STREET_ADDRESS][US_STATE]" at bounding box center [399, 183] width 126 height 11
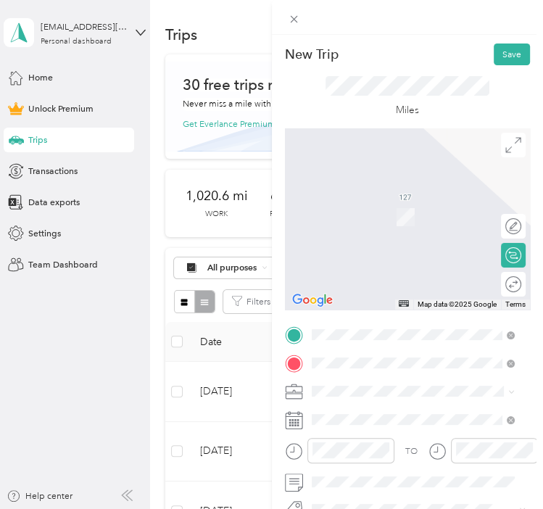
click at [399, 244] on span "[STREET_ADDRESS][US_STATE]" at bounding box center [399, 238] width 126 height 11
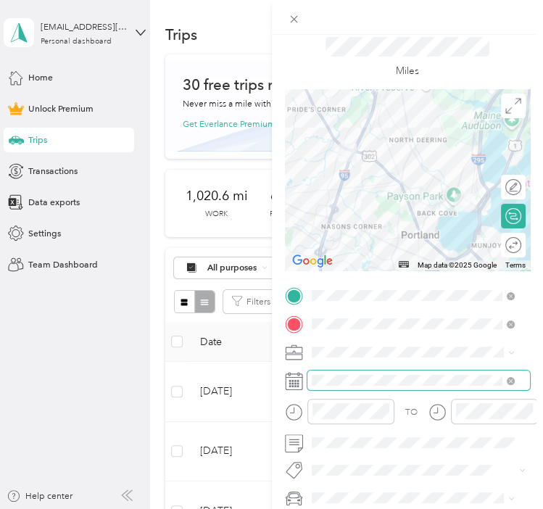
scroll to position [72, 0]
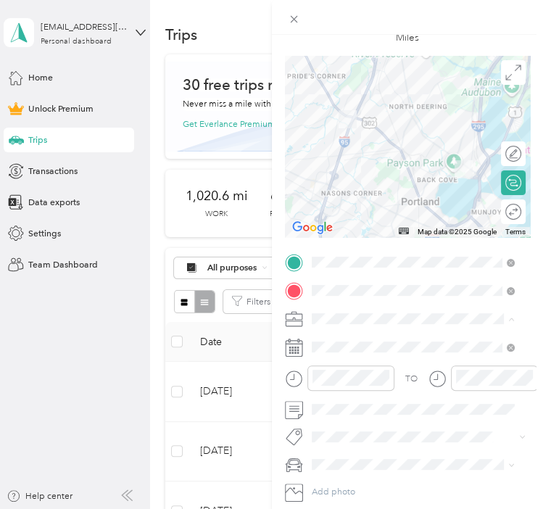
click at [343, 339] on div "Work" at bounding box center [412, 340] width 194 height 13
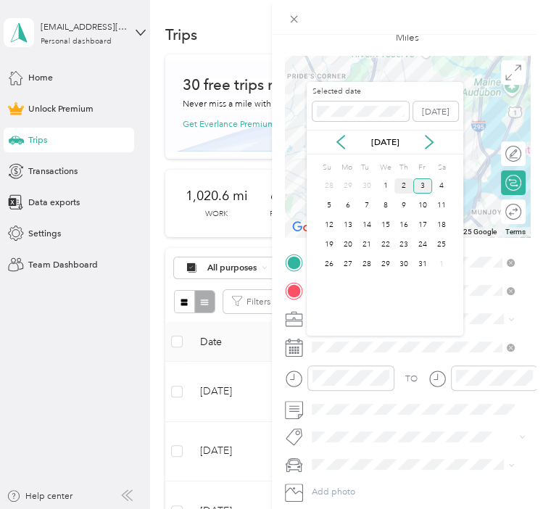
click at [403, 186] on div "2" at bounding box center [403, 185] width 19 height 15
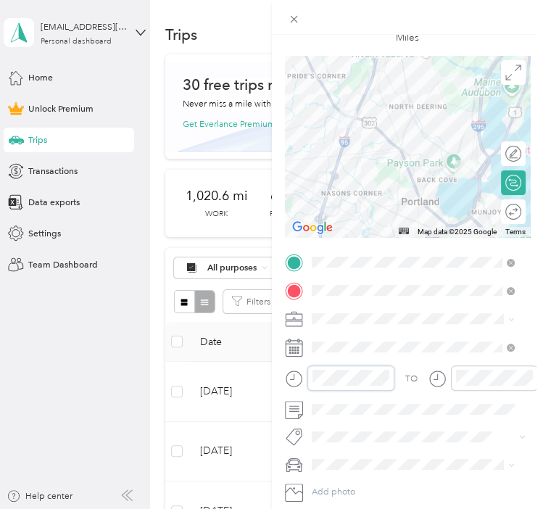
click at [304, 374] on div at bounding box center [339, 377] width 109 height 25
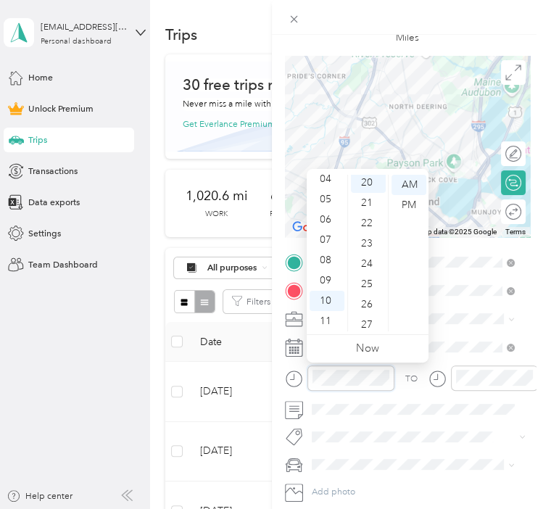
scroll to position [406, 0]
click at [411, 182] on div "AM" at bounding box center [408, 185] width 35 height 20
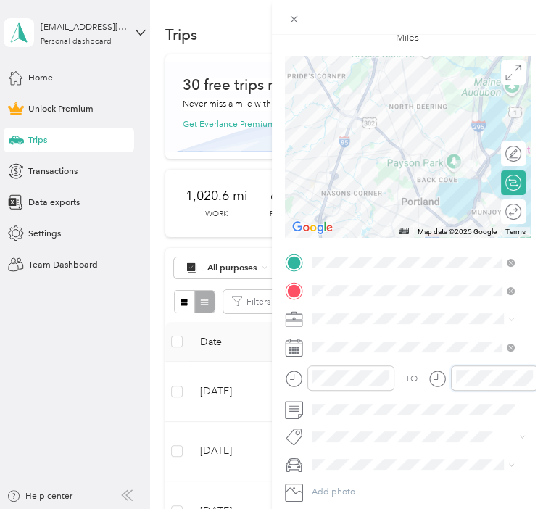
click at [439, 374] on div at bounding box center [482, 377] width 109 height 25
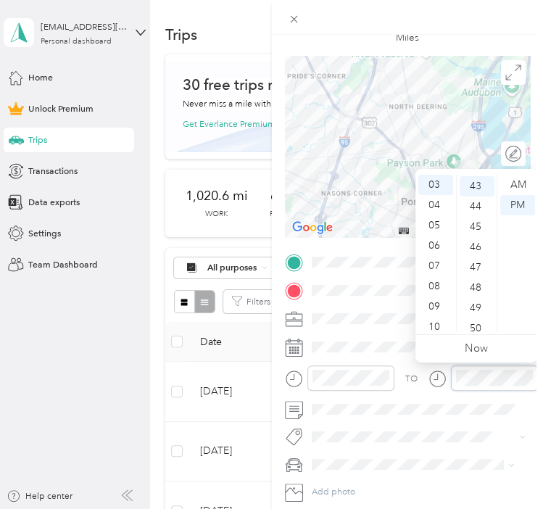
scroll to position [873, 0]
click at [518, 181] on div "AM" at bounding box center [517, 185] width 35 height 20
click at [444, 375] on div at bounding box center [482, 377] width 109 height 25
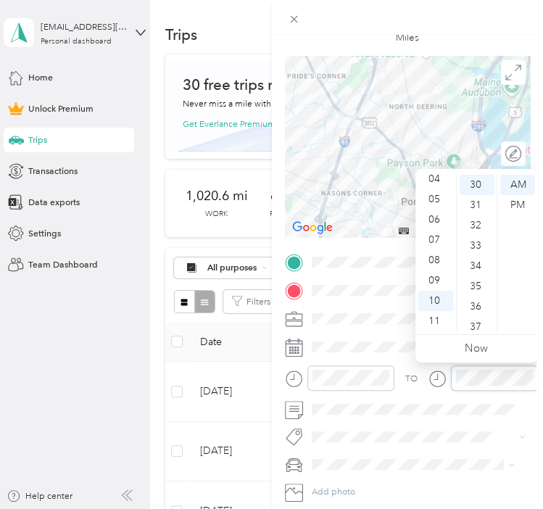
scroll to position [0, 0]
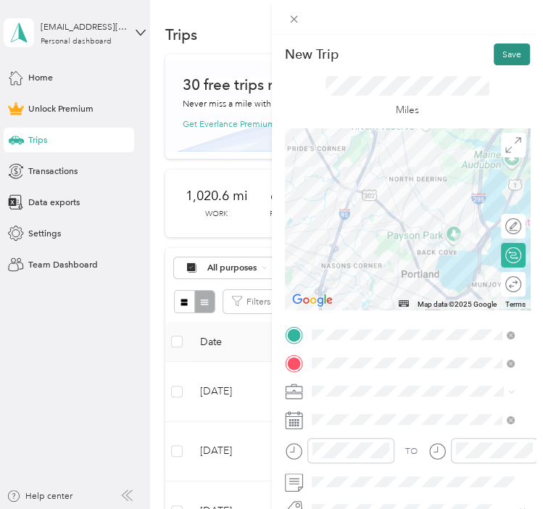
click at [508, 62] on button "Save" at bounding box center [512, 54] width 36 height 22
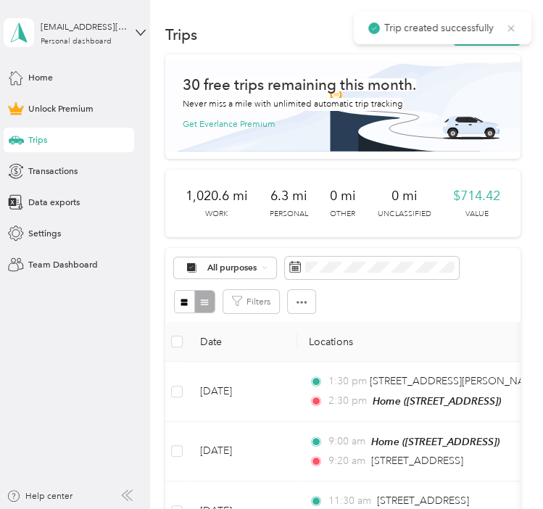
click at [510, 27] on icon at bounding box center [511, 28] width 7 height 7
click at [499, 30] on button "New trip" at bounding box center [486, 35] width 67 height 22
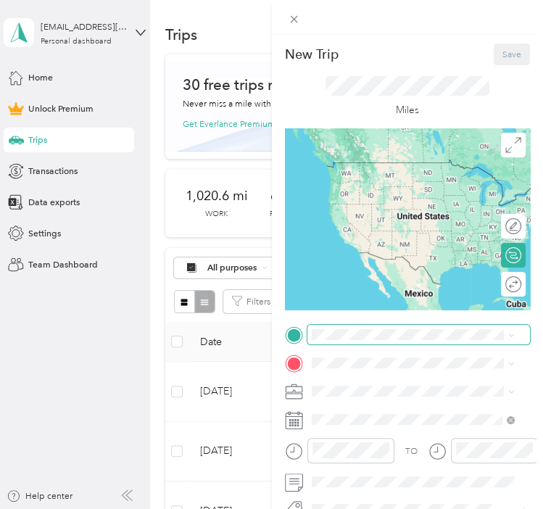
click at [354, 344] on div "TO Add photo" at bounding box center [408, 464] width 246 height 278
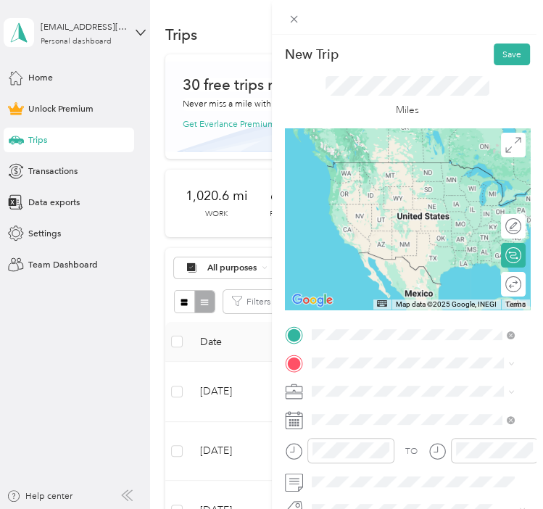
click at [390, 194] on div "[STREET_ADDRESS][US_STATE]" at bounding box center [412, 184] width 194 height 19
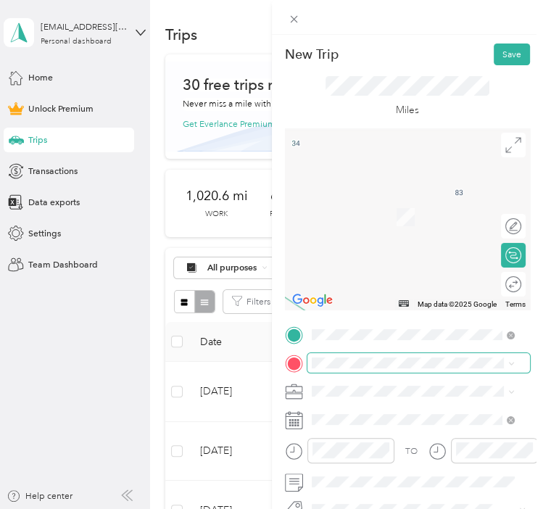
click at [347, 372] on span at bounding box center [418, 363] width 223 height 20
click at [368, 418] on div "Home [STREET_ADDRESS]" at bounding box center [376, 421] width 80 height 26
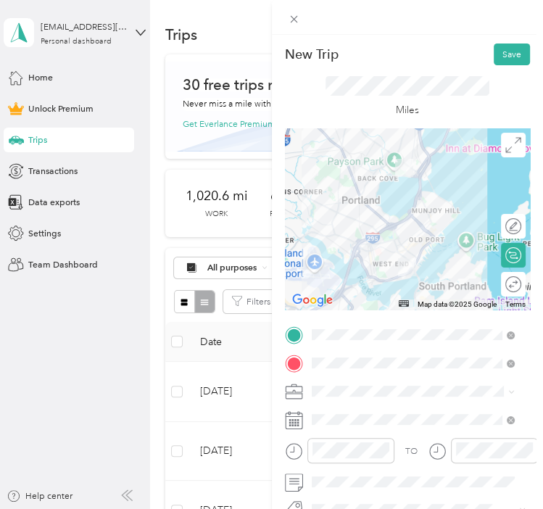
click at [333, 219] on li "Work" at bounding box center [413, 217] width 212 height 22
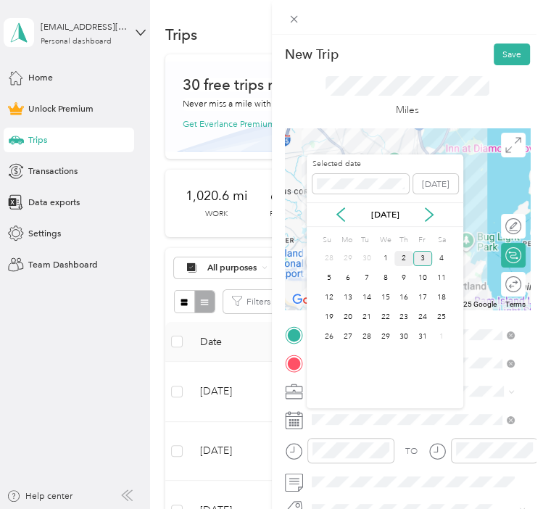
click at [407, 259] on div "2" at bounding box center [403, 258] width 19 height 15
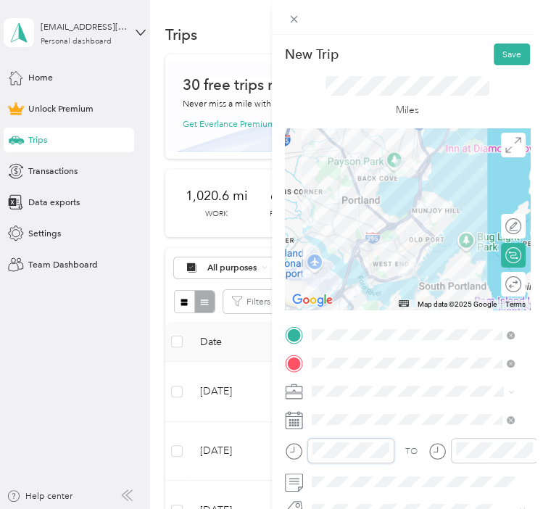
click at [304, 449] on div at bounding box center [339, 450] width 109 height 25
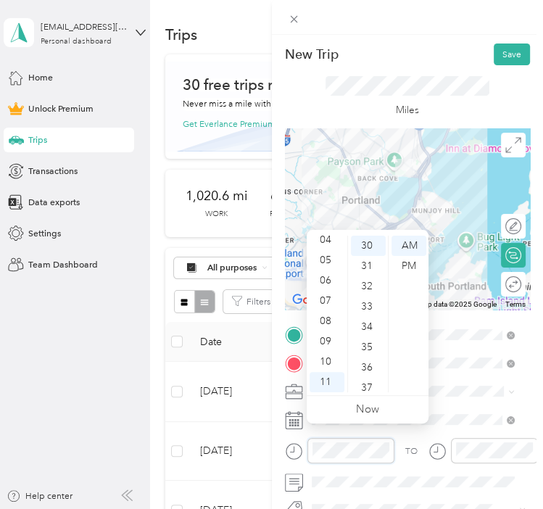
scroll to position [145, 0]
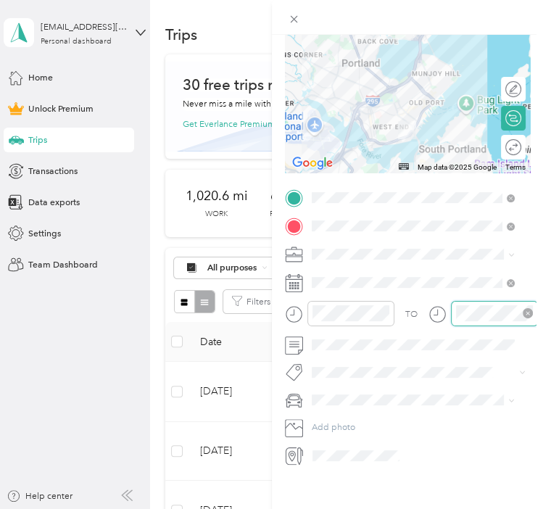
click at [451, 305] on div at bounding box center [494, 313] width 87 height 25
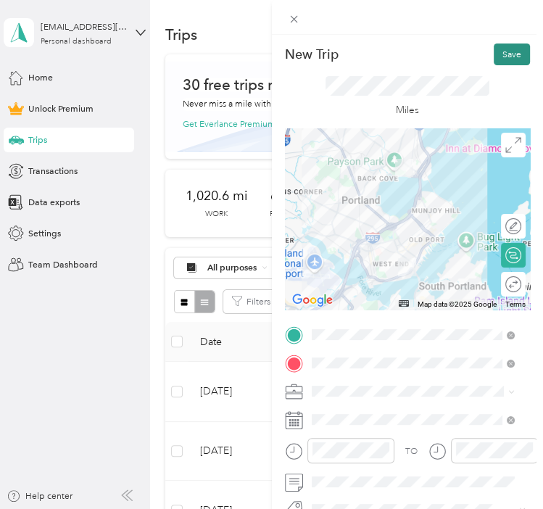
click at [500, 53] on button "Save" at bounding box center [512, 54] width 36 height 22
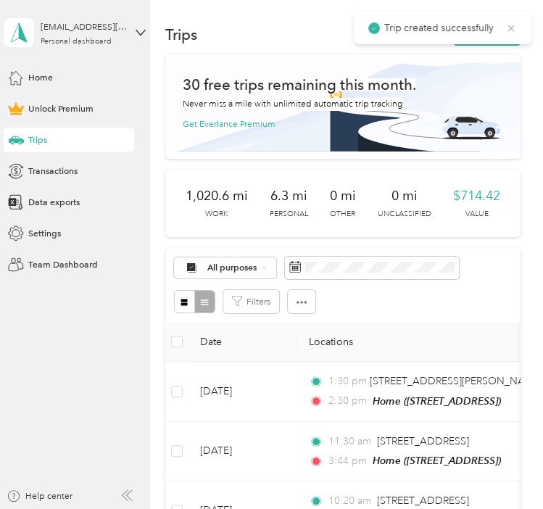
click at [513, 25] on icon at bounding box center [511, 28] width 7 height 7
click at [465, 31] on icon "button" at bounding box center [468, 36] width 17 height 17
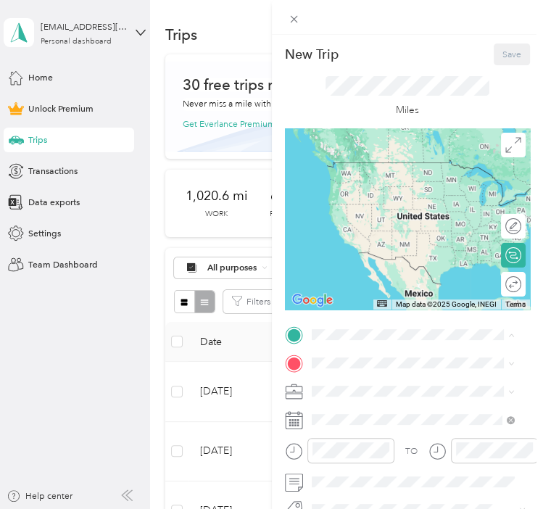
click at [383, 392] on div "Home [STREET_ADDRESS]" at bounding box center [376, 393] width 80 height 26
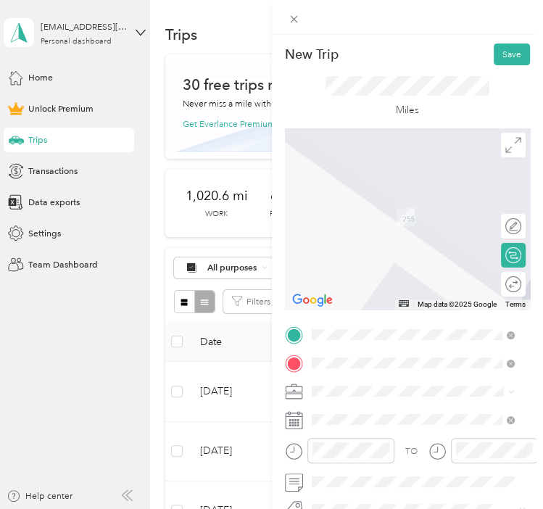
click at [372, 225] on span "[STREET_ADDRESS][PERSON_NAME][US_STATE]" at bounding box center [422, 217] width 173 height 22
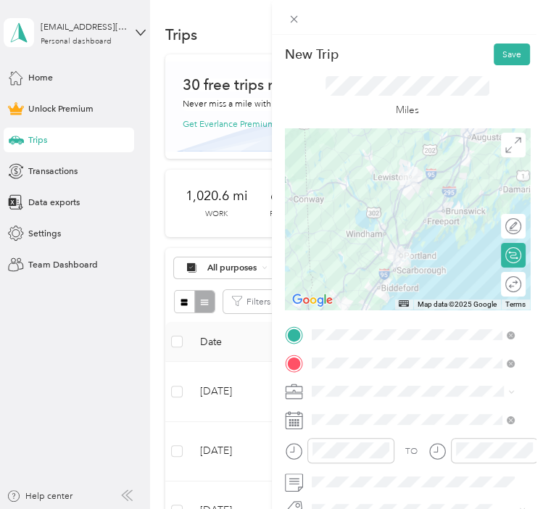
click at [352, 383] on span at bounding box center [418, 391] width 223 height 20
click at [336, 219] on li "Work" at bounding box center [413, 217] width 212 height 22
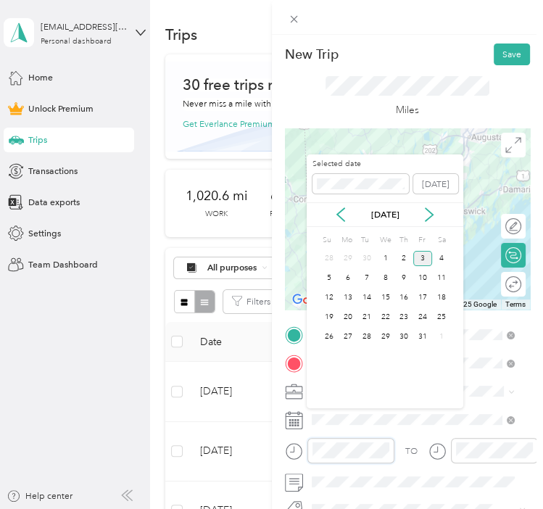
click at [293, 447] on div at bounding box center [339, 450] width 109 height 25
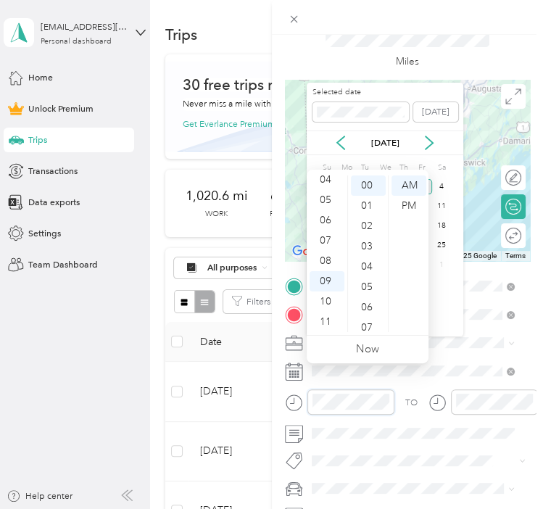
scroll to position [72, 0]
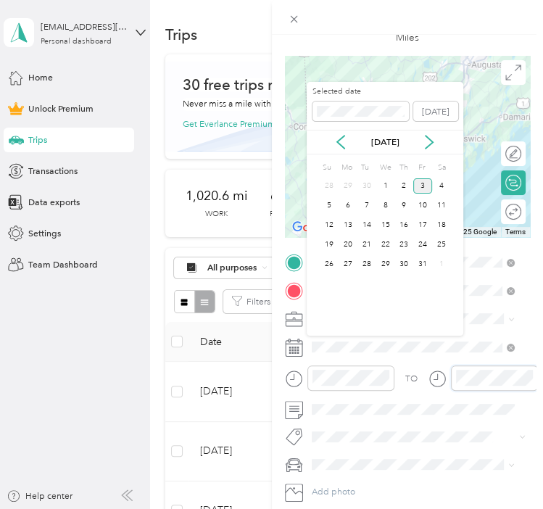
click at [435, 376] on div at bounding box center [482, 377] width 109 height 25
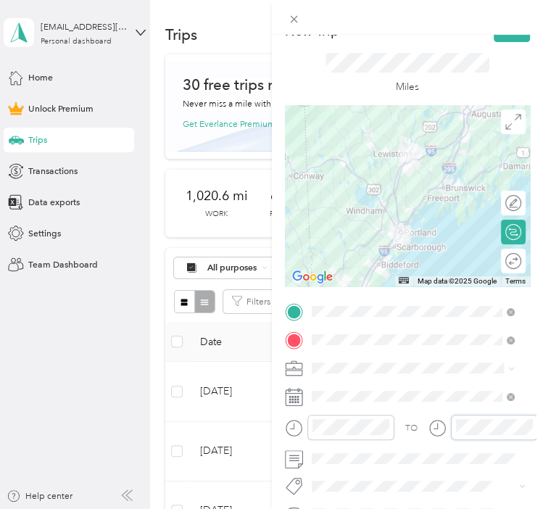
scroll to position [0, 0]
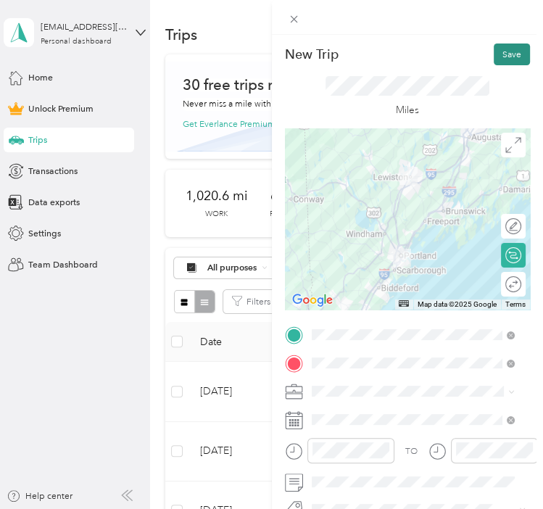
click at [505, 58] on button "Save" at bounding box center [512, 54] width 36 height 22
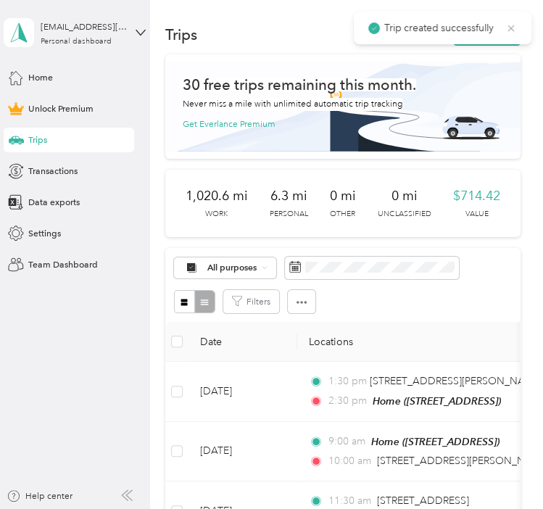
click at [509, 26] on icon at bounding box center [511, 28] width 12 height 13
click at [505, 32] on button "New trip" at bounding box center [486, 35] width 67 height 22
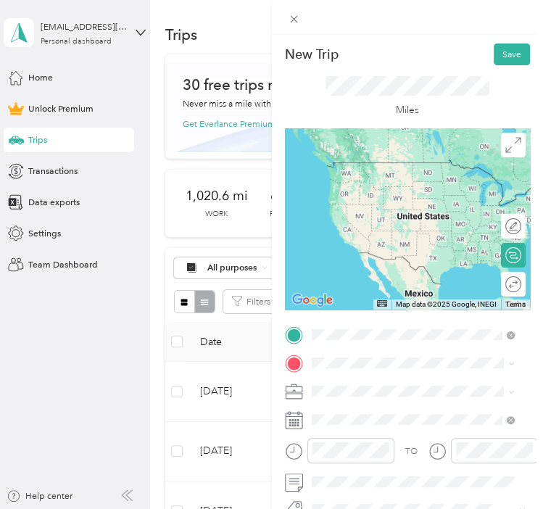
click at [377, 194] on span "[STREET_ADDRESS][PERSON_NAME][US_STATE]" at bounding box center [422, 189] width 173 height 22
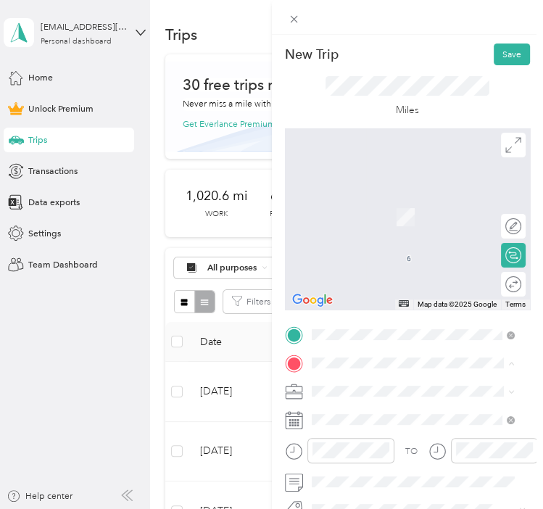
click at [360, 418] on div "Home [STREET_ADDRESS]" at bounding box center [376, 421] width 80 height 26
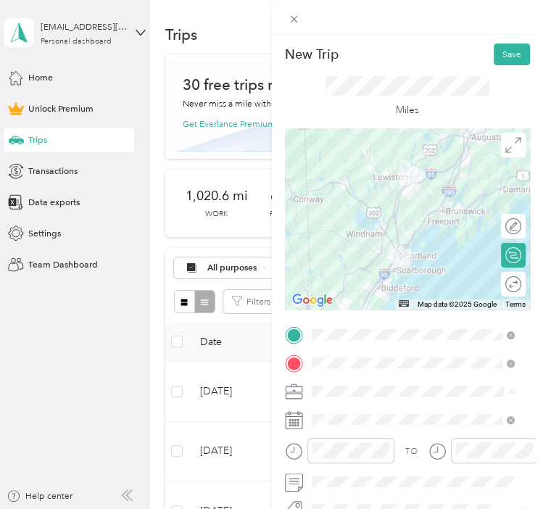
click at [337, 217] on div "Work" at bounding box center [412, 216] width 194 height 13
click at [305, 445] on div at bounding box center [339, 450] width 109 height 25
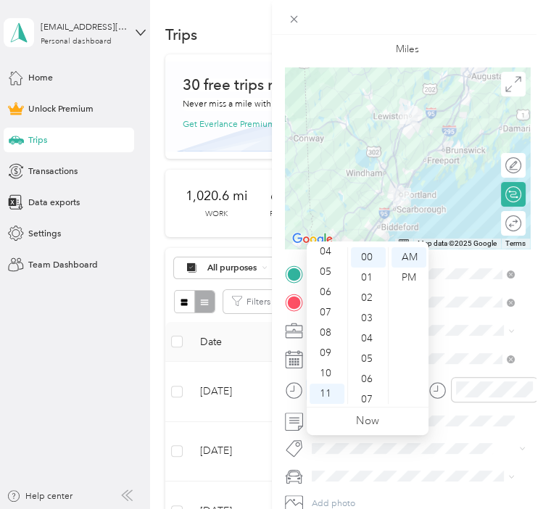
scroll to position [145, 0]
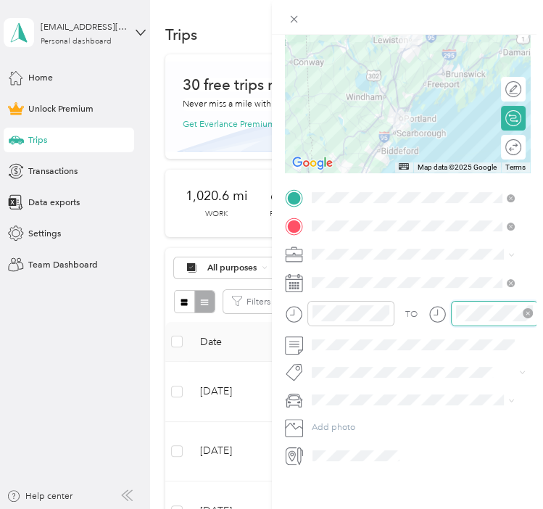
click at [453, 304] on div at bounding box center [494, 313] width 87 height 25
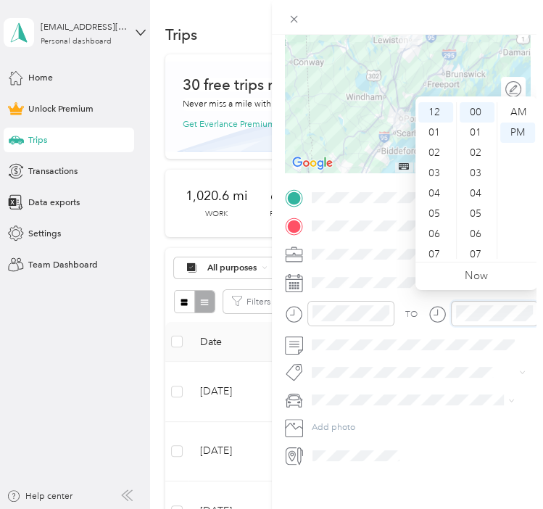
scroll to position [23, 0]
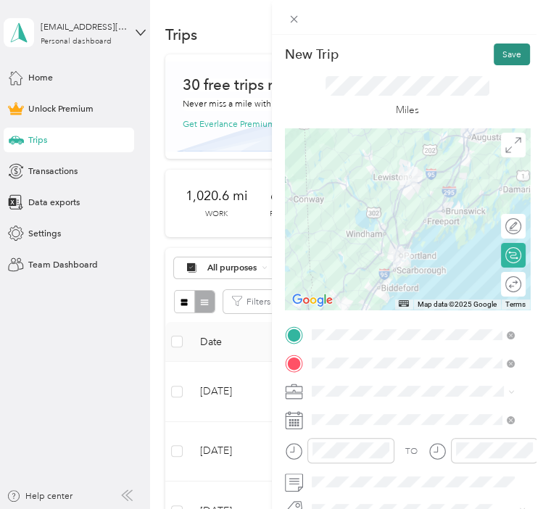
click at [506, 48] on button "Save" at bounding box center [512, 54] width 36 height 22
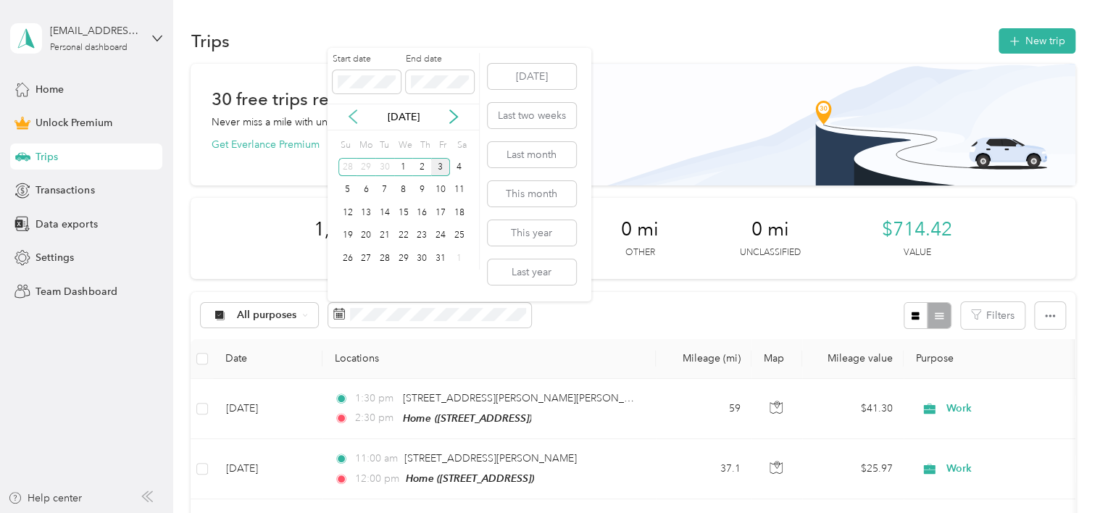
click at [348, 116] on icon at bounding box center [353, 116] width 14 height 14
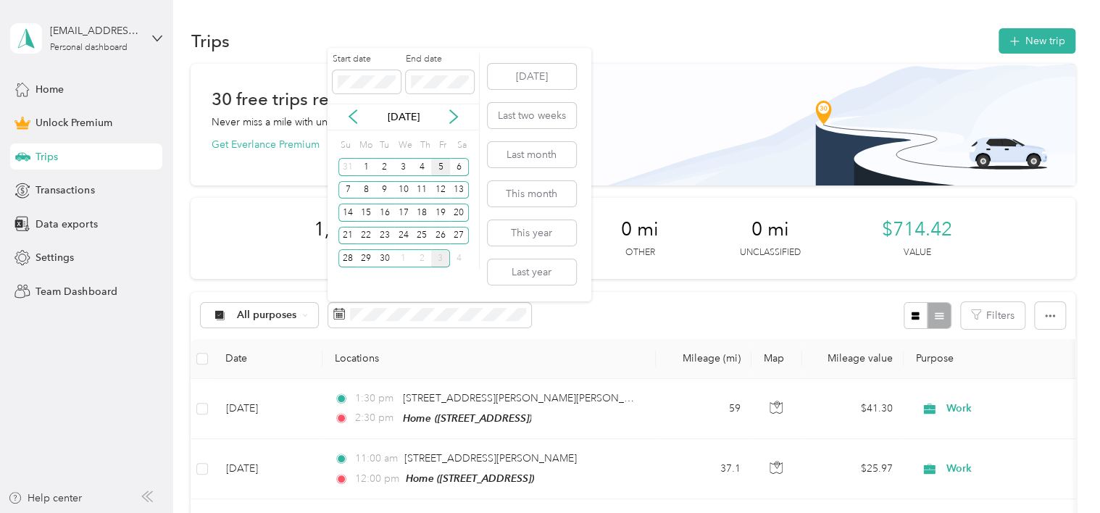
click at [435, 170] on div "5" at bounding box center [440, 167] width 19 height 18
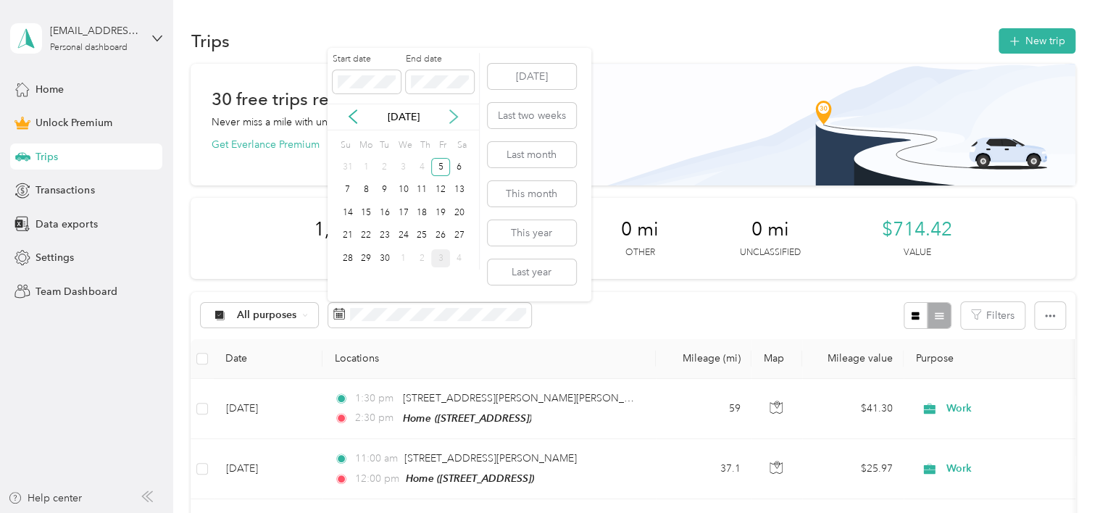
click at [455, 118] on icon at bounding box center [454, 116] width 14 height 14
click at [444, 165] on div "3" at bounding box center [440, 167] width 19 height 18
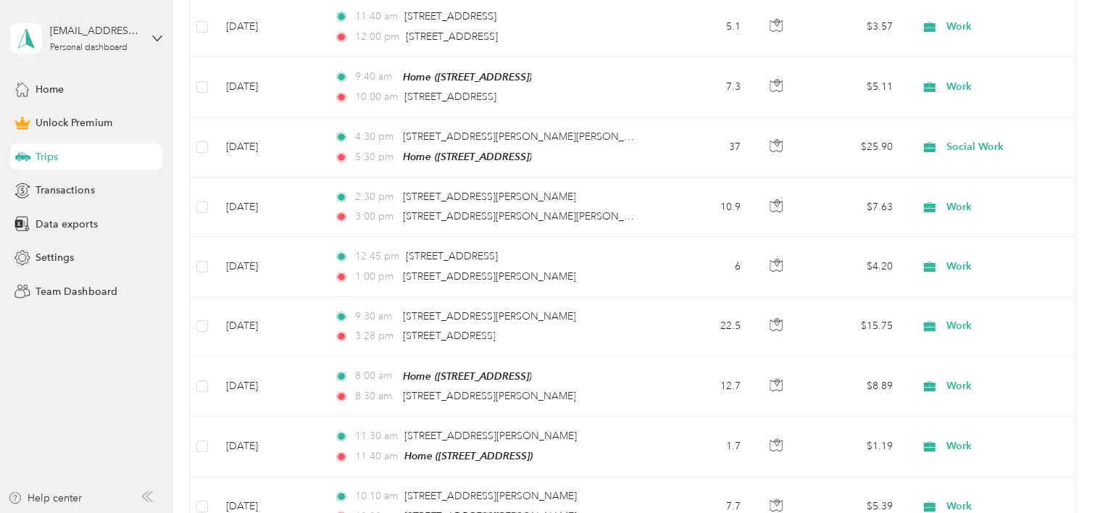
scroll to position [1276, 0]
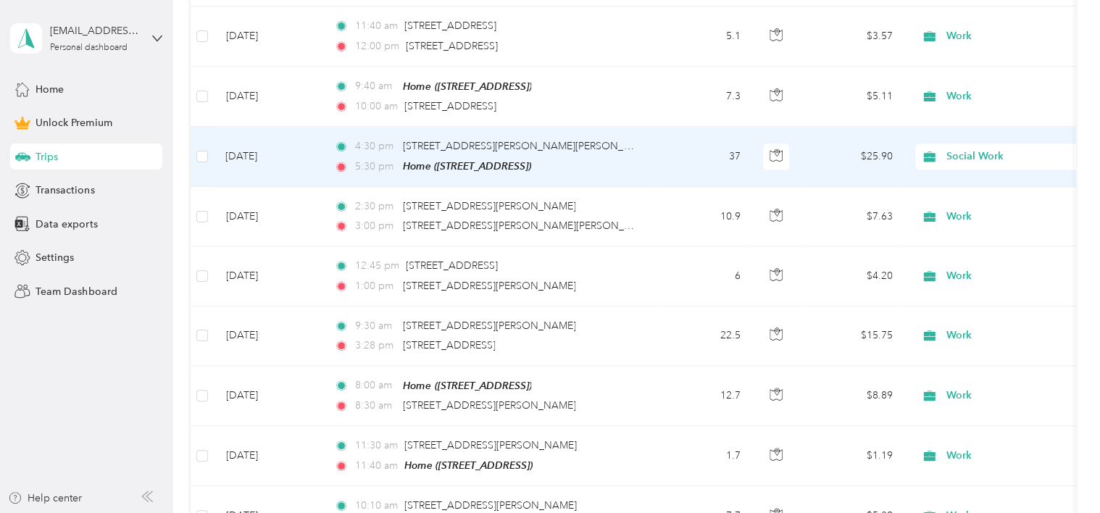
click at [979, 149] on span "Social Work" at bounding box center [1013, 157] width 133 height 16
click at [974, 168] on span "Work" at bounding box center [1019, 169] width 134 height 15
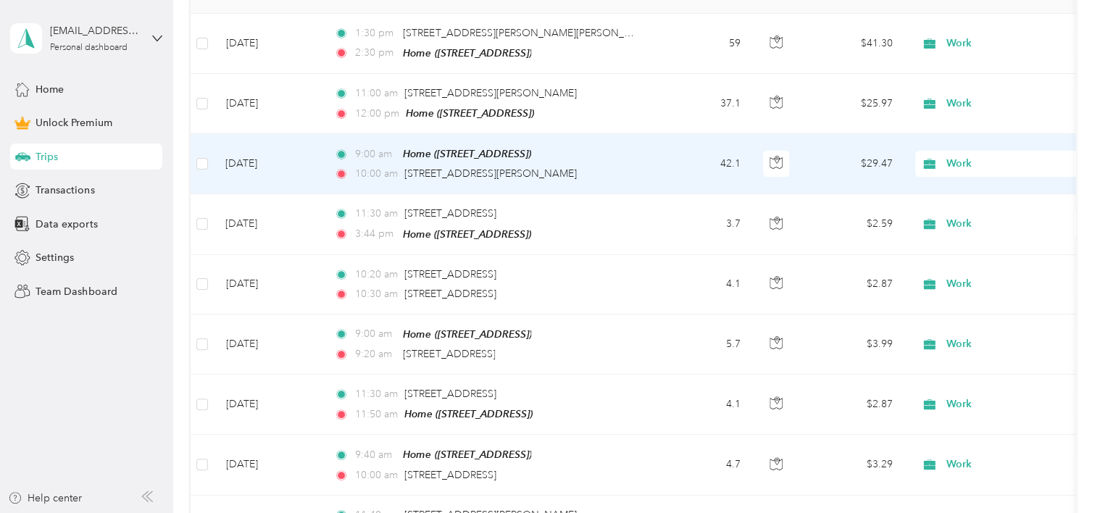
scroll to position [0, 0]
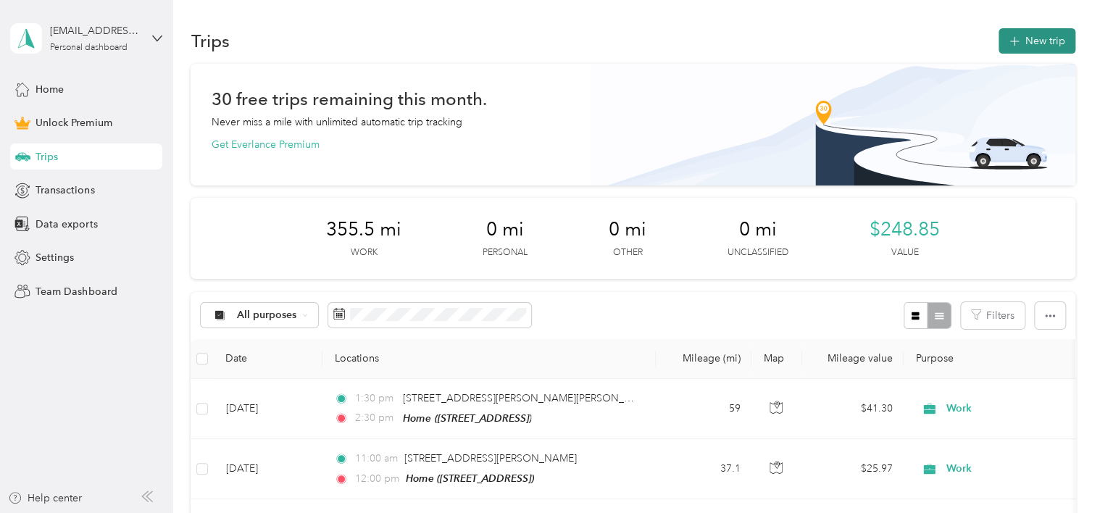
click at [1035, 41] on button "New trip" at bounding box center [1037, 40] width 77 height 25
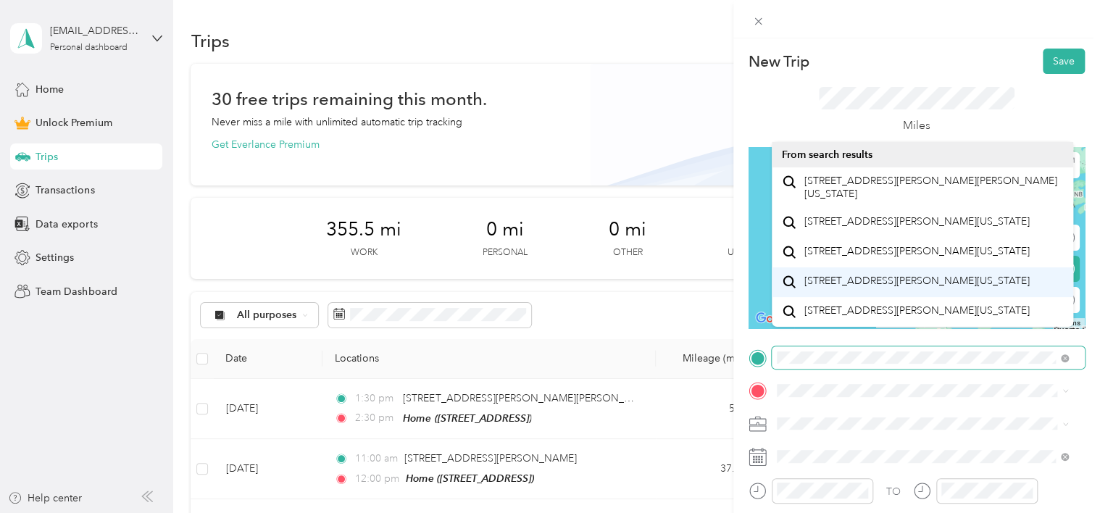
scroll to position [25, 0]
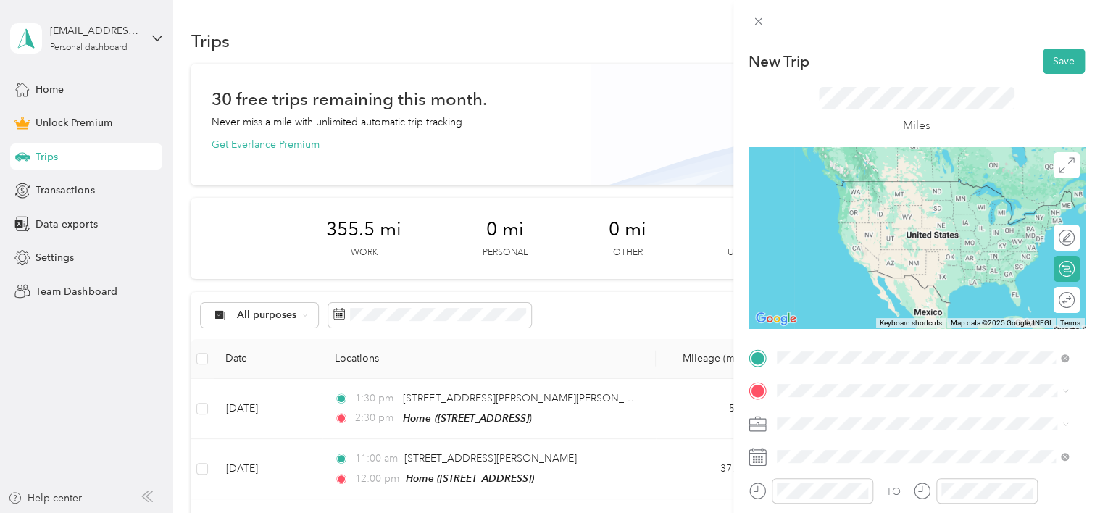
click at [903, 296] on span "[STREET_ADDRESS][PERSON_NAME][PERSON_NAME][US_STATE]" at bounding box center [934, 287] width 260 height 25
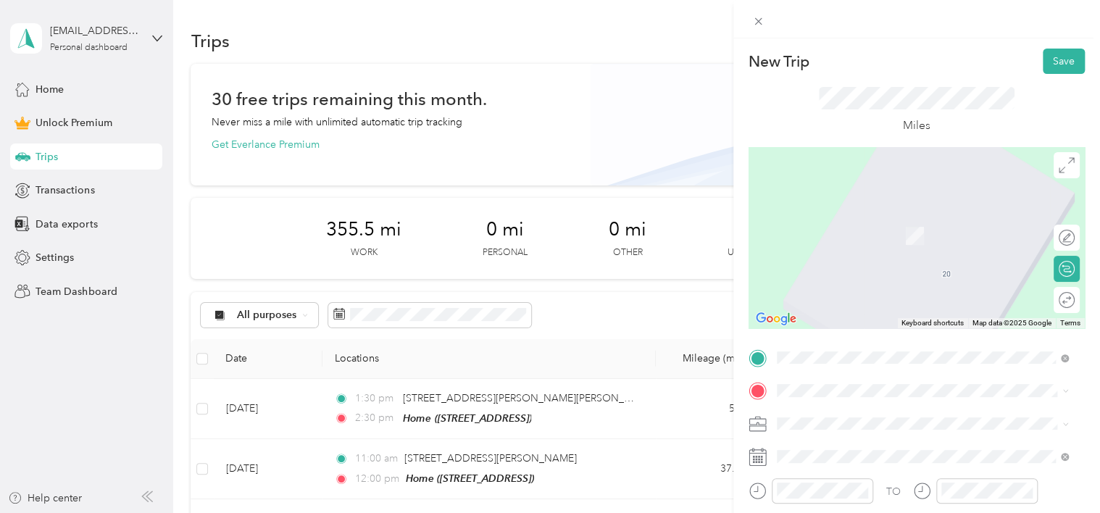
click at [834, 452] on div "Home [STREET_ADDRESS]" at bounding box center [850, 452] width 92 height 30
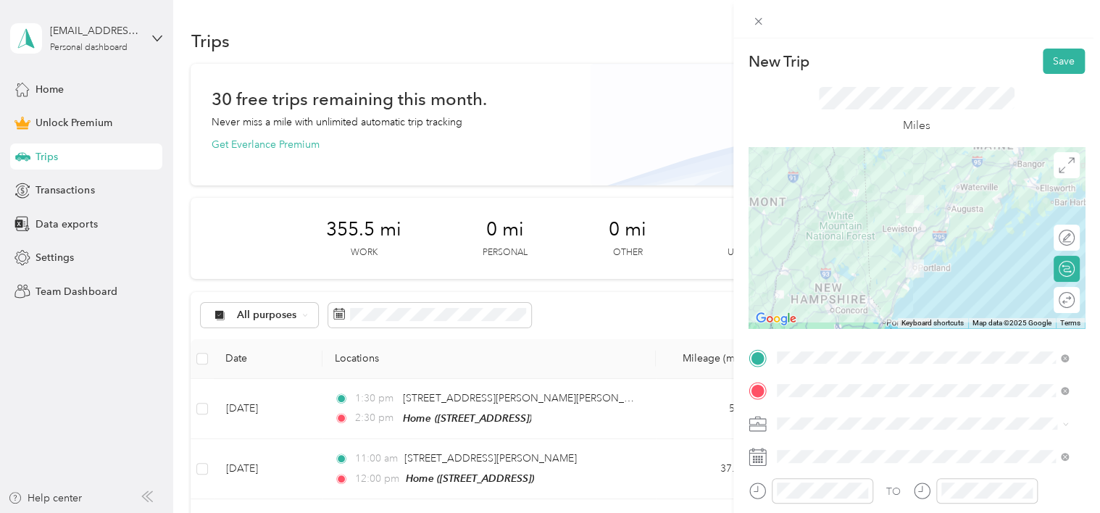
click at [810, 223] on li "Work" at bounding box center [923, 219] width 302 height 25
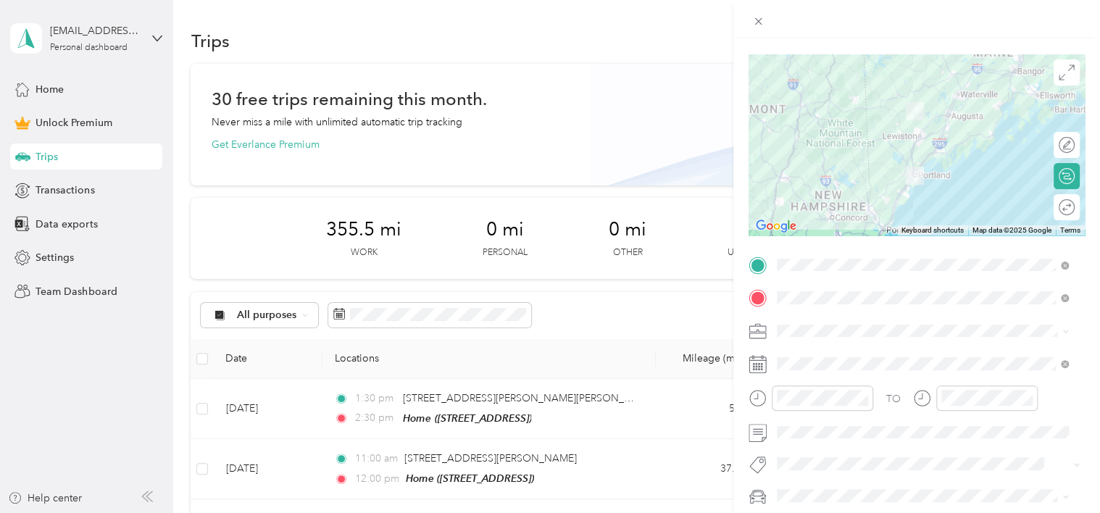
scroll to position [214, 0]
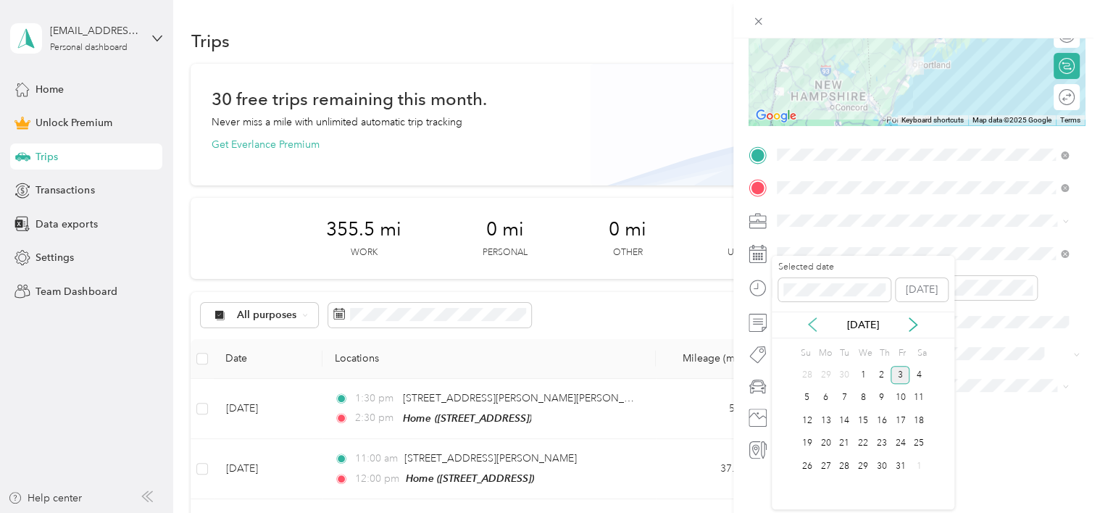
click at [806, 322] on icon at bounding box center [812, 325] width 14 height 14
click at [901, 418] on div "19" at bounding box center [900, 421] width 19 height 18
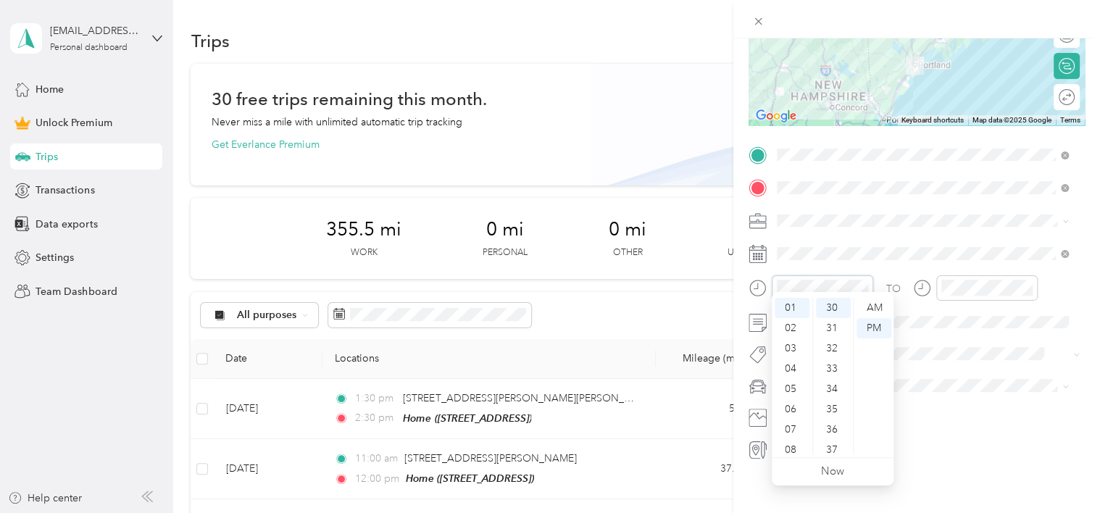
scroll to position [609, 0]
click at [926, 275] on div at bounding box center [975, 287] width 125 height 25
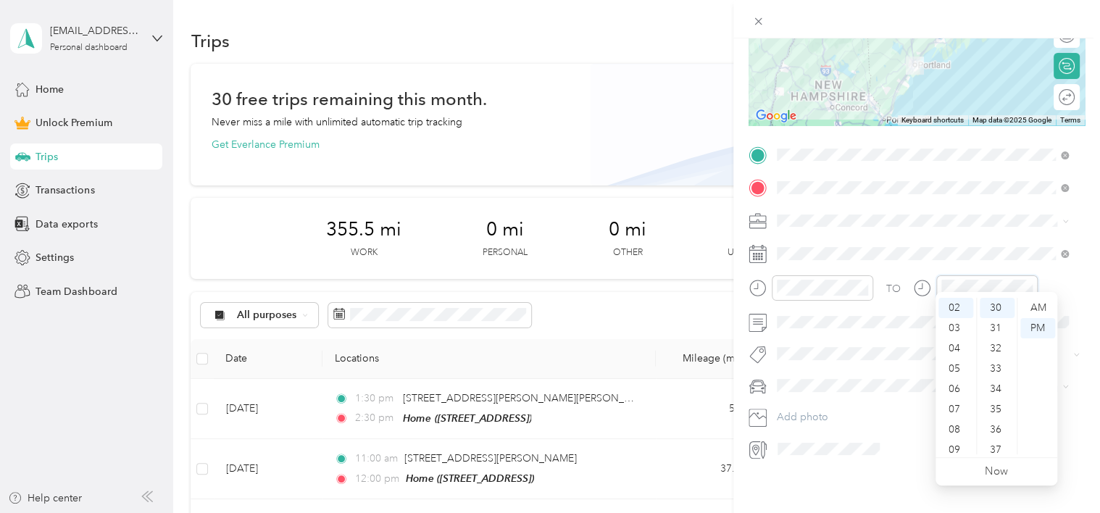
scroll to position [0, 0]
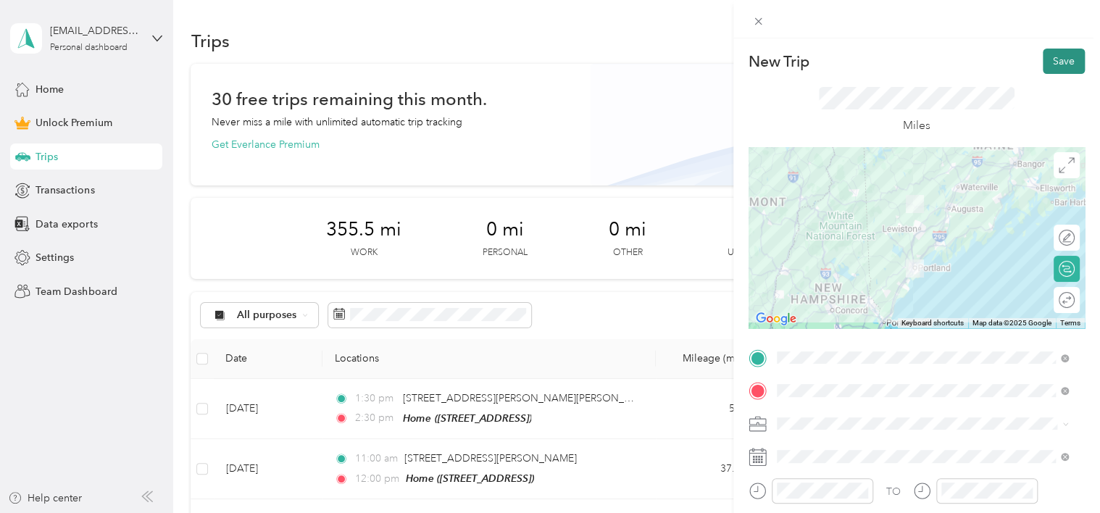
click at [1047, 67] on button "Save" at bounding box center [1064, 61] width 42 height 25
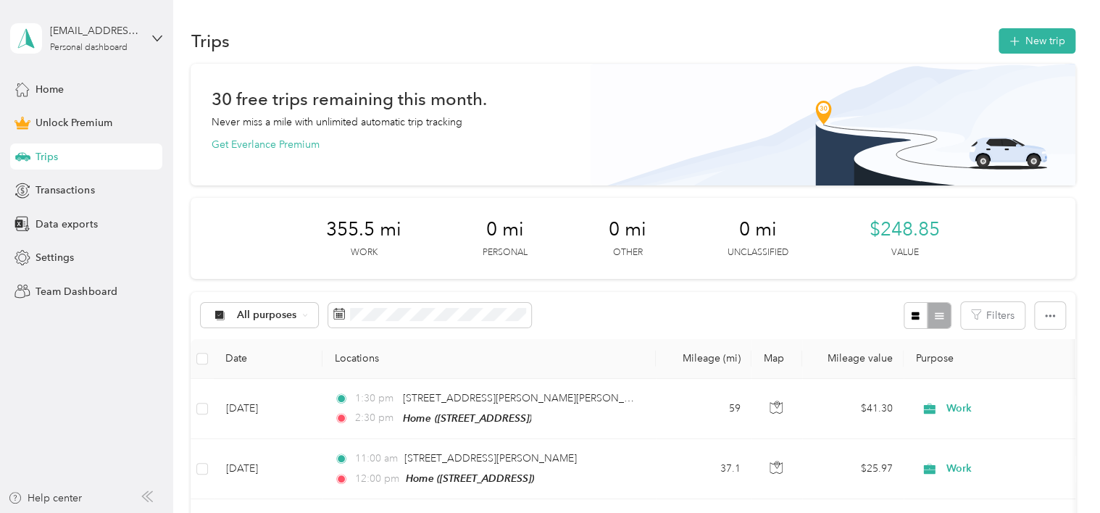
scroll to position [72, 0]
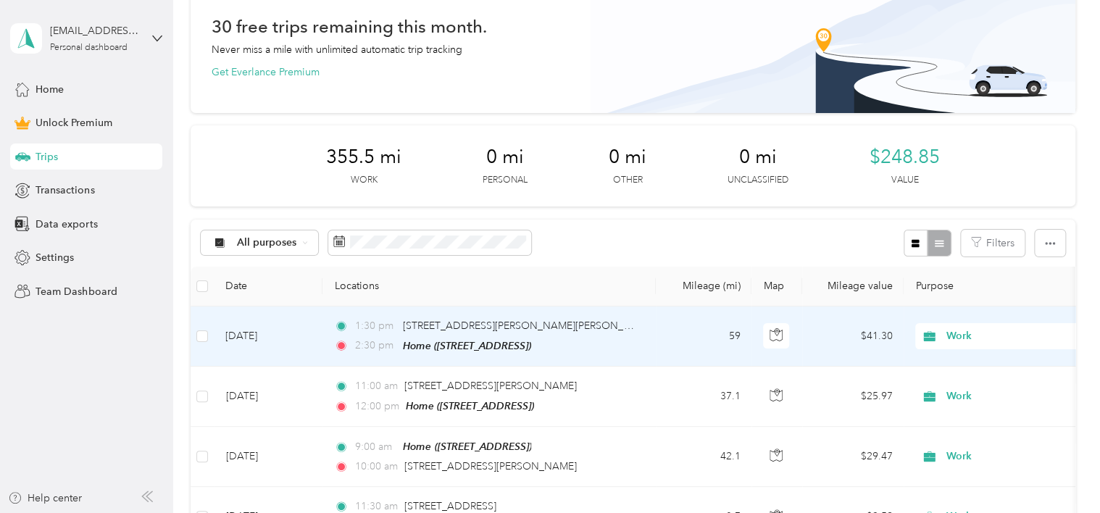
click at [270, 333] on td "[DATE]" at bounding box center [268, 337] width 109 height 60
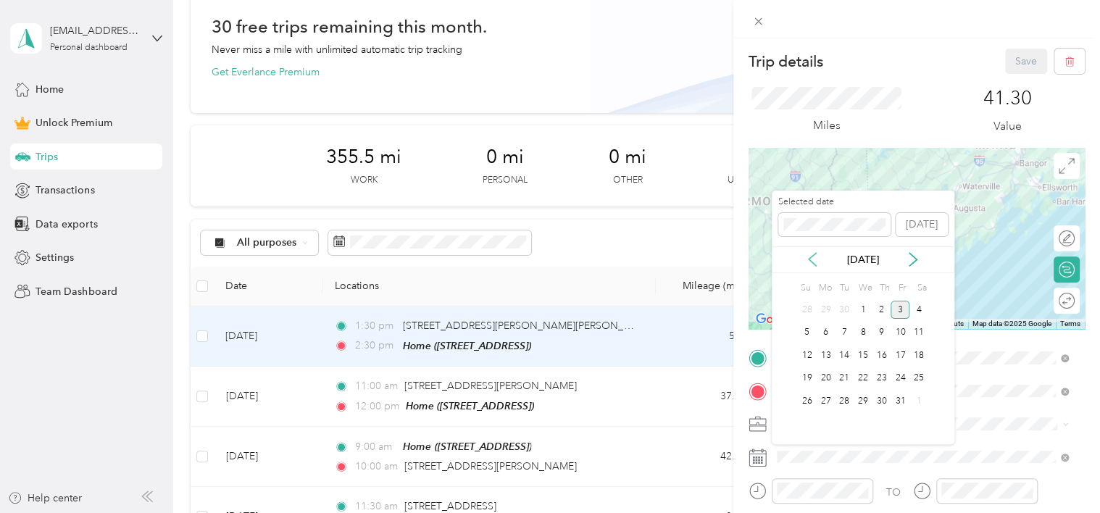
click at [817, 258] on icon at bounding box center [812, 259] width 14 height 14
click at [905, 357] on div "19" at bounding box center [900, 356] width 19 height 18
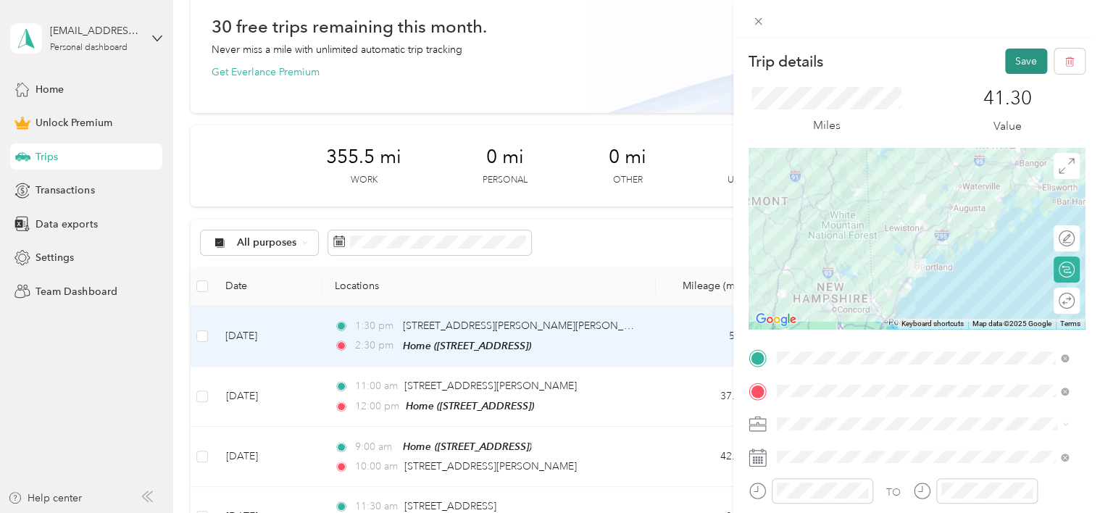
click at [1024, 60] on button "Save" at bounding box center [1027, 61] width 42 height 25
click at [1011, 65] on button "Save" at bounding box center [1027, 61] width 42 height 25
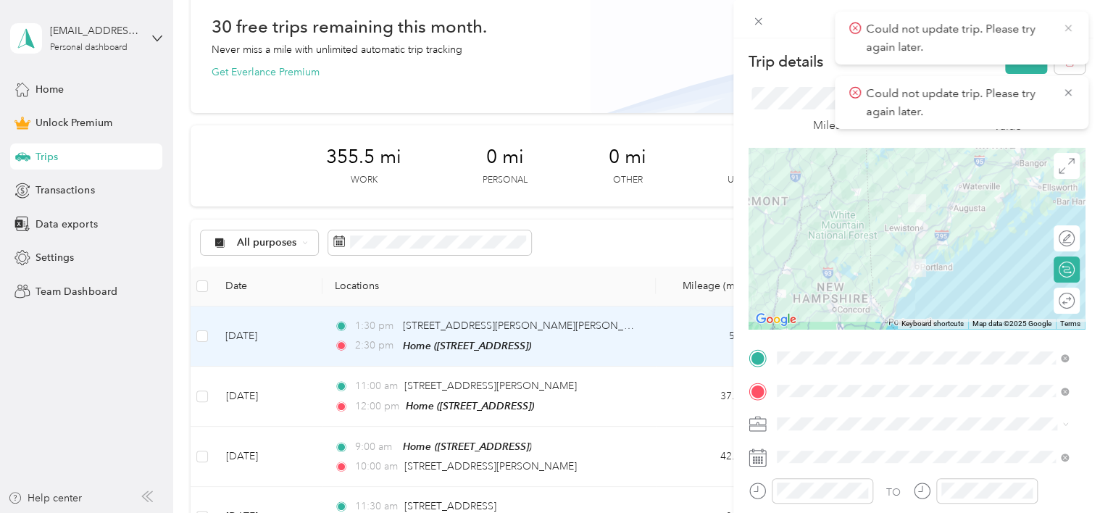
click at [1071, 26] on icon at bounding box center [1069, 28] width 12 height 13
click at [1065, 25] on icon at bounding box center [1069, 28] width 12 height 13
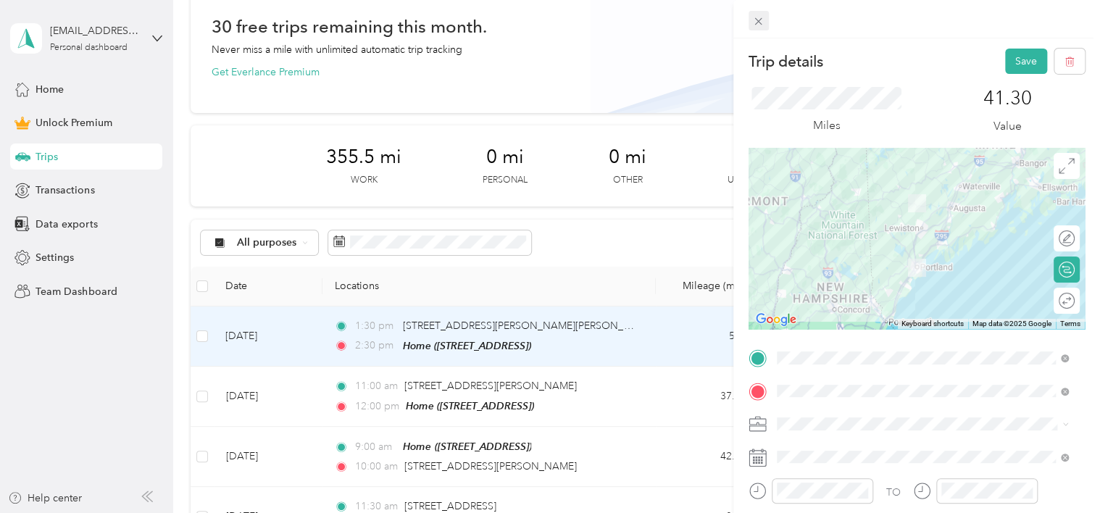
click at [765, 28] on span at bounding box center [759, 21] width 20 height 20
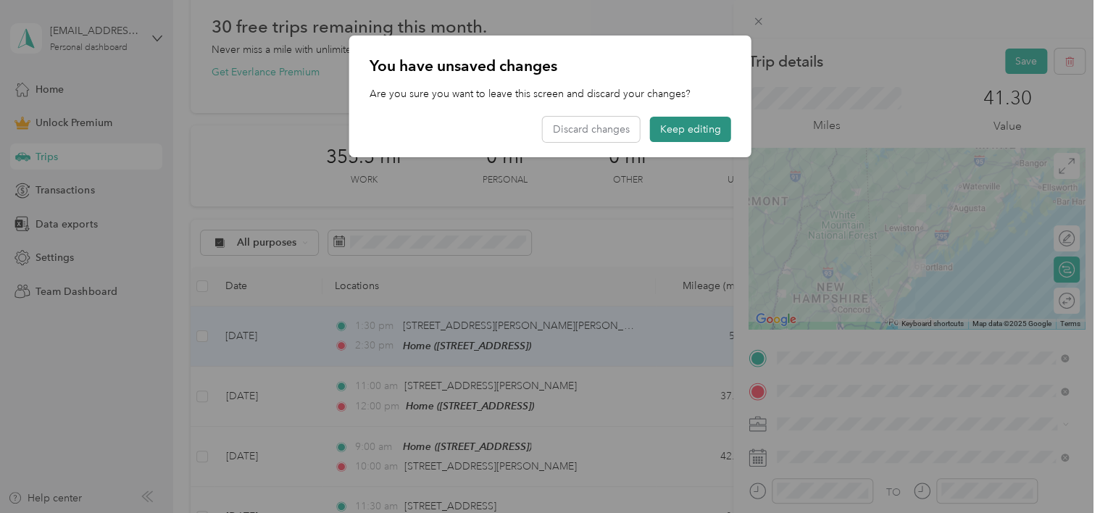
click at [709, 131] on button "Keep editing" at bounding box center [690, 129] width 81 height 25
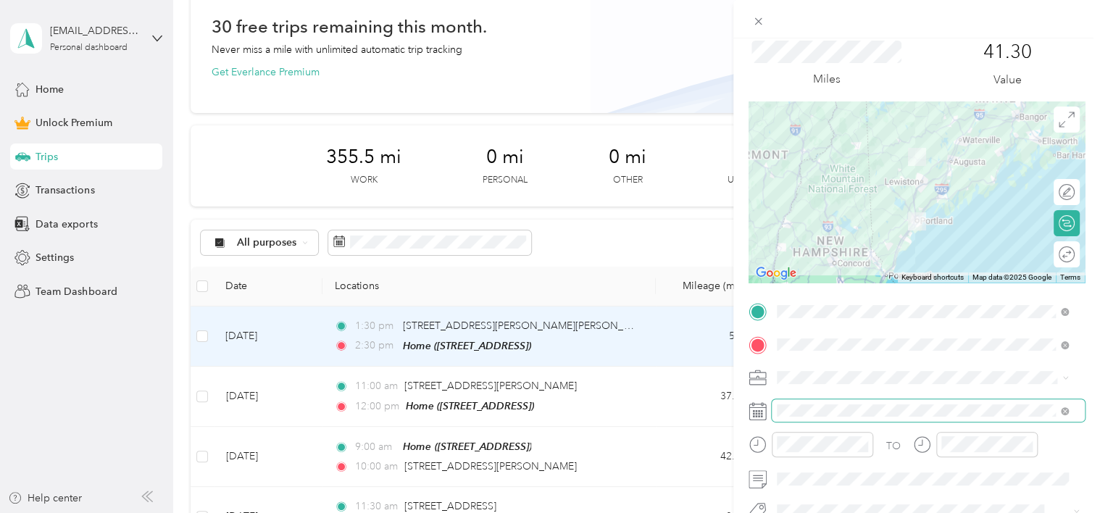
scroll to position [72, 0]
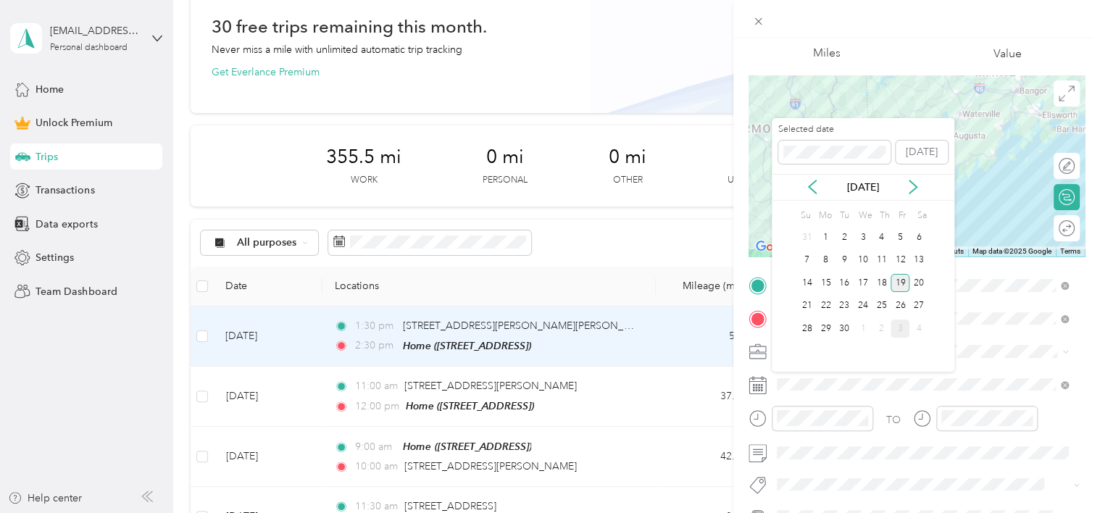
click at [897, 282] on div "19" at bounding box center [900, 283] width 19 height 18
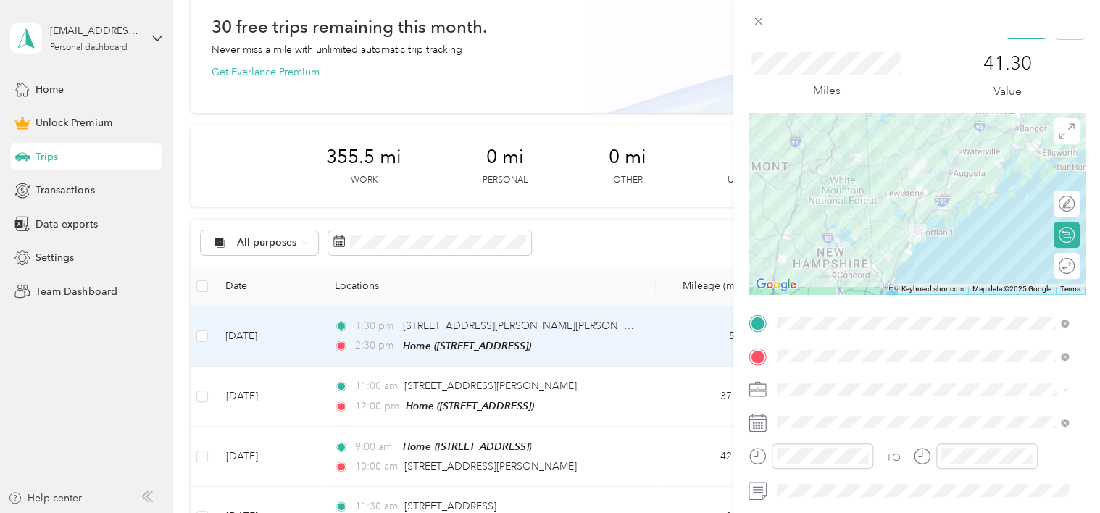
scroll to position [0, 0]
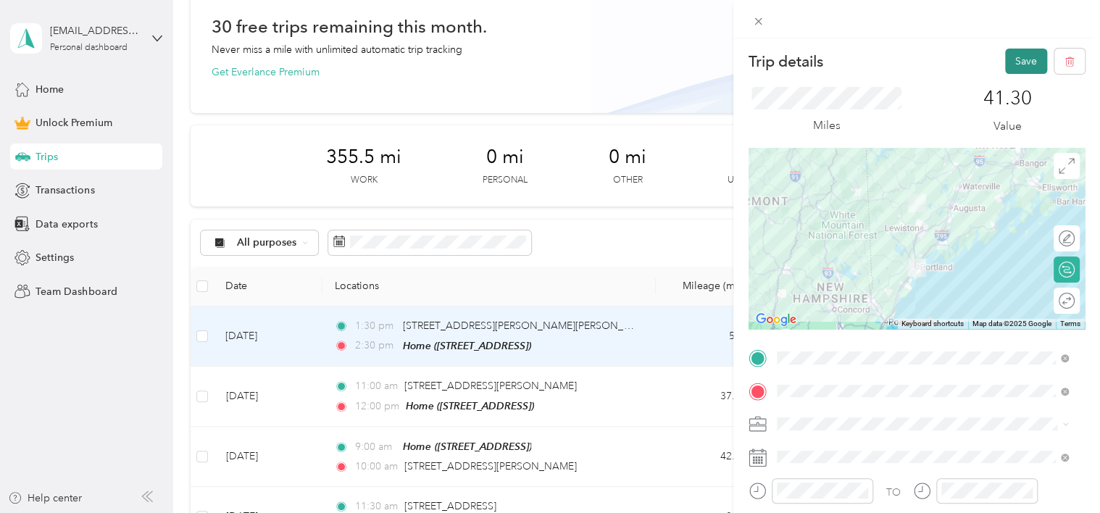
click at [1006, 62] on button "Save" at bounding box center [1027, 61] width 42 height 25
click at [1074, 23] on div "Could not update trip. Please try again later." at bounding box center [962, 38] width 254 height 53
click at [1056, 29] on span "Could not update trip. Please try again later." at bounding box center [962, 38] width 225 height 36
click at [1064, 26] on icon at bounding box center [1069, 28] width 12 height 13
click at [750, 23] on span at bounding box center [759, 21] width 20 height 20
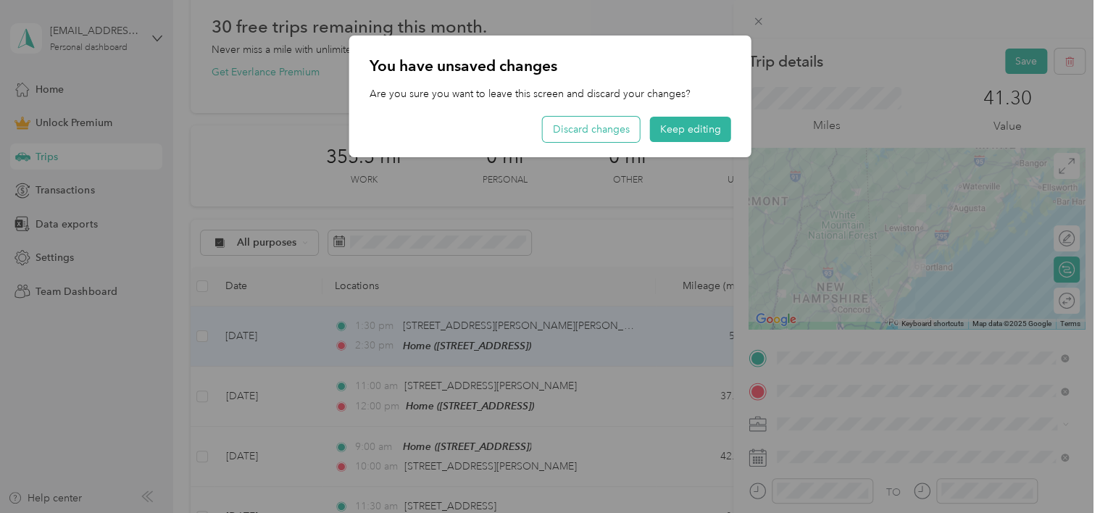
click at [621, 130] on button "Discard changes" at bounding box center [591, 129] width 97 height 25
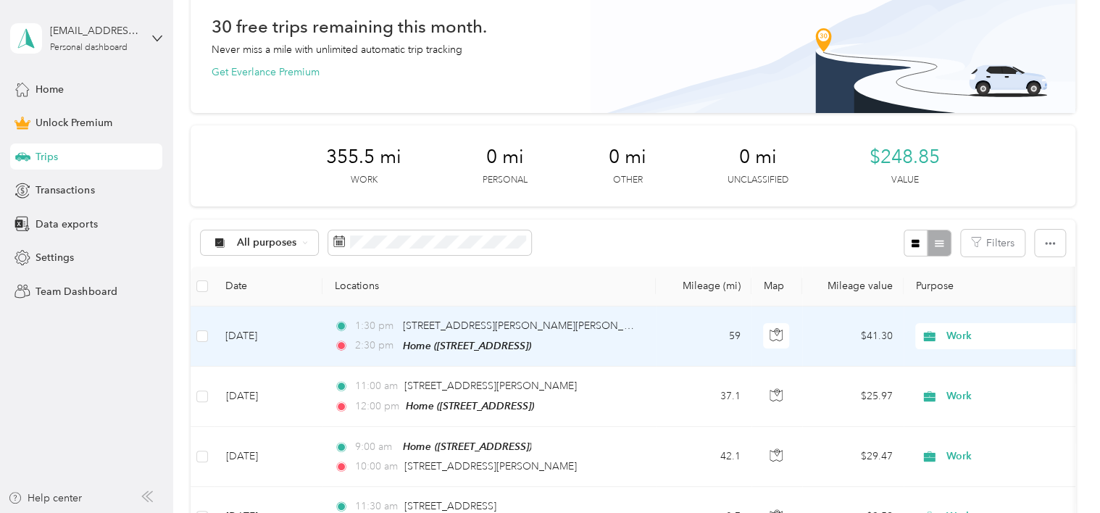
click at [244, 345] on td "[DATE]" at bounding box center [268, 337] width 109 height 60
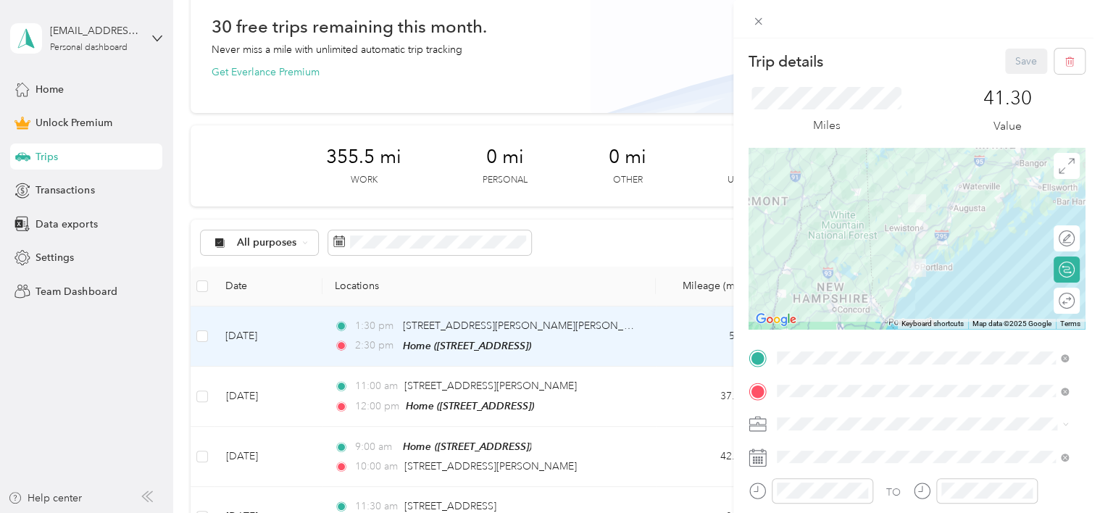
click at [763, 458] on icon at bounding box center [758, 458] width 18 height 18
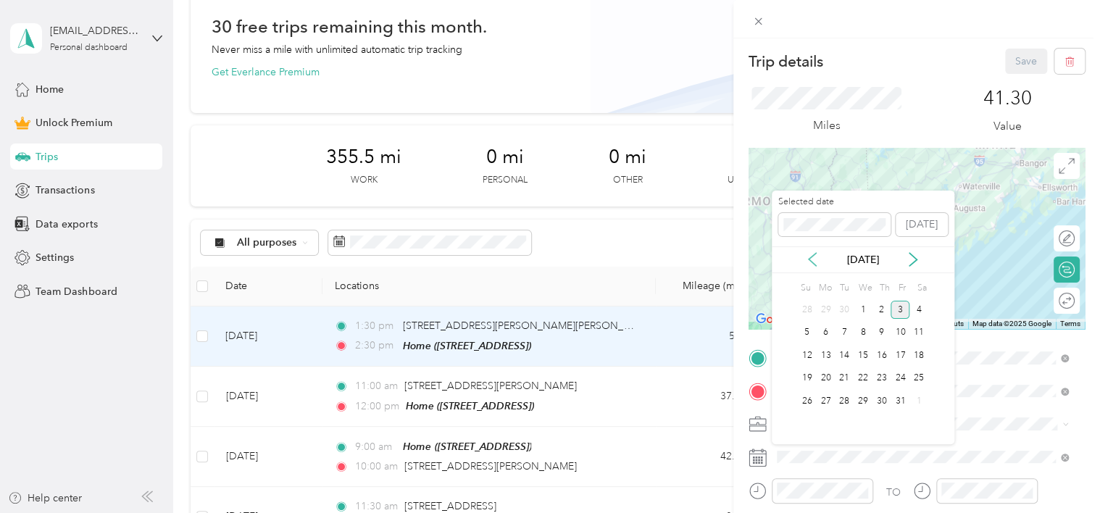
click at [812, 261] on icon at bounding box center [812, 259] width 7 height 13
click at [900, 357] on div "19" at bounding box center [900, 356] width 19 height 18
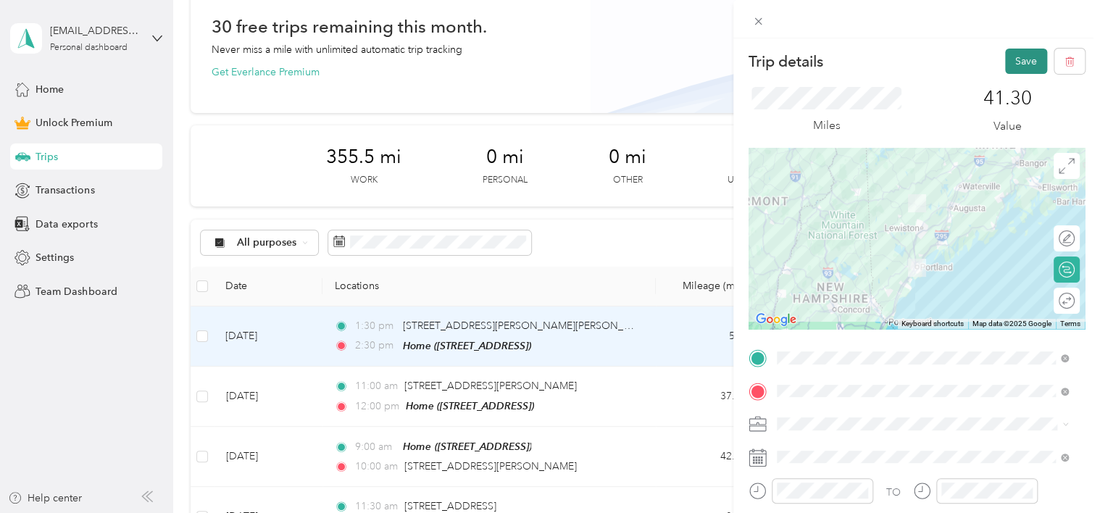
click at [1013, 59] on button "Save" at bounding box center [1027, 61] width 42 height 25
click at [1063, 69] on button "button" at bounding box center [1070, 61] width 30 height 25
click at [1069, 29] on icon at bounding box center [1068, 28] width 7 height 7
click at [1055, 54] on button "button" at bounding box center [1070, 61] width 30 height 25
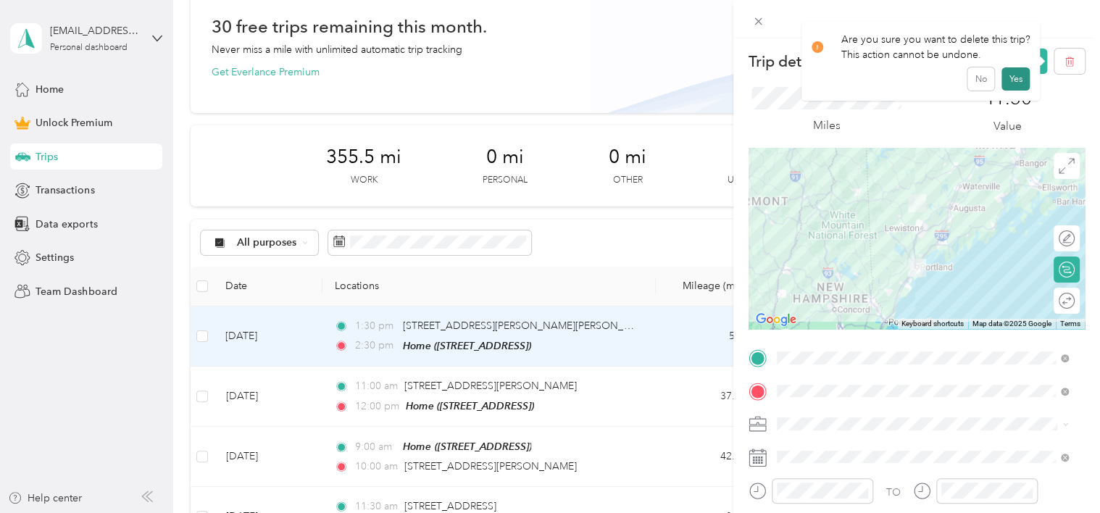
click at [1018, 80] on button "Yes" at bounding box center [1016, 78] width 28 height 23
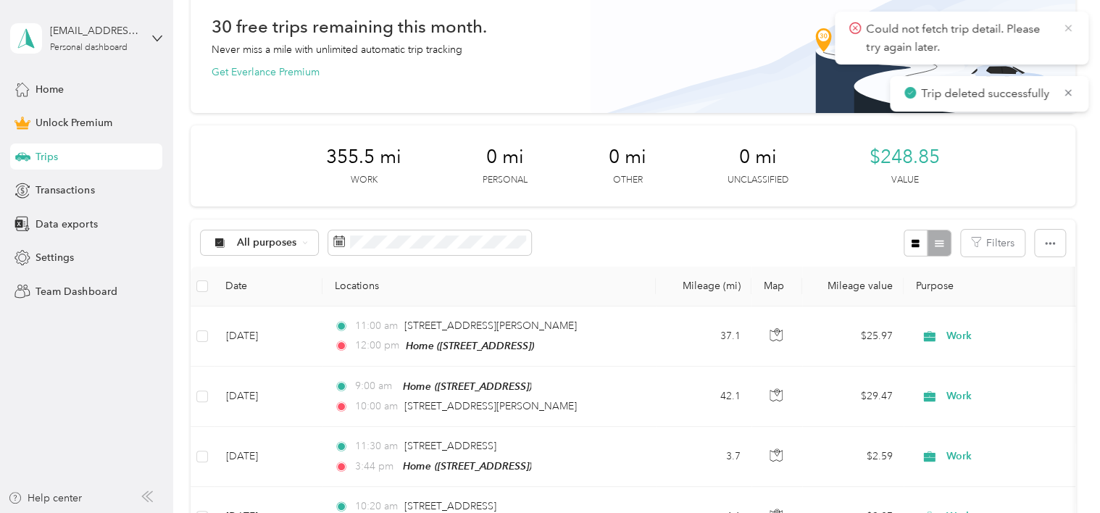
click at [1070, 27] on icon at bounding box center [1069, 28] width 12 height 13
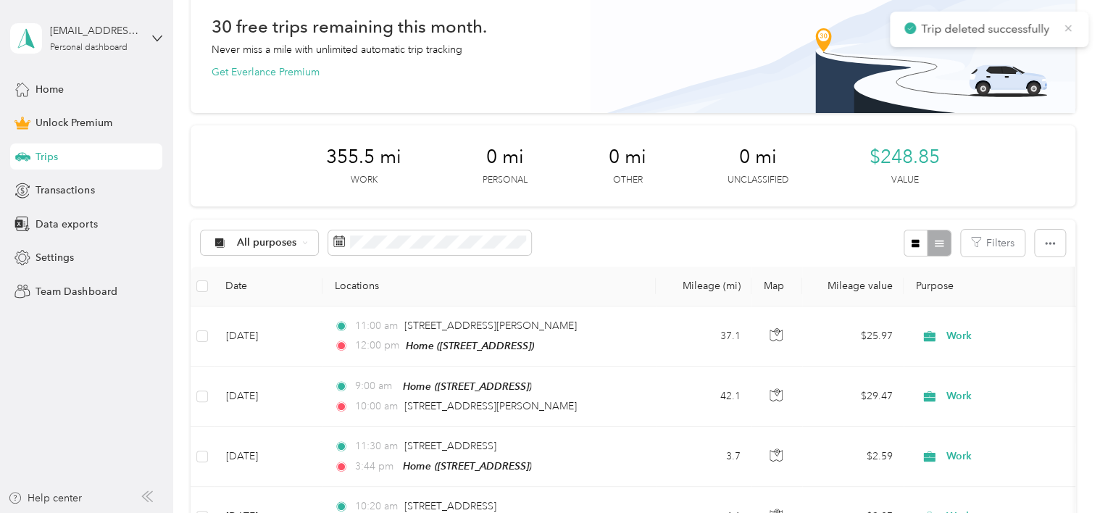
click at [1071, 31] on icon at bounding box center [1069, 28] width 7 height 7
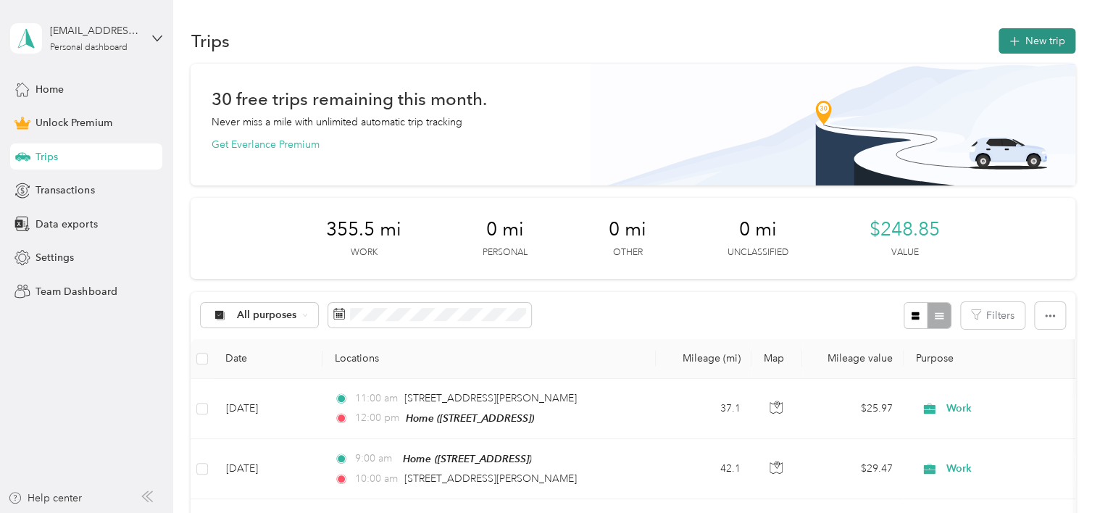
click at [1021, 42] on button "New trip" at bounding box center [1037, 40] width 77 height 25
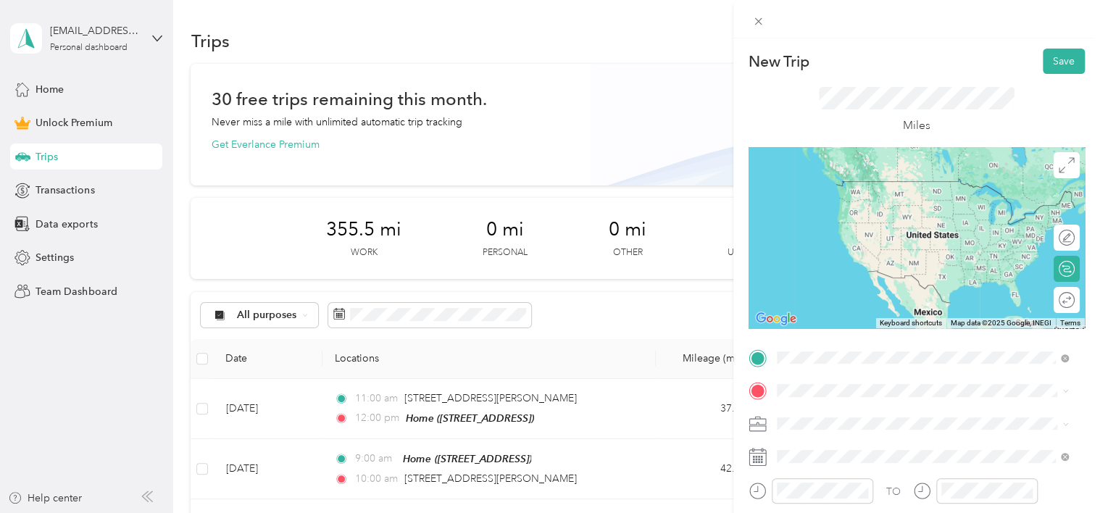
click at [885, 300] on span "[STREET_ADDRESS][PERSON_NAME][PERSON_NAME][US_STATE]" at bounding box center [934, 287] width 260 height 25
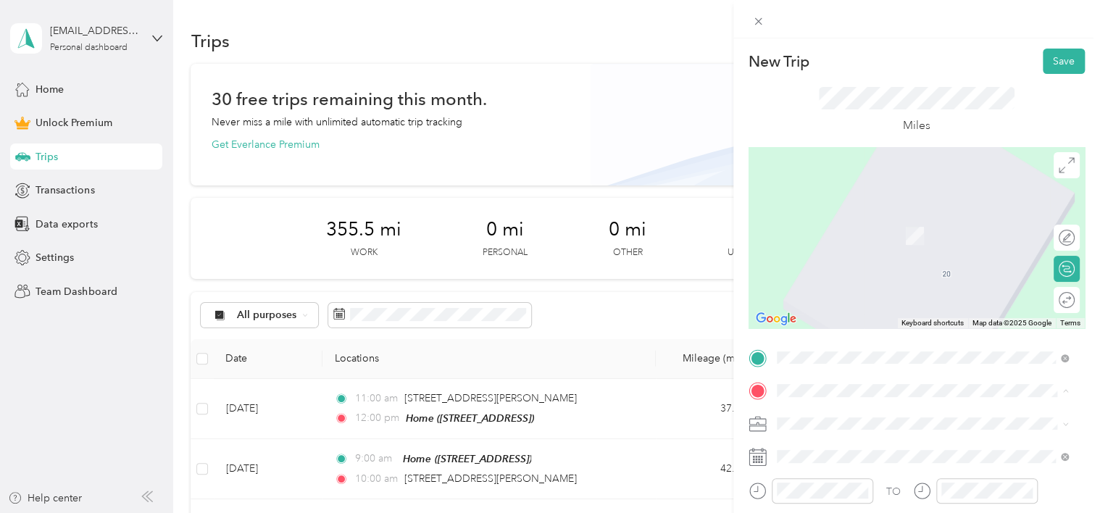
click at [832, 441] on div "Home [STREET_ADDRESS]" at bounding box center [923, 457] width 282 height 36
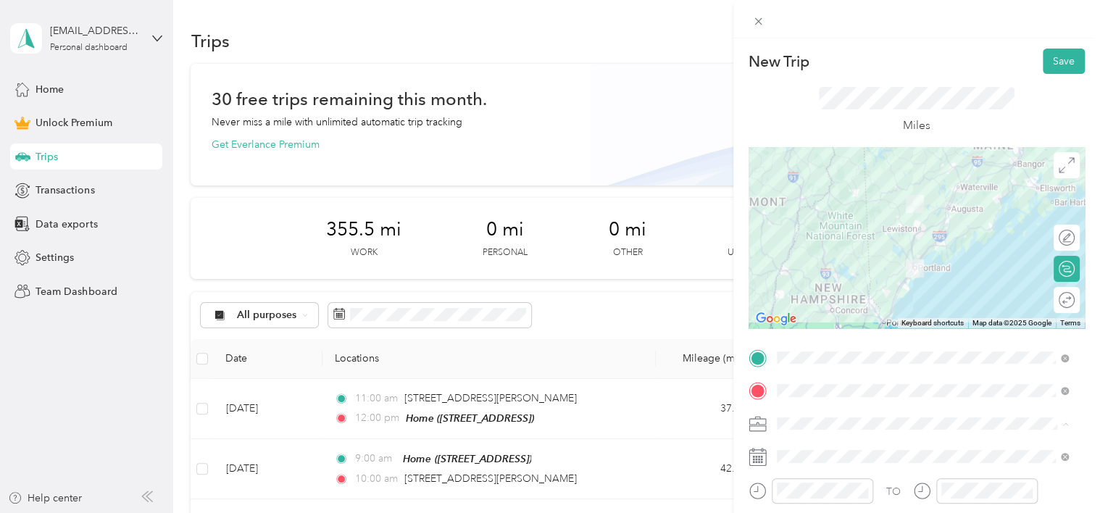
click at [818, 224] on li "Work" at bounding box center [923, 220] width 302 height 25
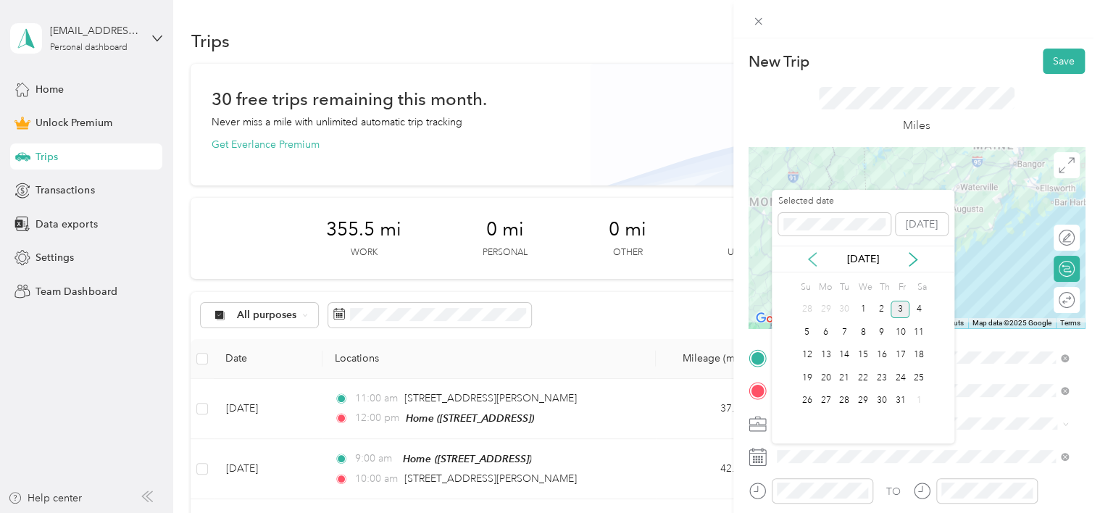
click at [816, 253] on icon at bounding box center [812, 259] width 7 height 13
click at [905, 349] on div "19" at bounding box center [900, 356] width 19 height 18
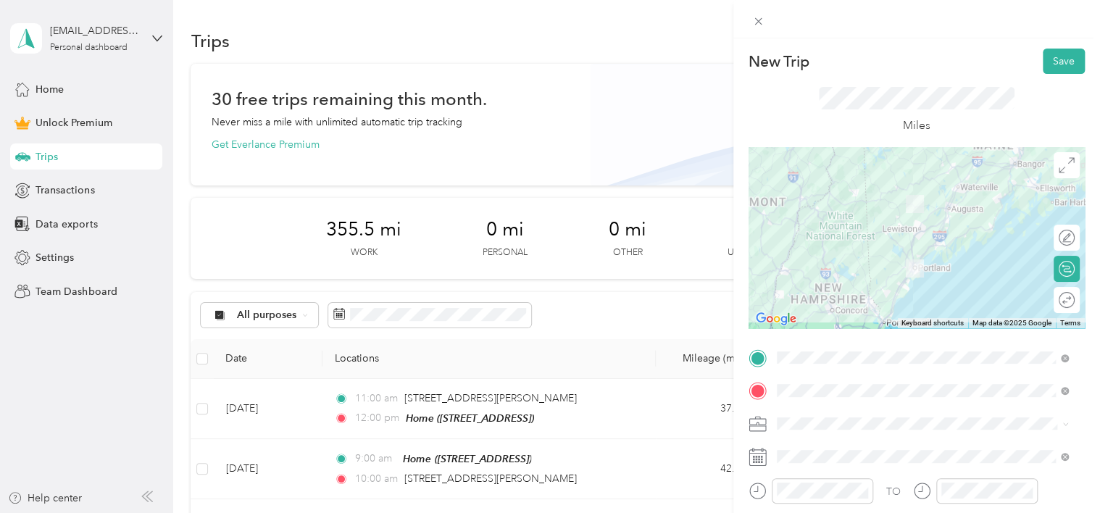
scroll to position [214, 0]
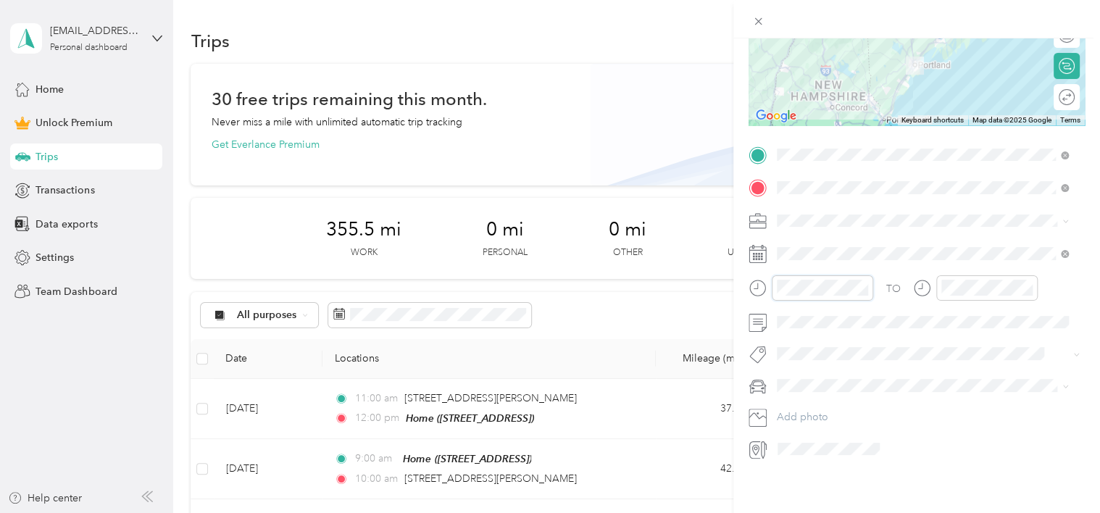
click at [766, 283] on div at bounding box center [811, 287] width 125 height 25
click at [931, 275] on div at bounding box center [975, 287] width 125 height 25
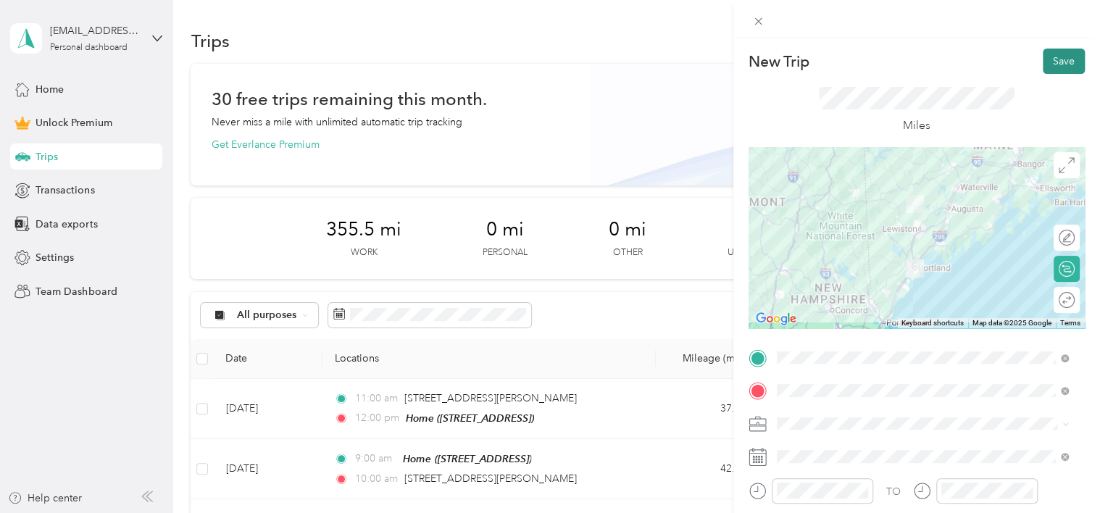
click at [1055, 63] on button "Save" at bounding box center [1064, 61] width 42 height 25
